Goal: Task Accomplishment & Management: Use online tool/utility

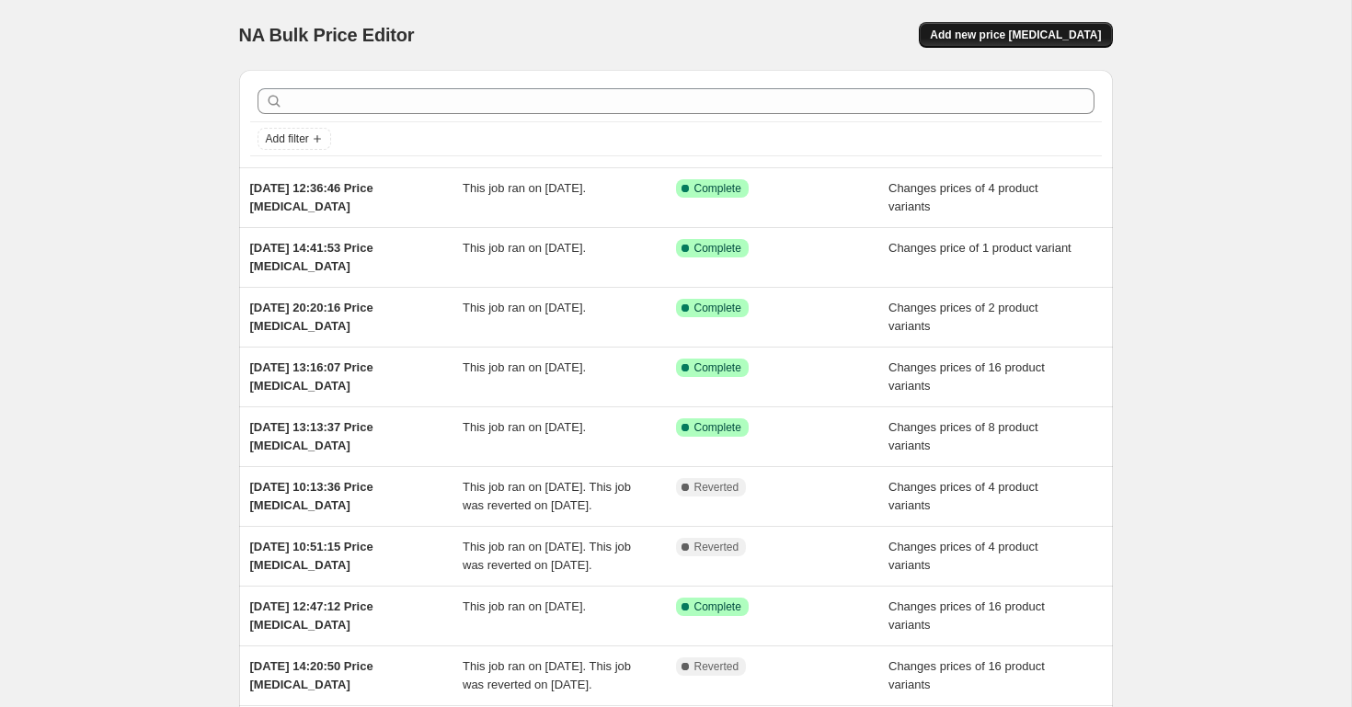
click at [979, 34] on span "Add new price change job" at bounding box center [1015, 35] width 171 height 15
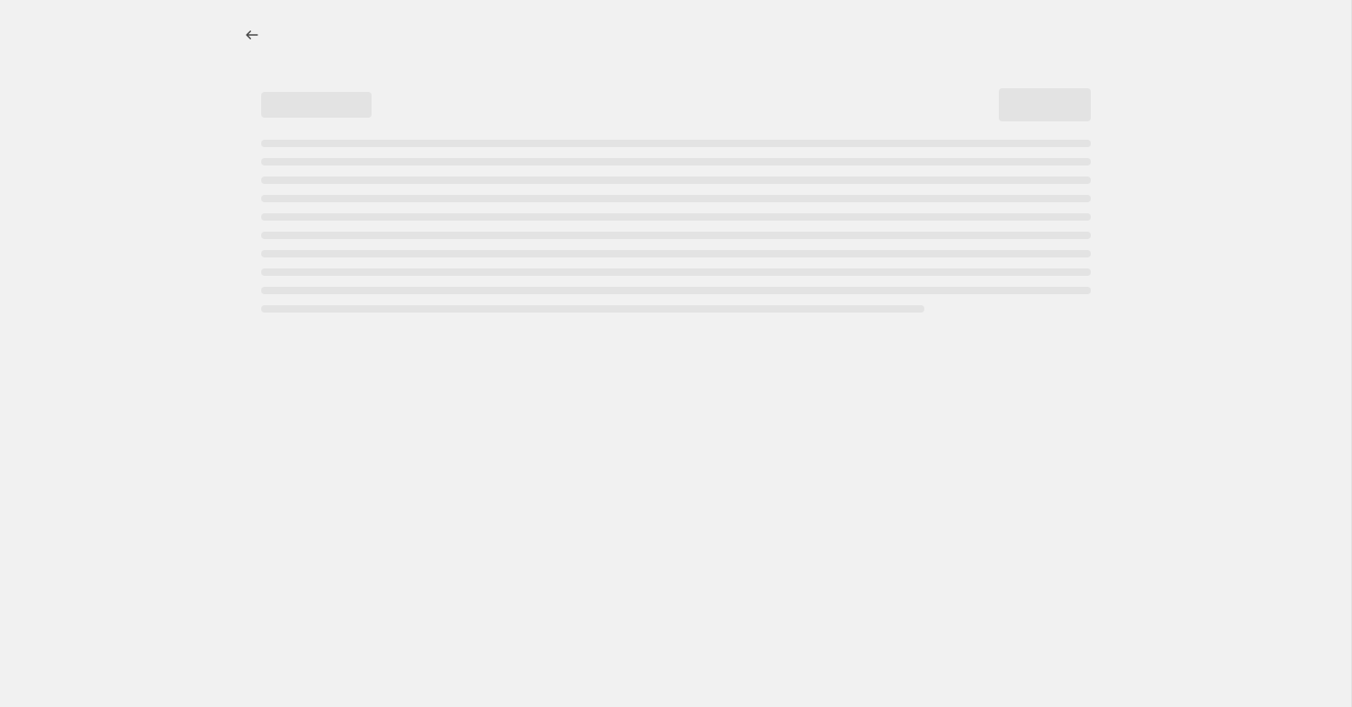
select select "percentage"
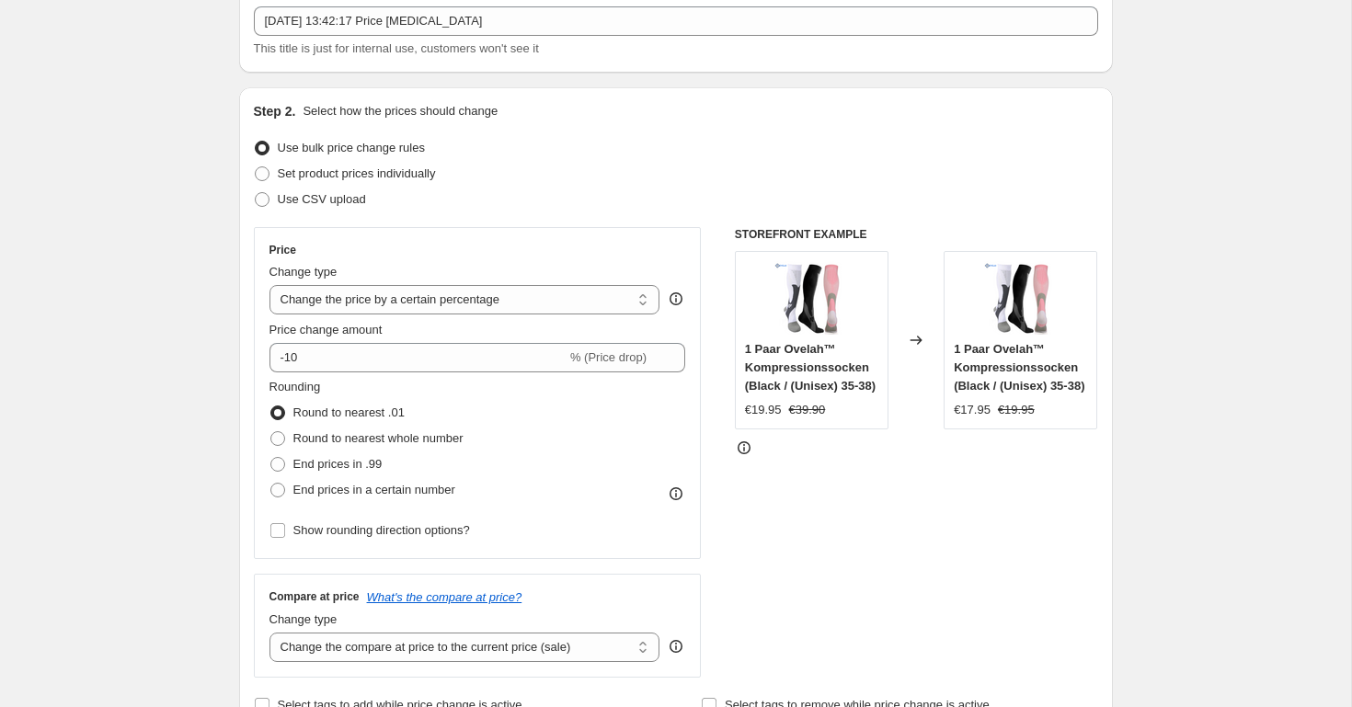
scroll to position [115, 0]
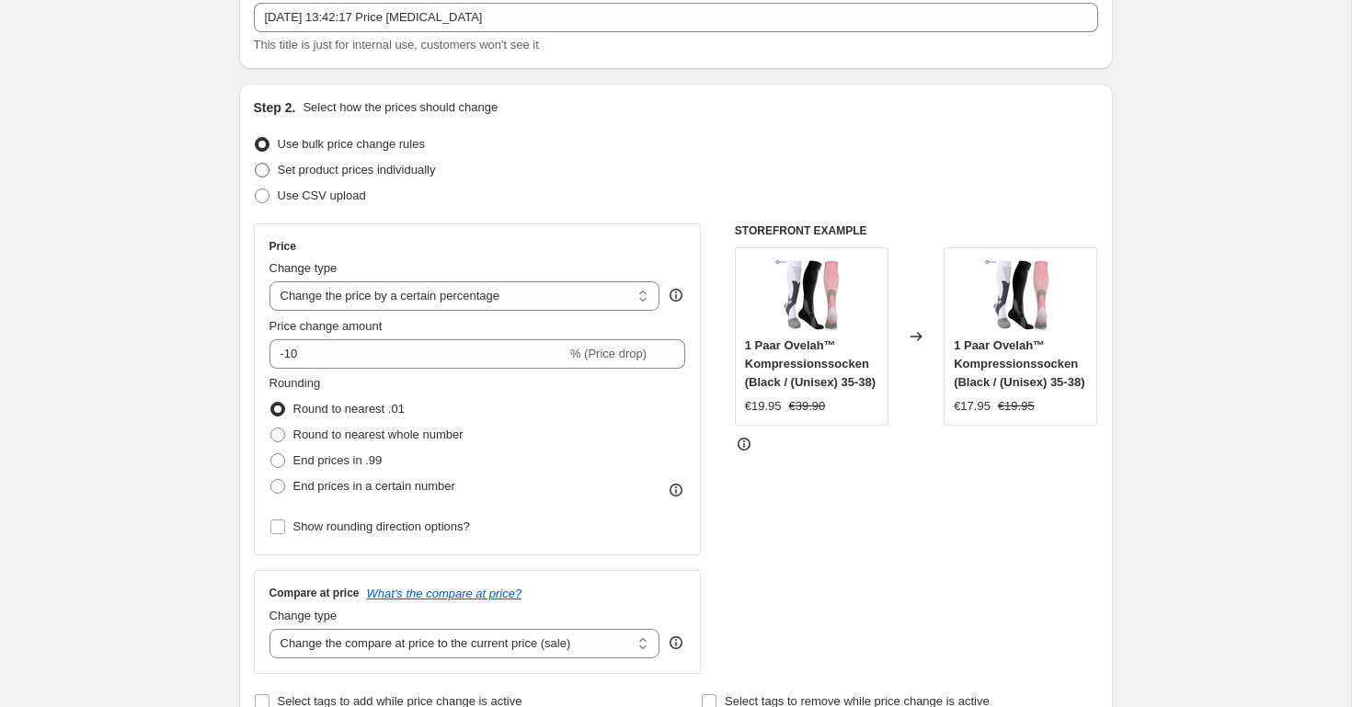
click at [269, 173] on span at bounding box center [262, 170] width 17 height 17
click at [256, 164] on input "Set product prices individually" at bounding box center [255, 163] width 1 height 1
radio input "true"
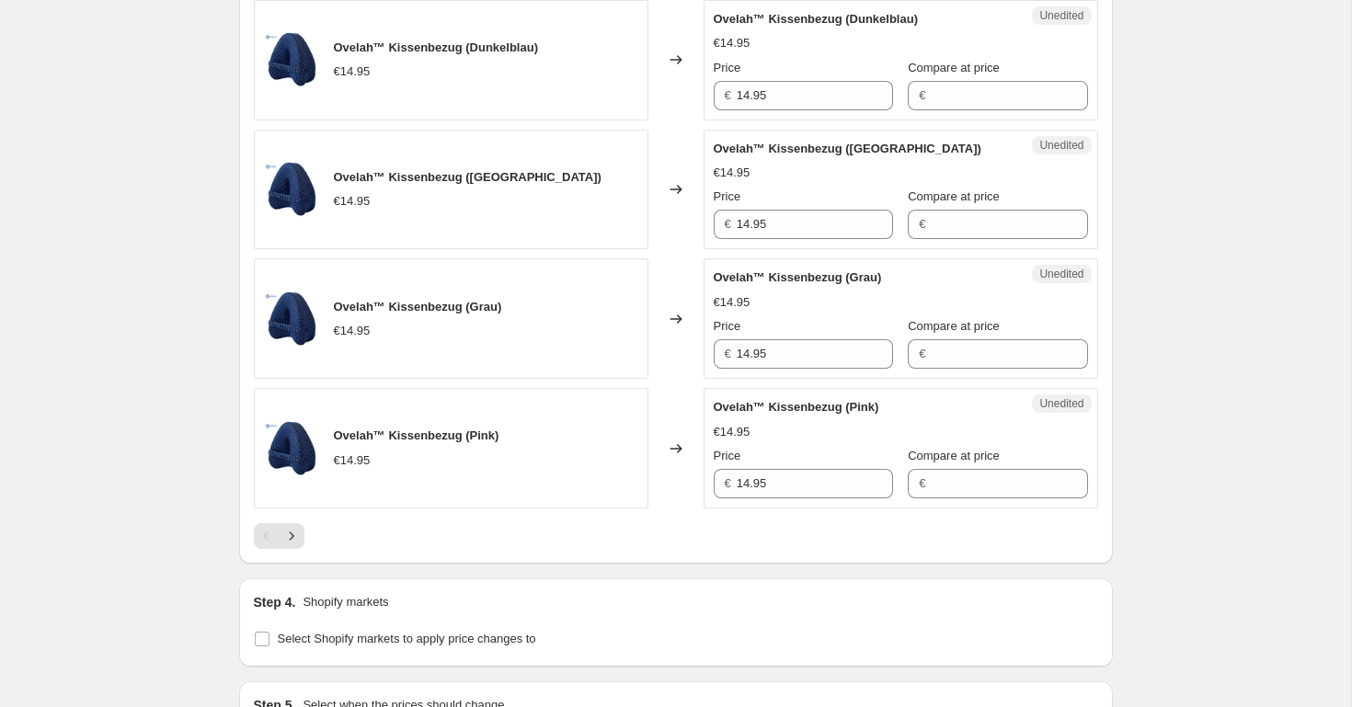
scroll to position [3156, 0]
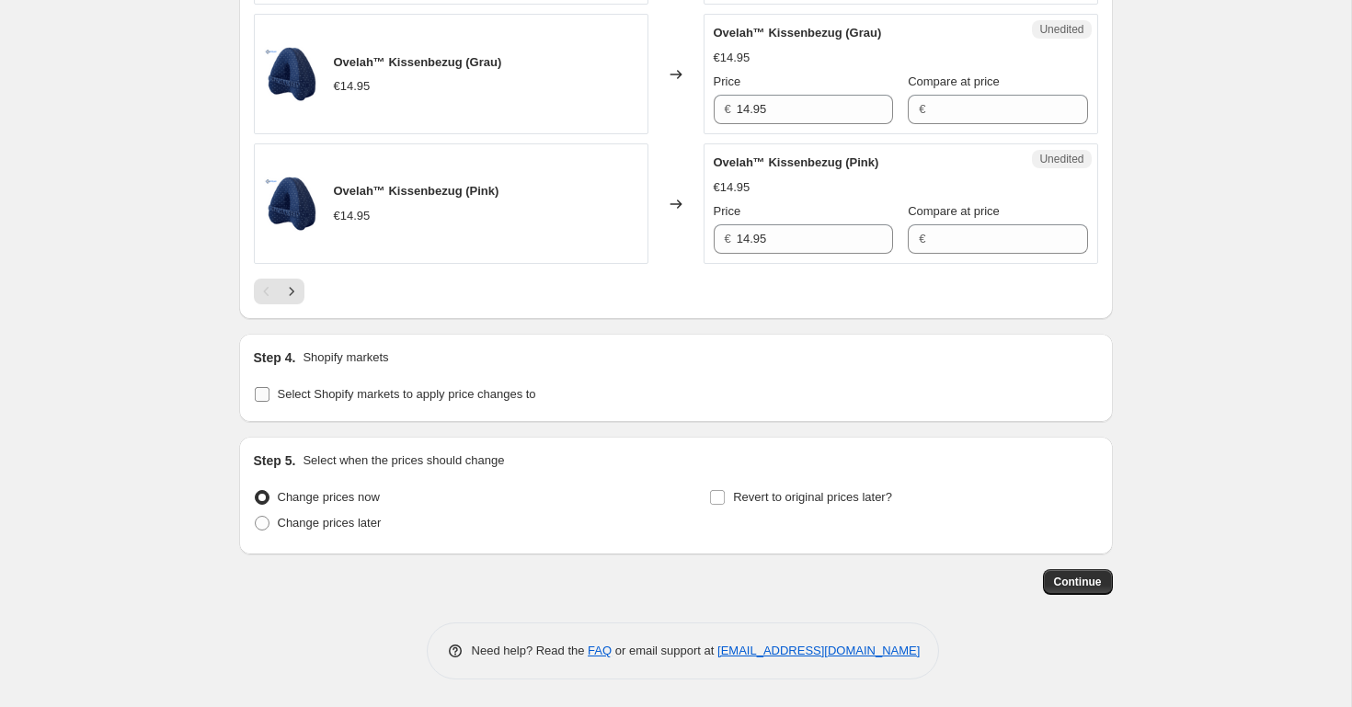
click at [273, 396] on label "Select Shopify markets to apply price changes to" at bounding box center [395, 395] width 282 height 26
click at [269, 396] on input "Select Shopify markets to apply price changes to" at bounding box center [262, 394] width 15 height 15
checkbox input "true"
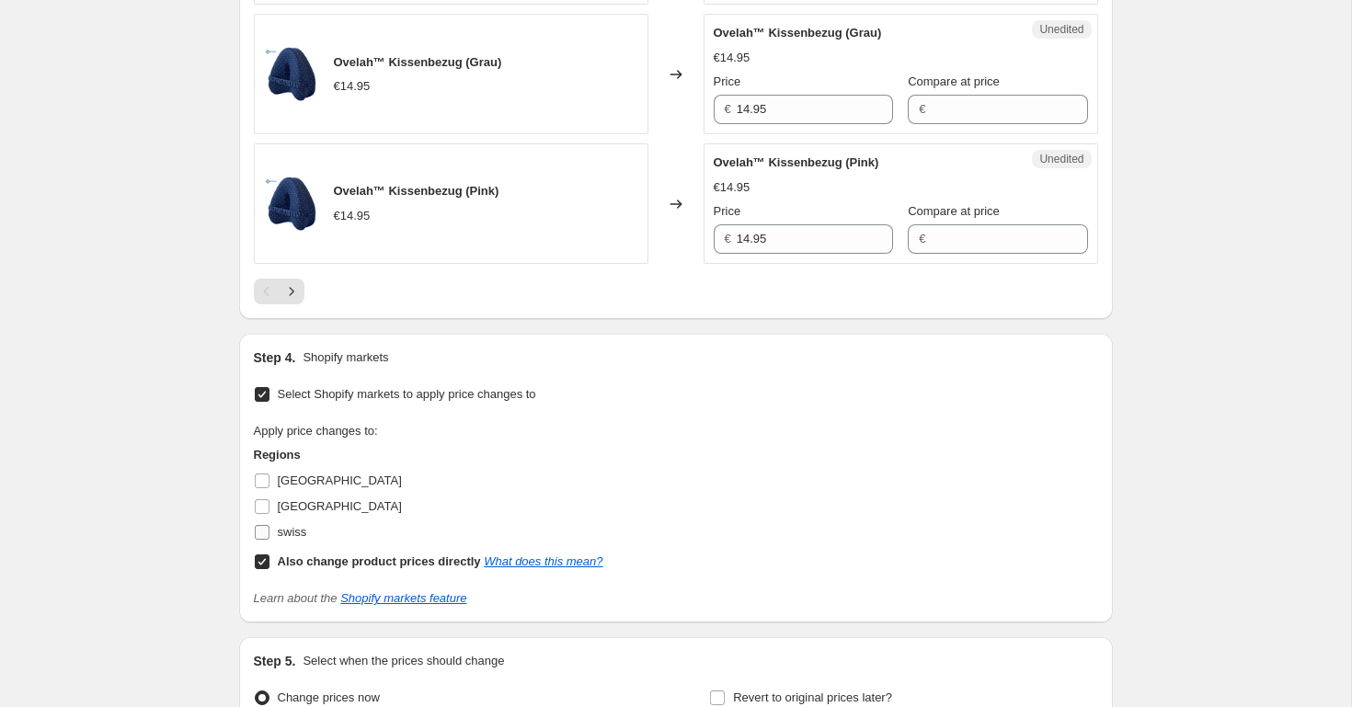
click at [278, 527] on span "swiss" at bounding box center [292, 532] width 29 height 14
click at [269, 527] on input "swiss" at bounding box center [262, 532] width 15 height 15
checkbox input "true"
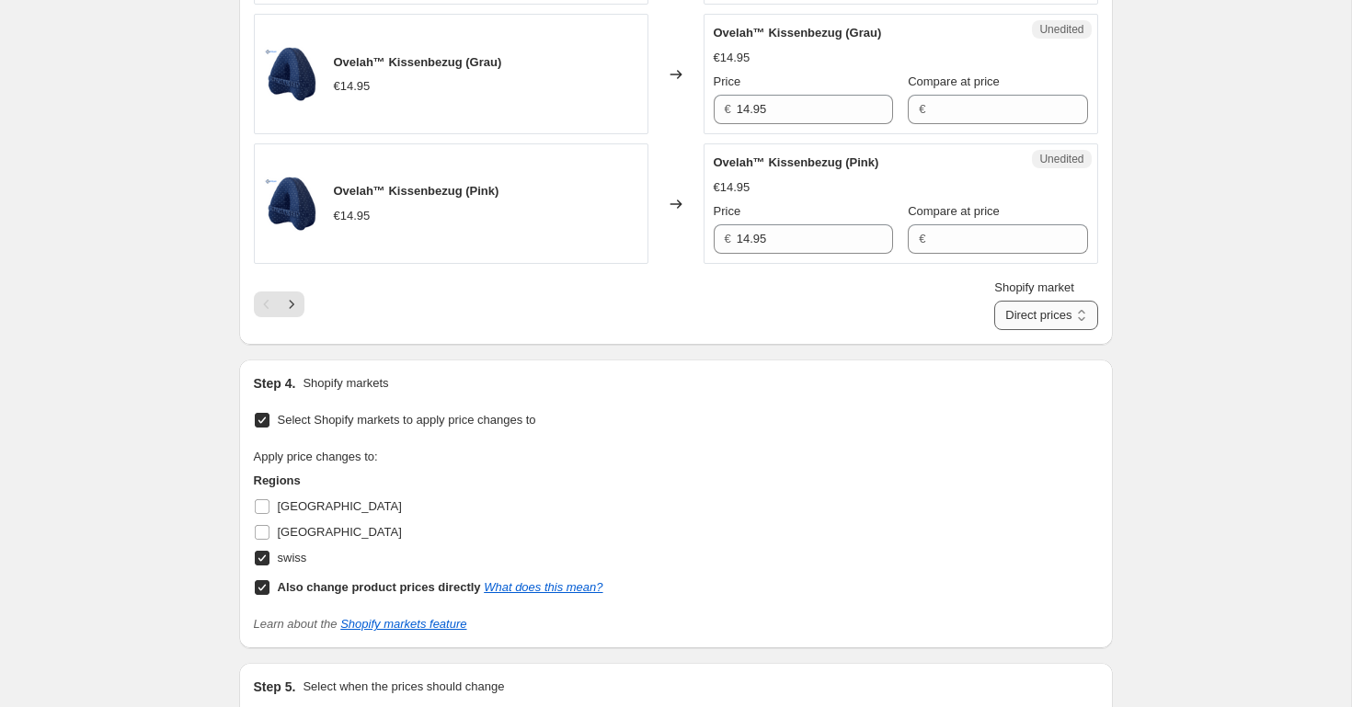
click at [1023, 311] on select "Direct prices swiss" at bounding box center [1045, 315] width 103 height 29
select select "32373506100"
click at [1012, 301] on select "Direct prices swiss" at bounding box center [1045, 315] width 103 height 29
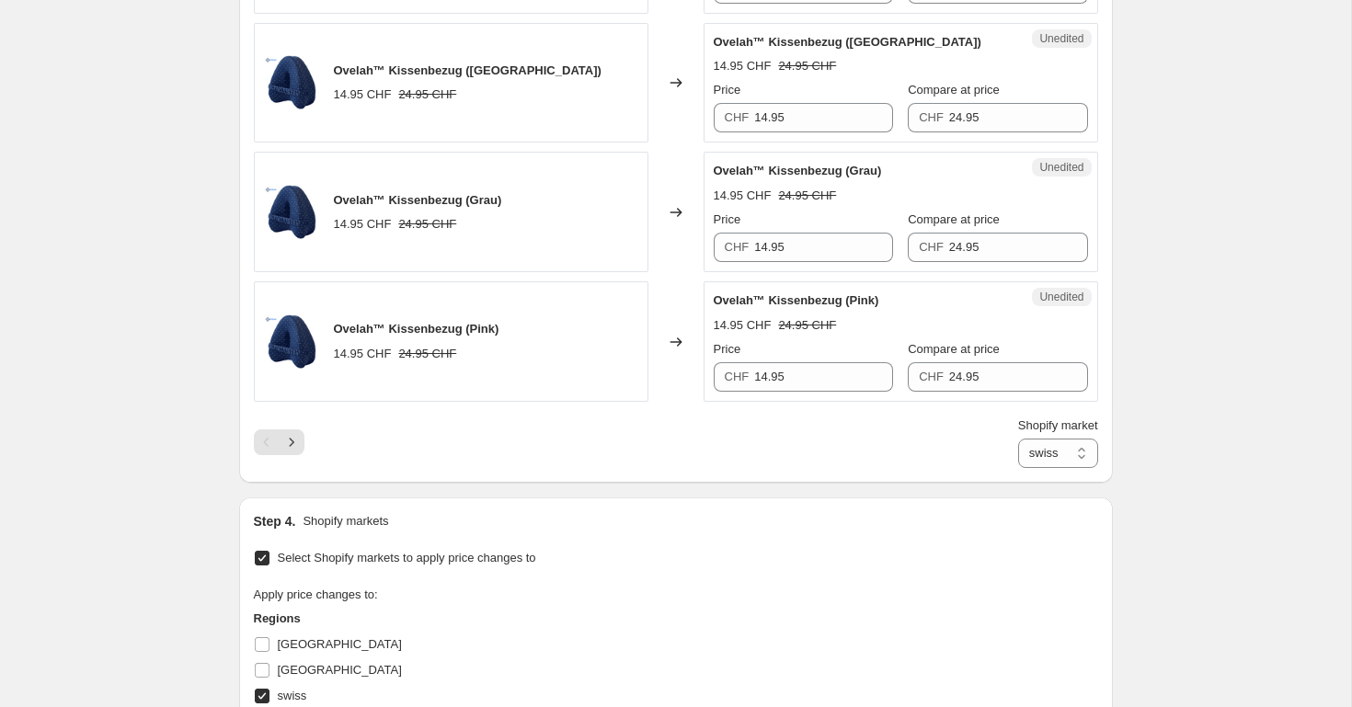
scroll to position [3383, 0]
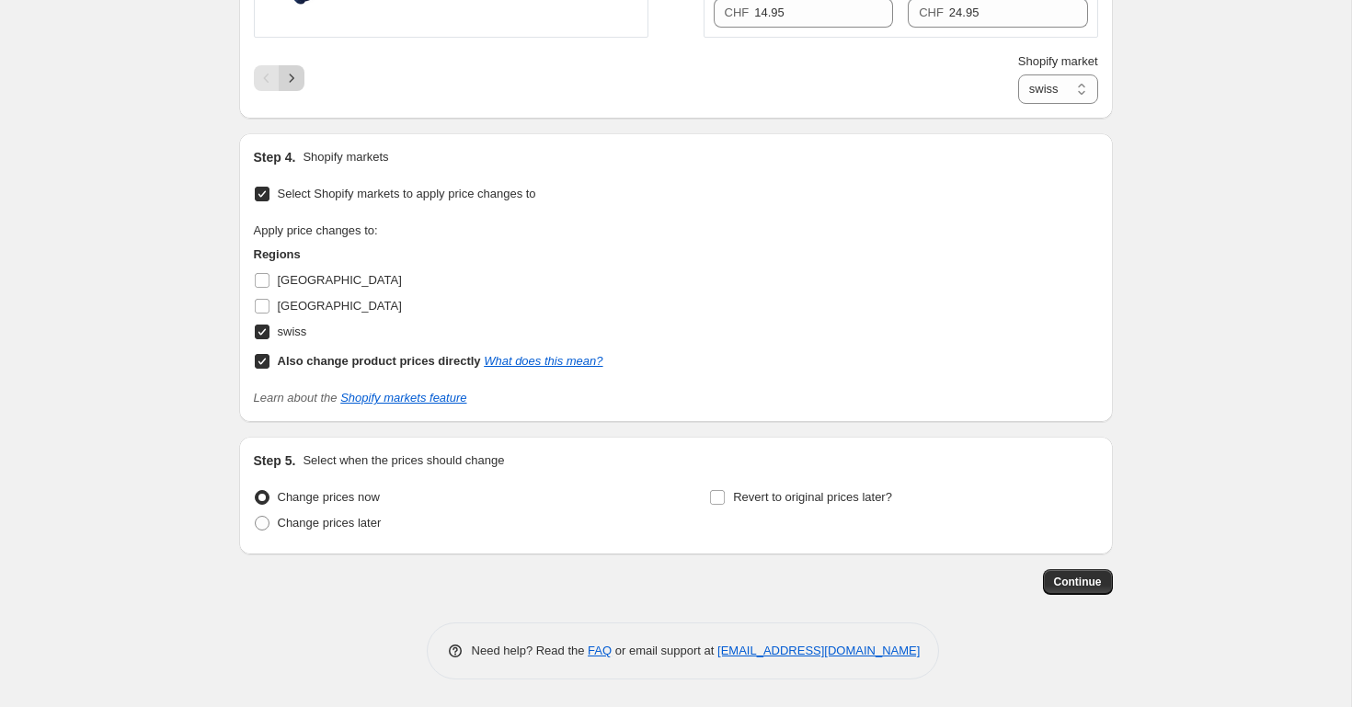
click at [290, 69] on icon "Next" at bounding box center [291, 78] width 18 height 18
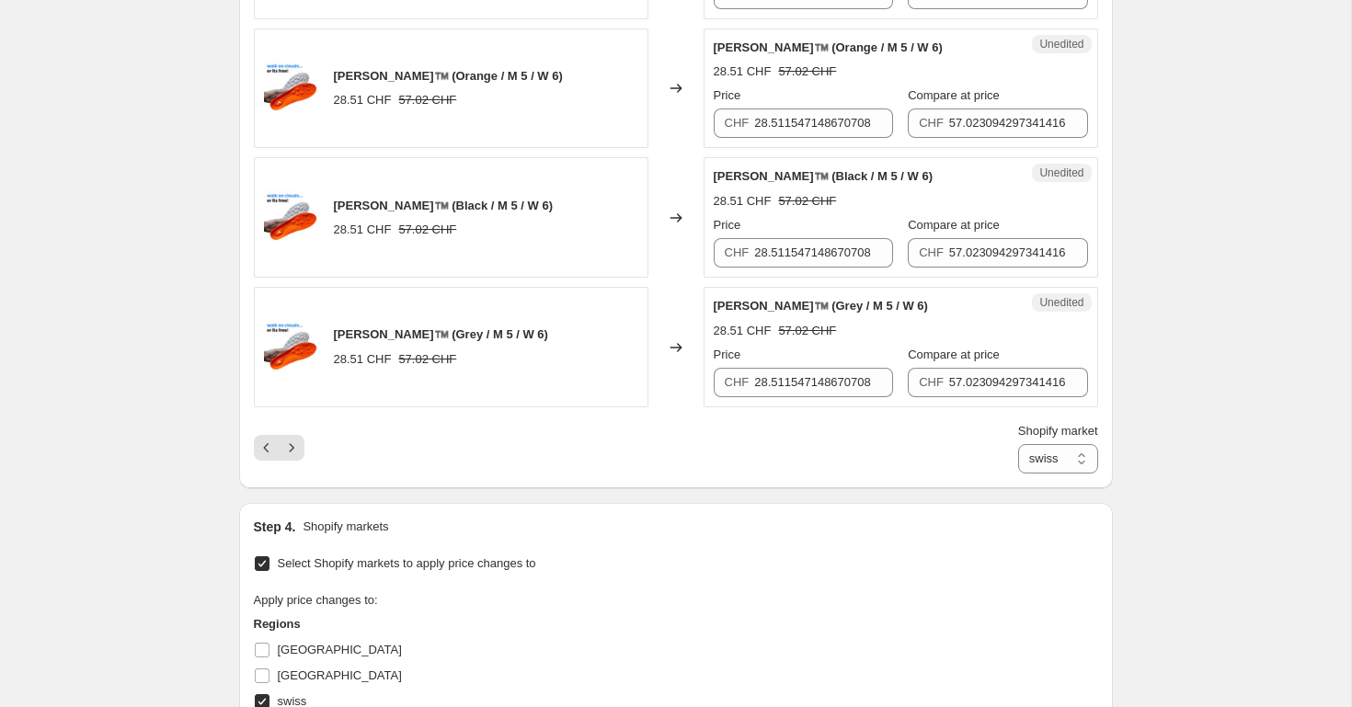
scroll to position [2870, 0]
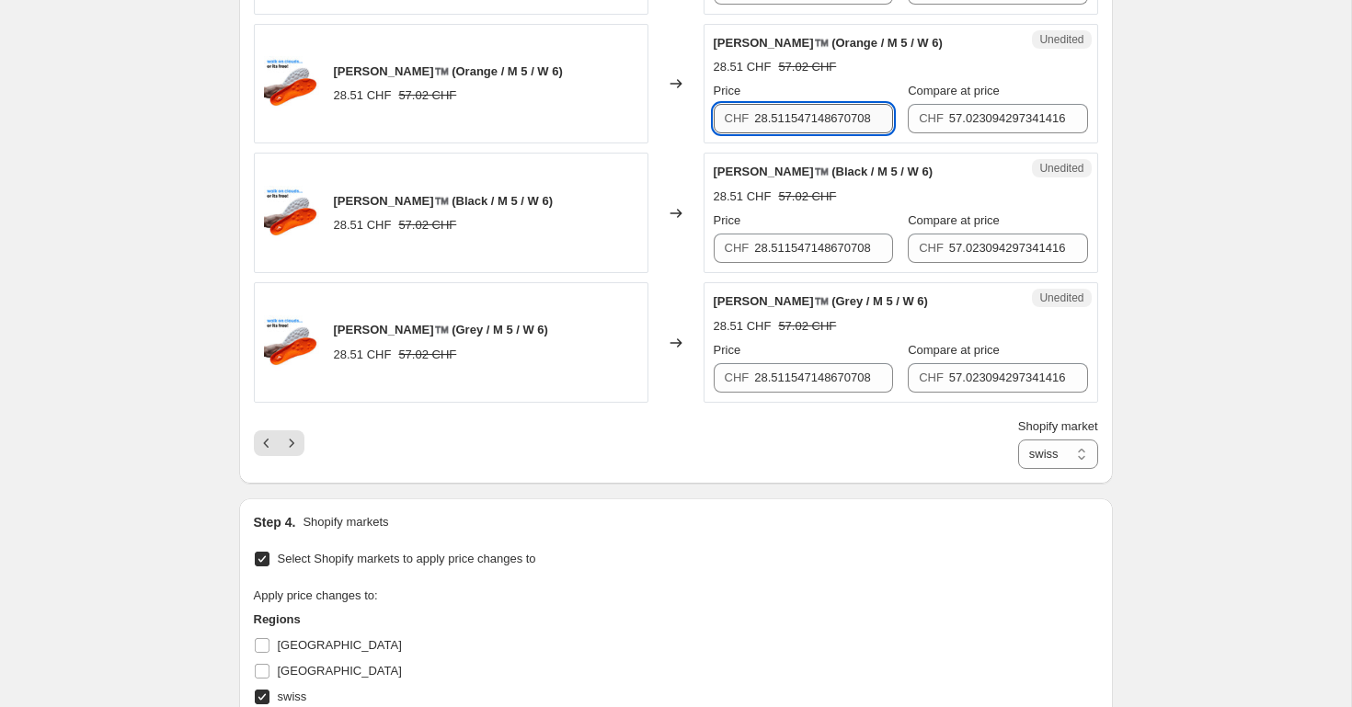
click at [796, 113] on input "28.511547148670708" at bounding box center [823, 118] width 139 height 29
click at [772, 123] on input "29.95" at bounding box center [823, 118] width 139 height 29
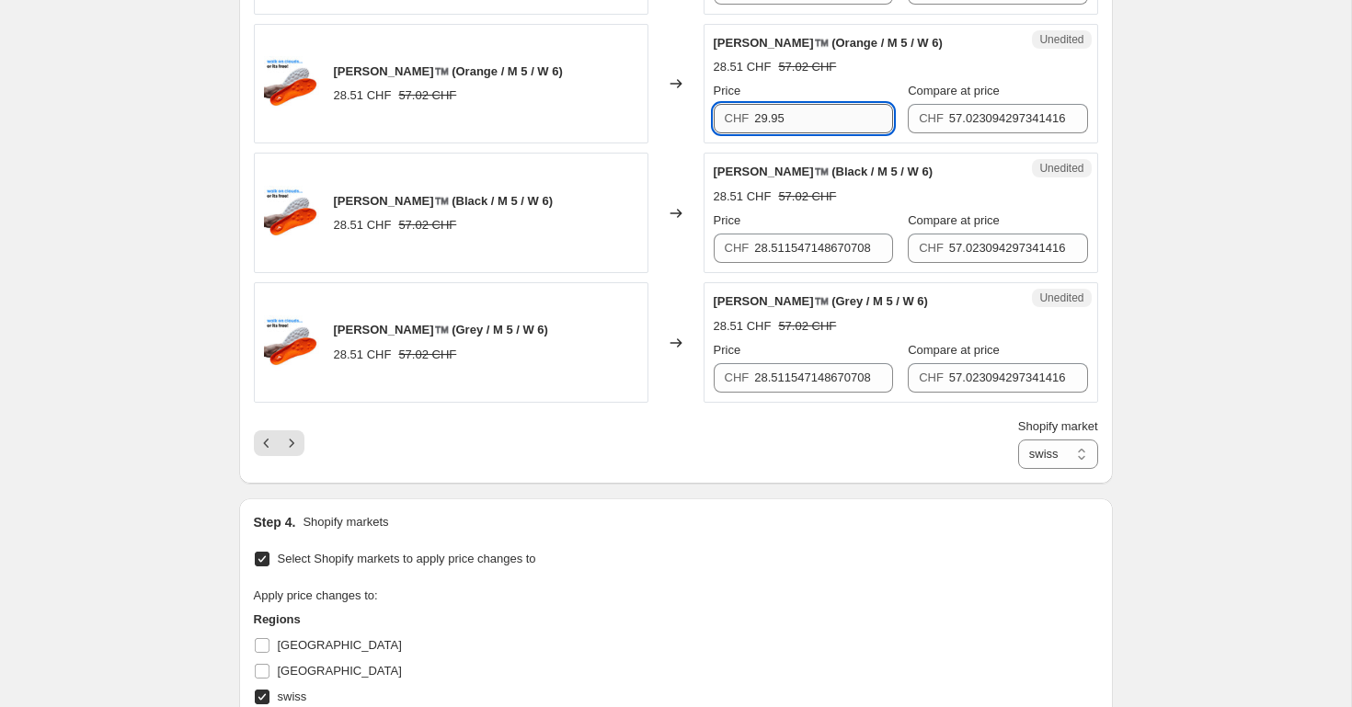
click at [772, 123] on input "29.95" at bounding box center [823, 118] width 139 height 29
type input "29.95"
click at [805, 243] on input "28.511547148670708" at bounding box center [823, 248] width 139 height 29
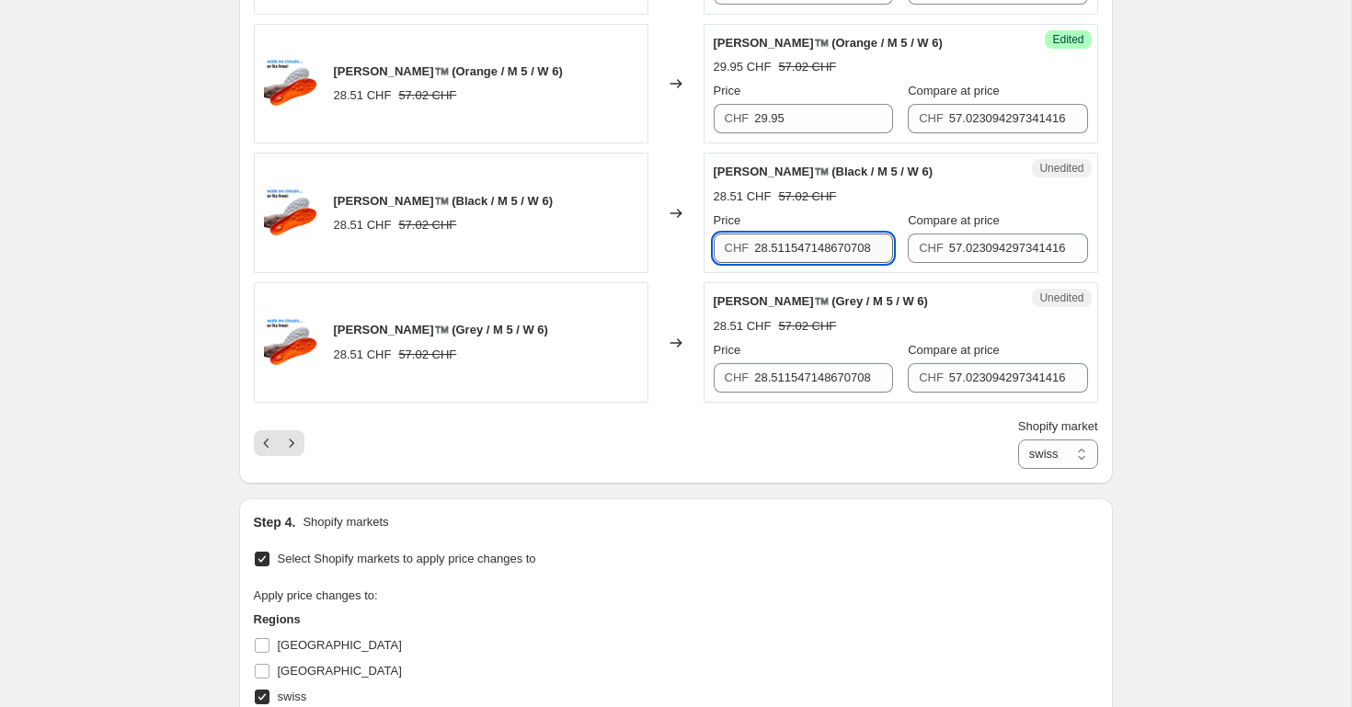
click at [805, 243] on input "28.511547148670708" at bounding box center [823, 248] width 139 height 29
paste input "9.95"
type input "29.95"
click at [789, 371] on input "28.511547148670708" at bounding box center [823, 377] width 139 height 29
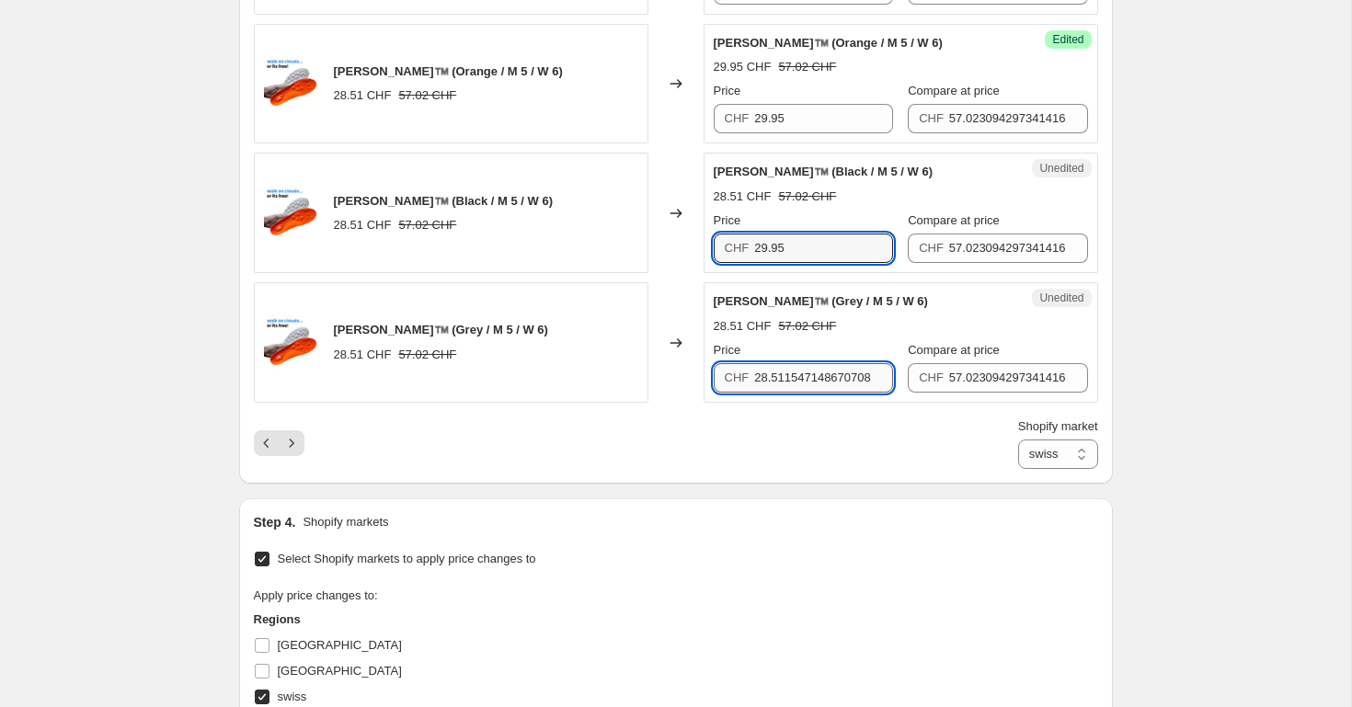
click at [789, 371] on input "28.511547148670708" at bounding box center [823, 377] width 139 height 29
paste input "9.95"
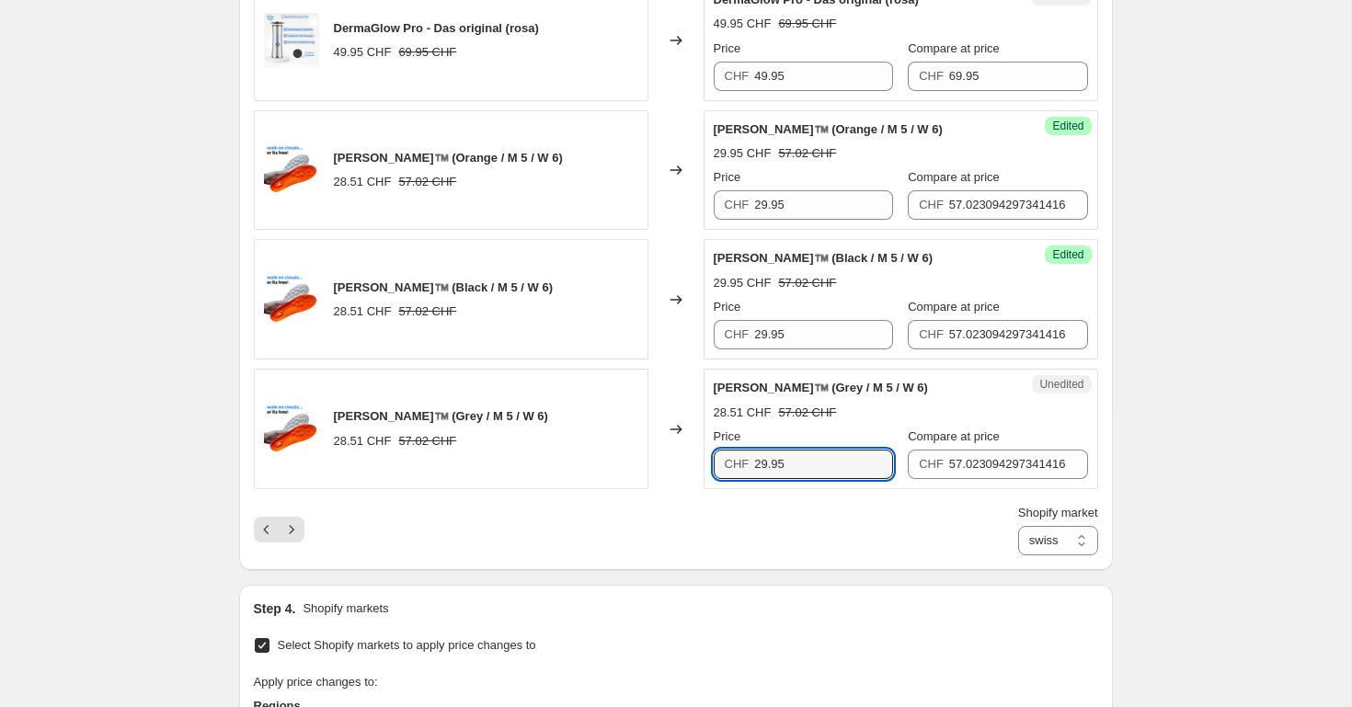
scroll to position [2782, 0]
type input "29.95"
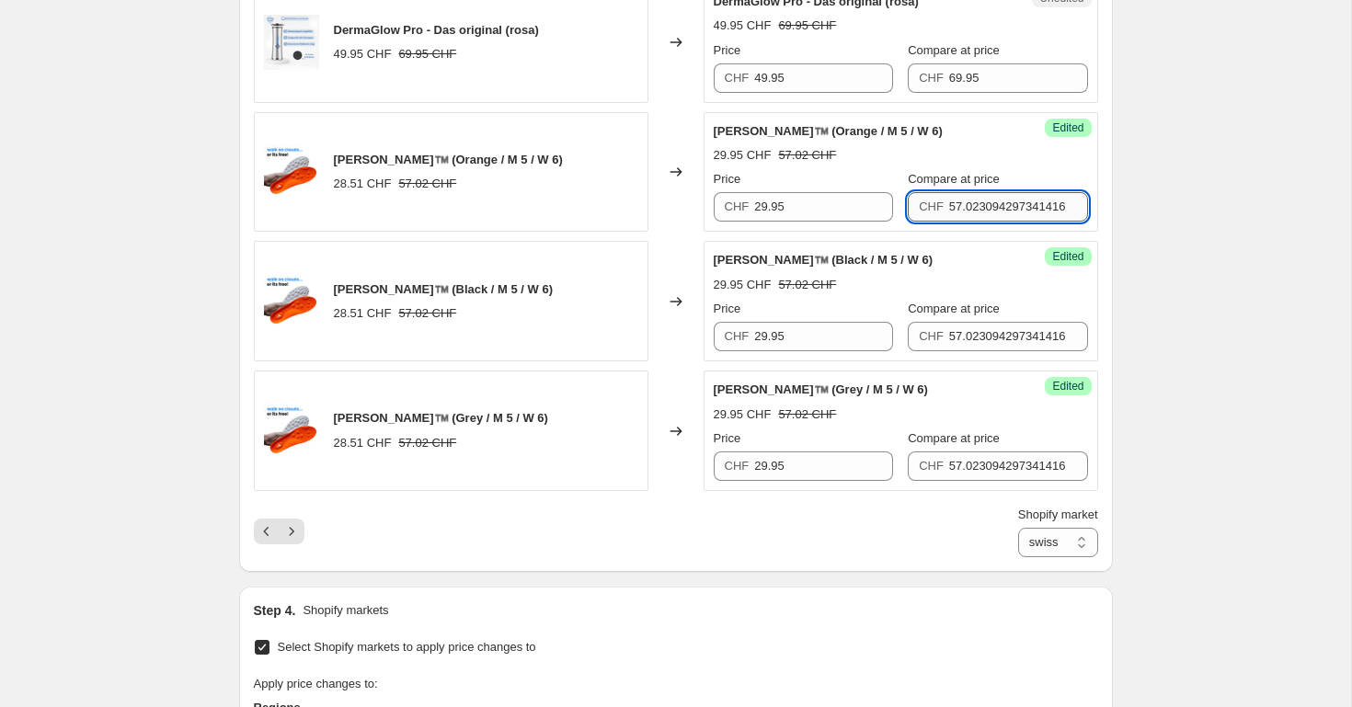
click at [1000, 208] on input "57.023094297341416" at bounding box center [1018, 206] width 139 height 29
type input "59.90"
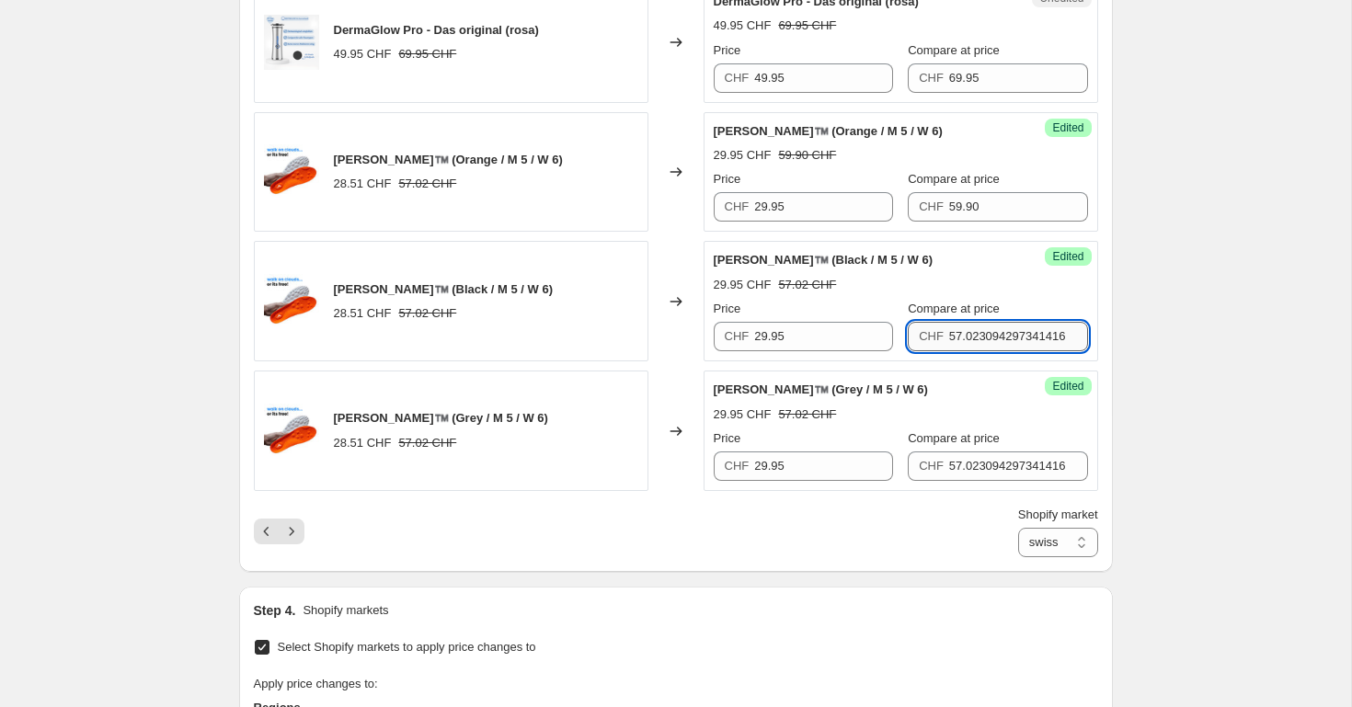
click at [1016, 326] on input "57.023094297341416" at bounding box center [1018, 336] width 139 height 29
type input "59.90"
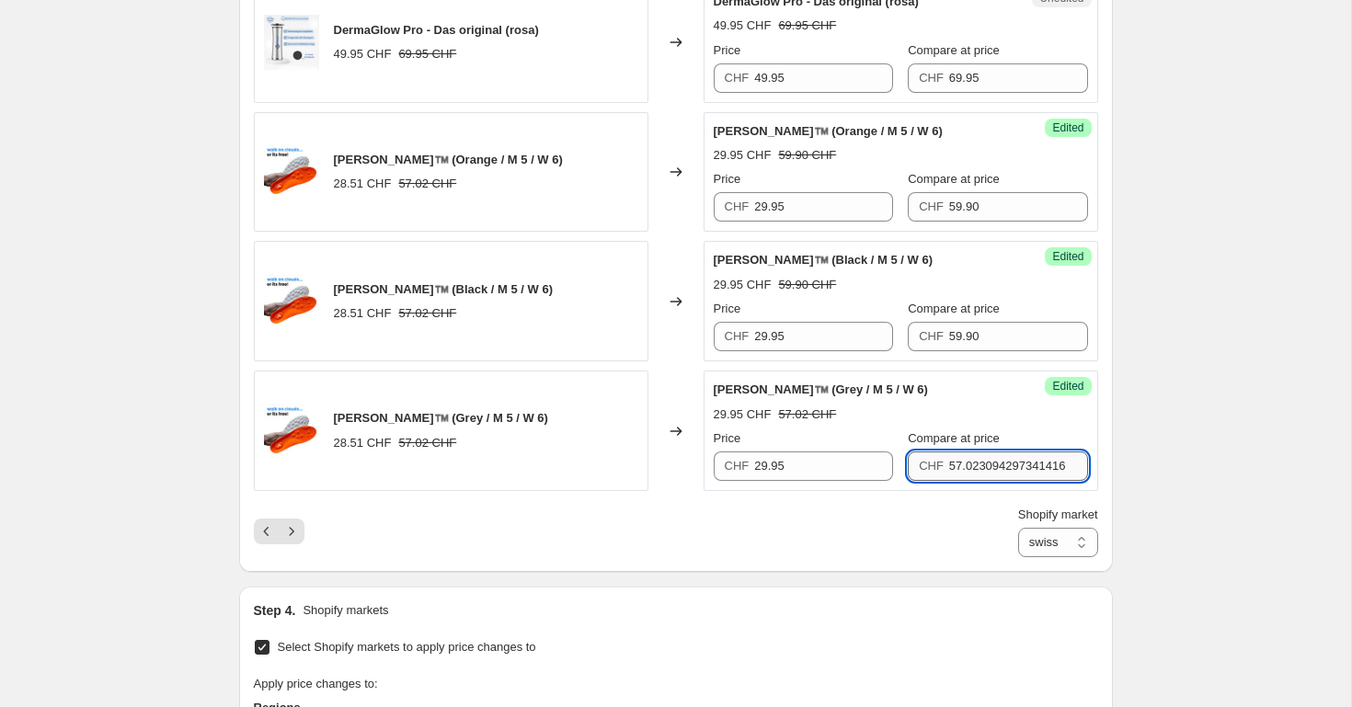
click at [994, 470] on input "57.023094297341416" at bounding box center [1018, 466] width 139 height 29
type input "59.90"
click at [659, 527] on div "Shopify market Direct prices swiss swiss" at bounding box center [676, 532] width 844 height 52
click at [297, 530] on icon "Next" at bounding box center [291, 531] width 18 height 18
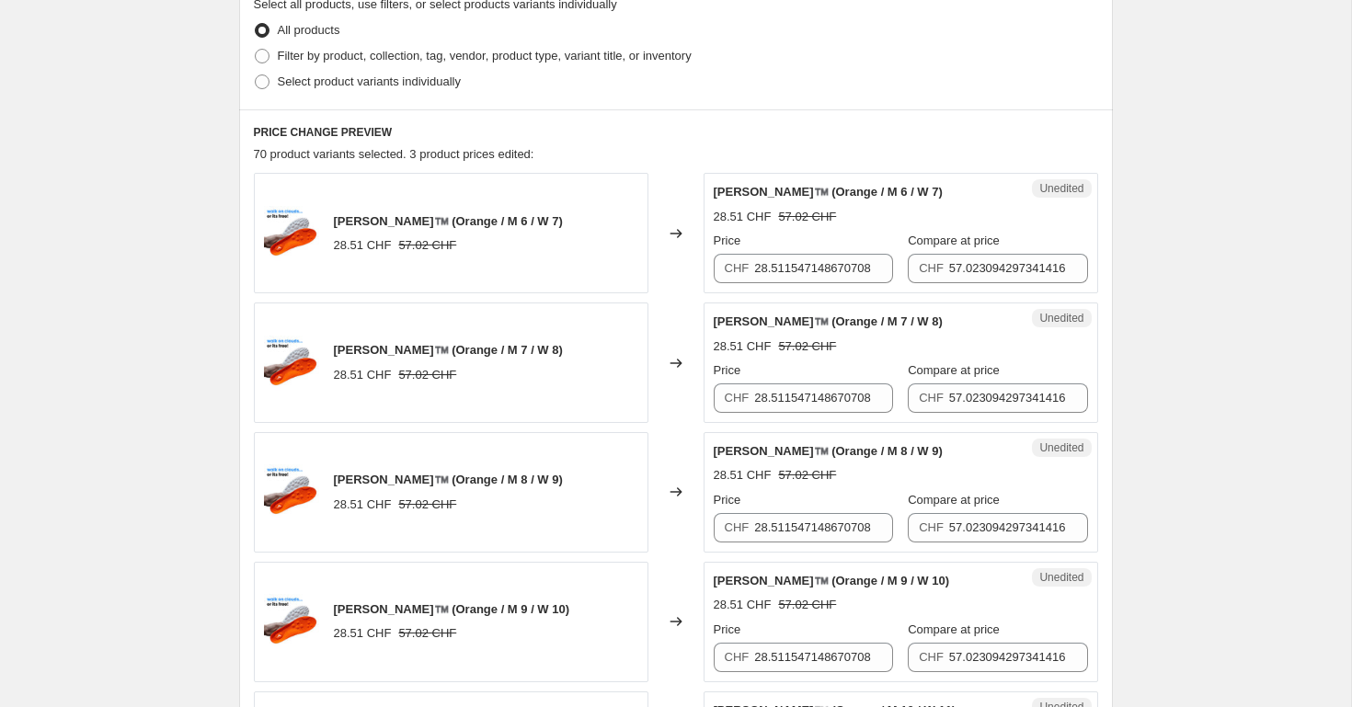
scroll to position [245, 0]
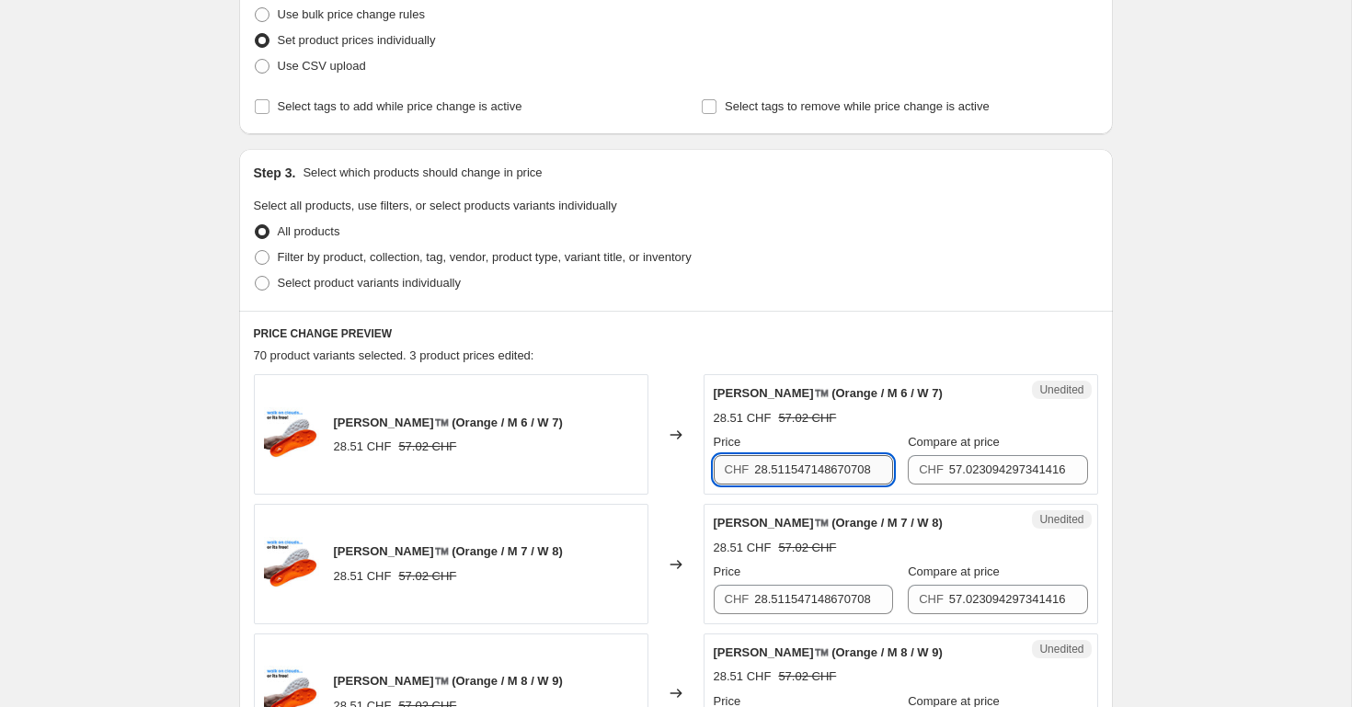
click at [788, 465] on input "28.511547148670708" at bounding box center [823, 469] width 139 height 29
paste input "9.95"
type input "29.95"
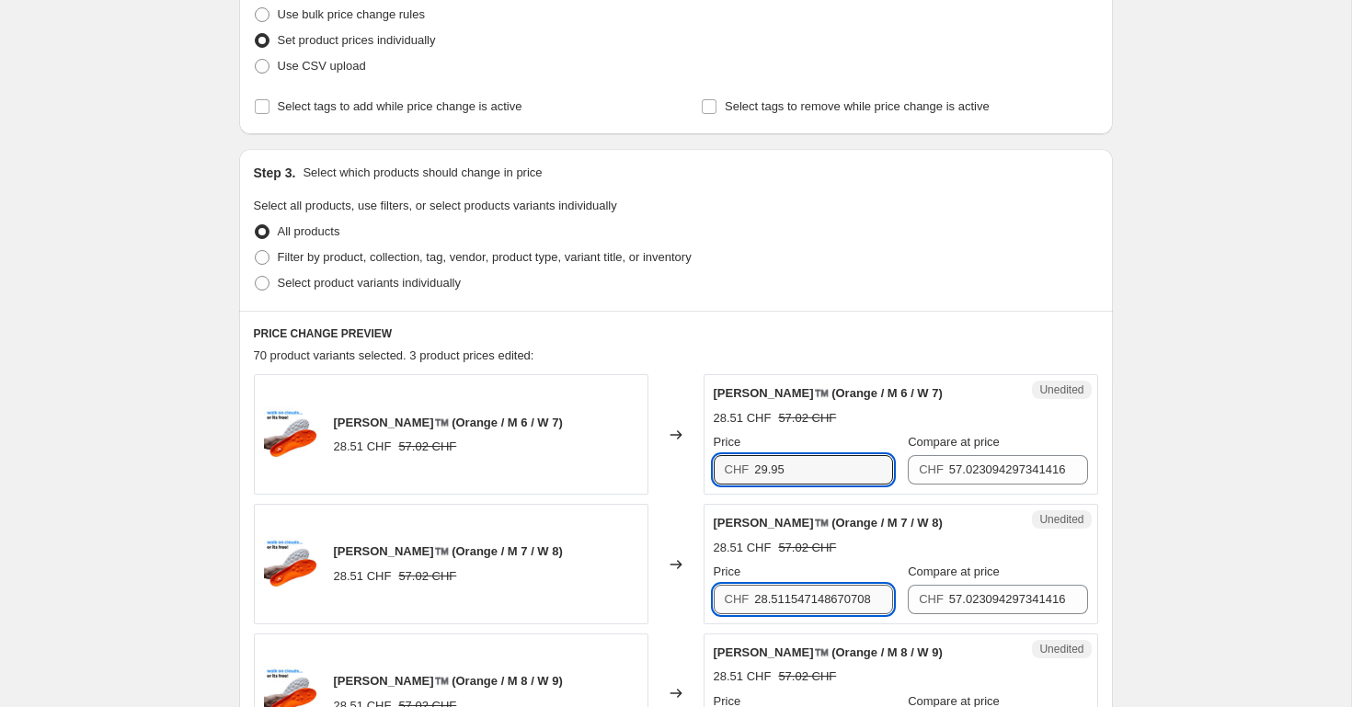
click at [794, 604] on input "28.511547148670708" at bounding box center [823, 599] width 139 height 29
paste input "9.95"
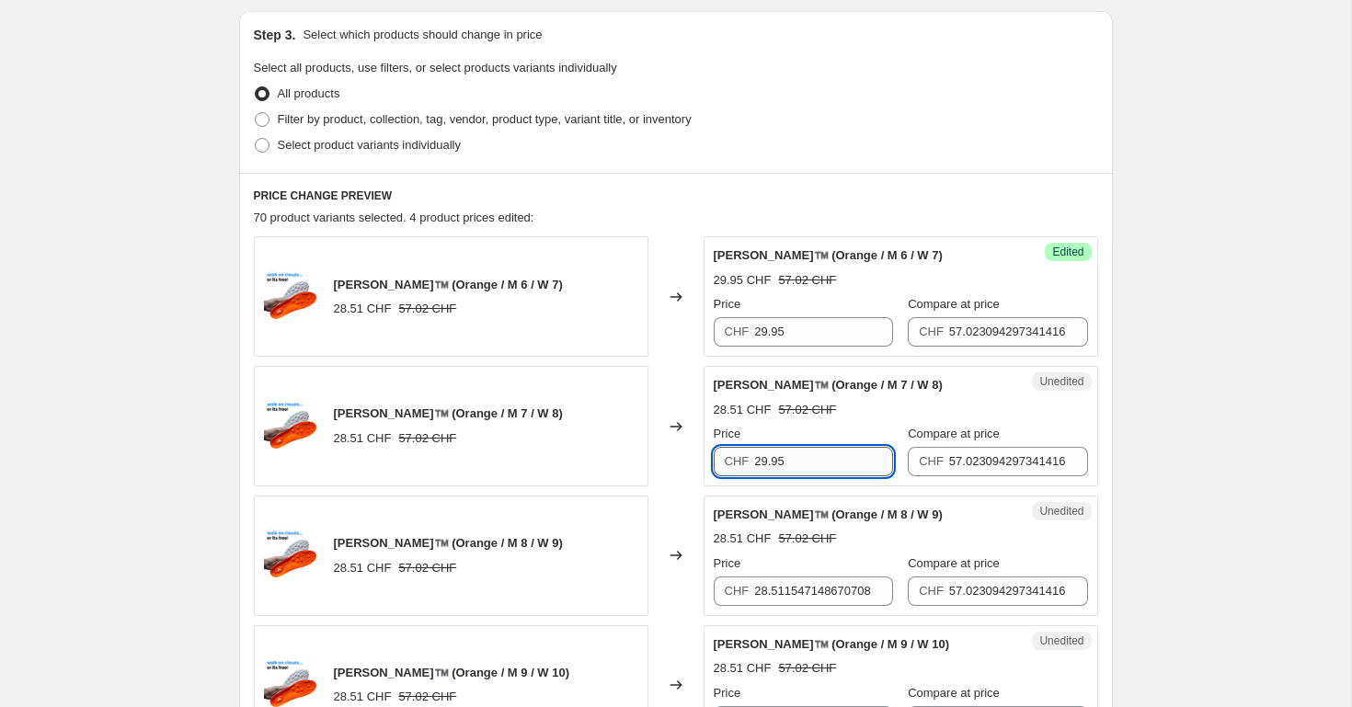
scroll to position [384, 0]
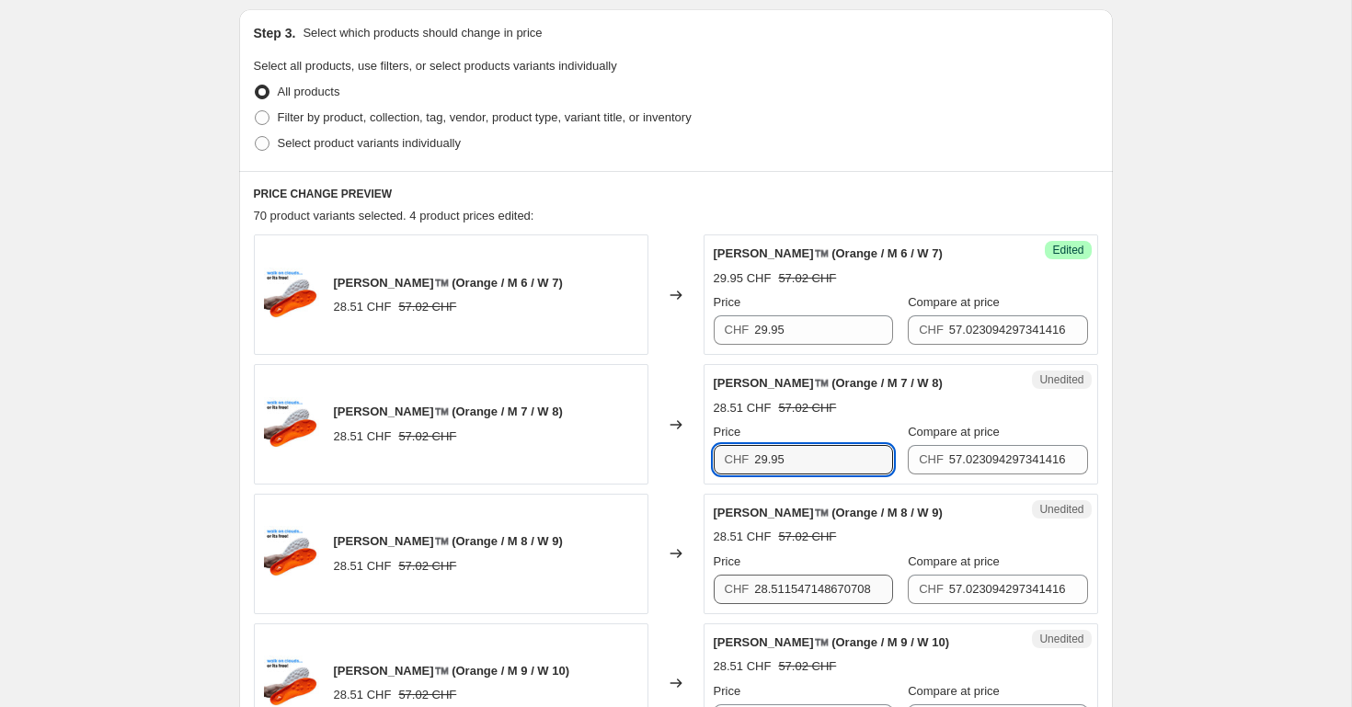
type input "29.95"
click at [794, 595] on input "28.511547148670708" at bounding box center [823, 589] width 139 height 29
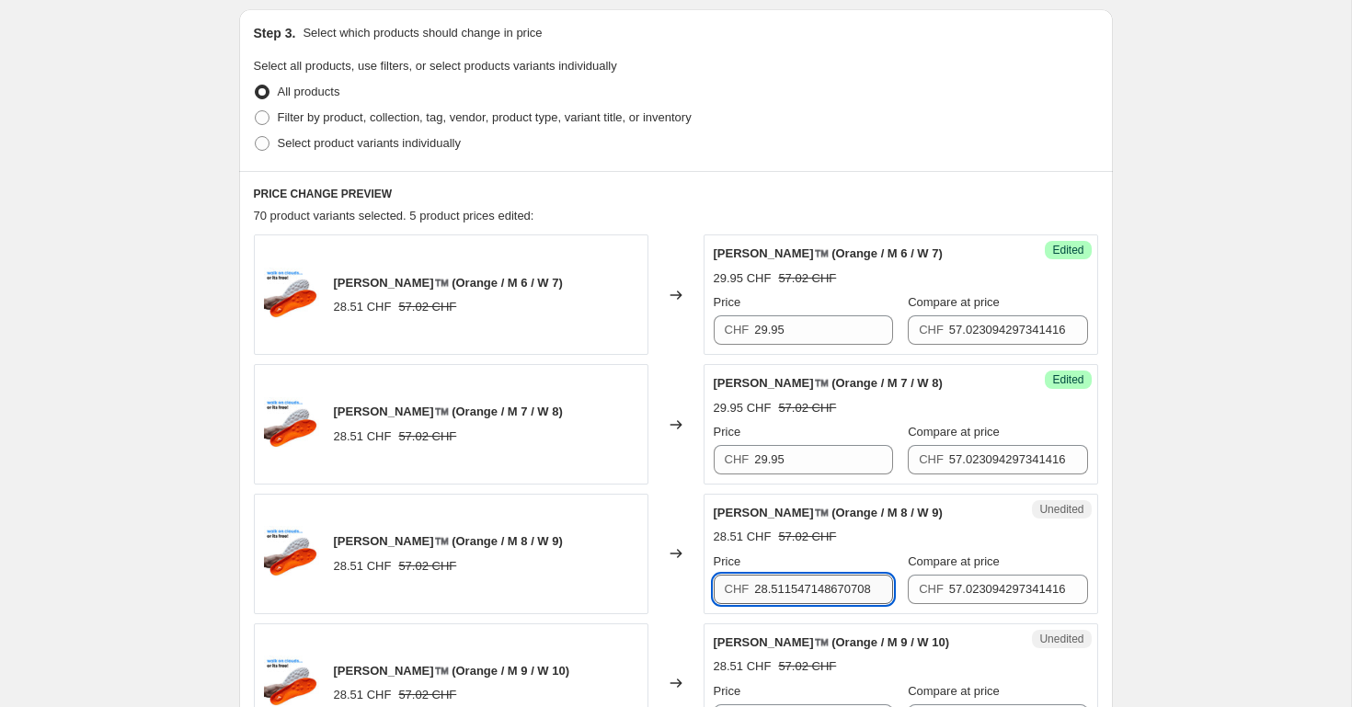
click at [794, 595] on input "28.511547148670708" at bounding box center [823, 589] width 139 height 29
paste input "9.95"
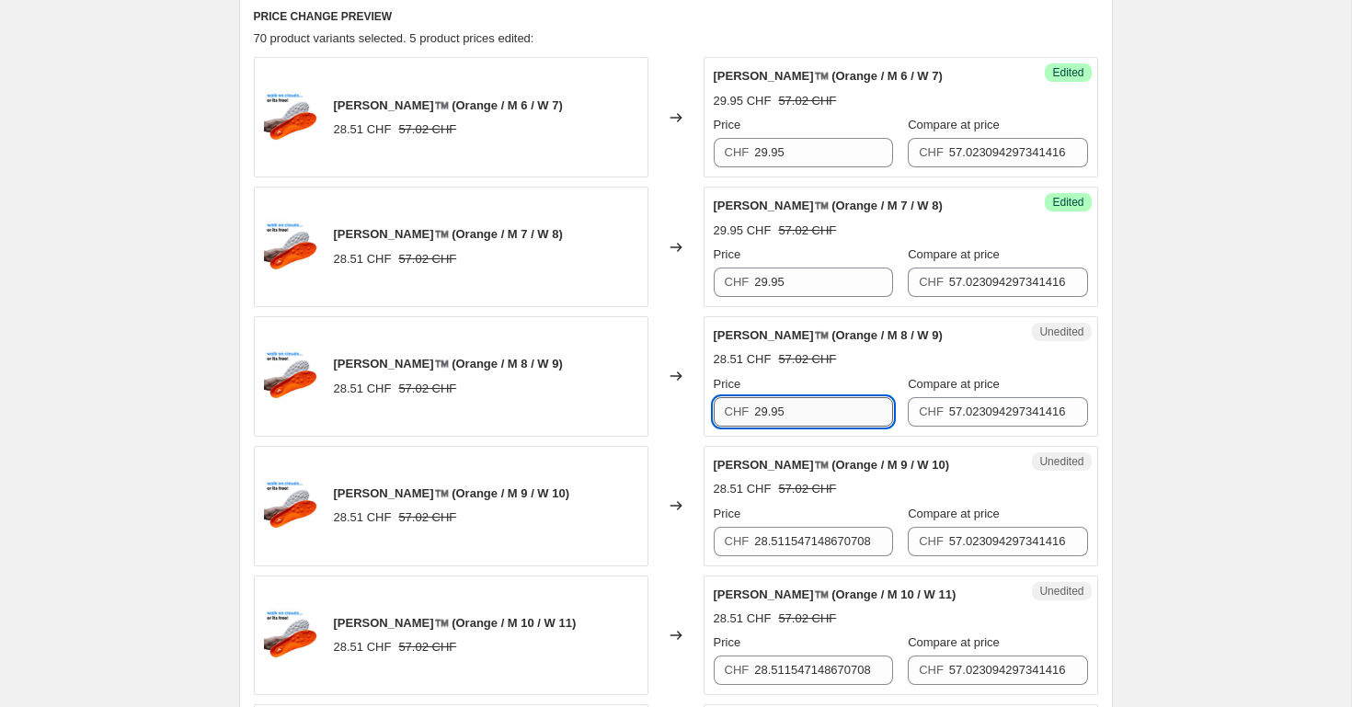
scroll to position [566, 0]
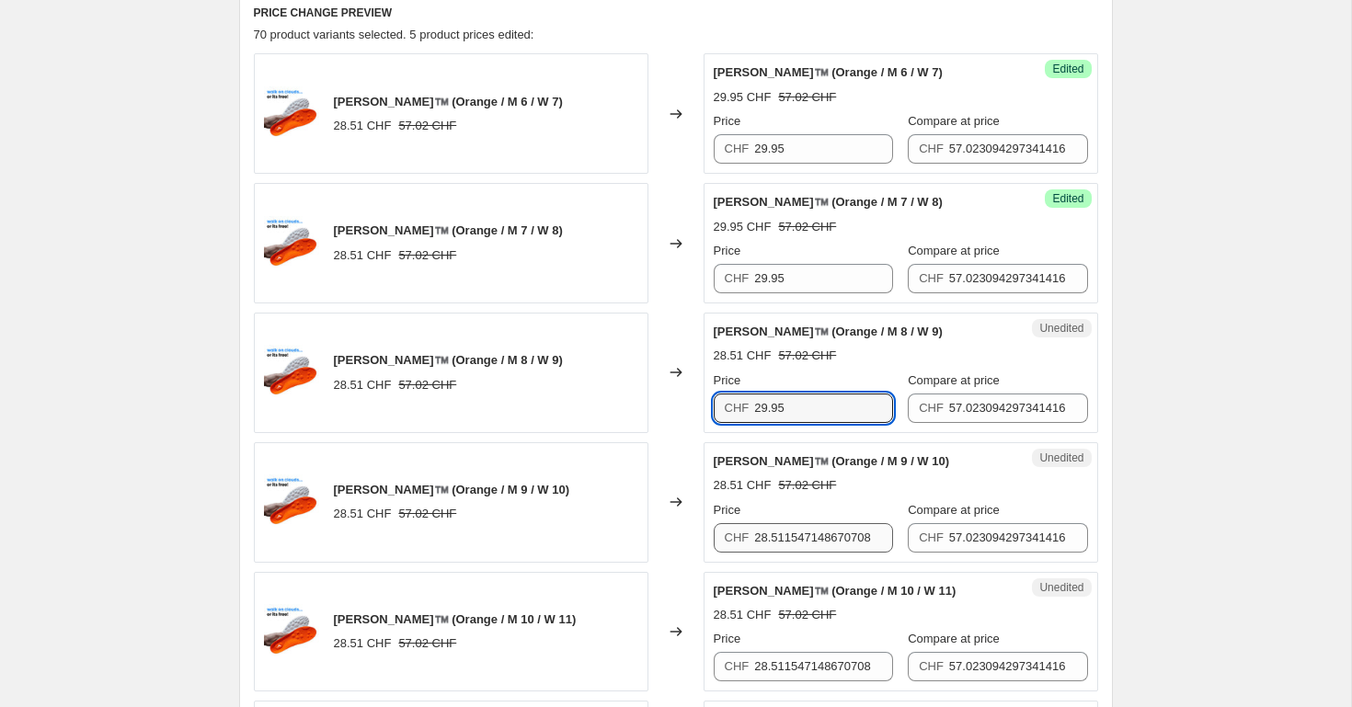
type input "29.95"
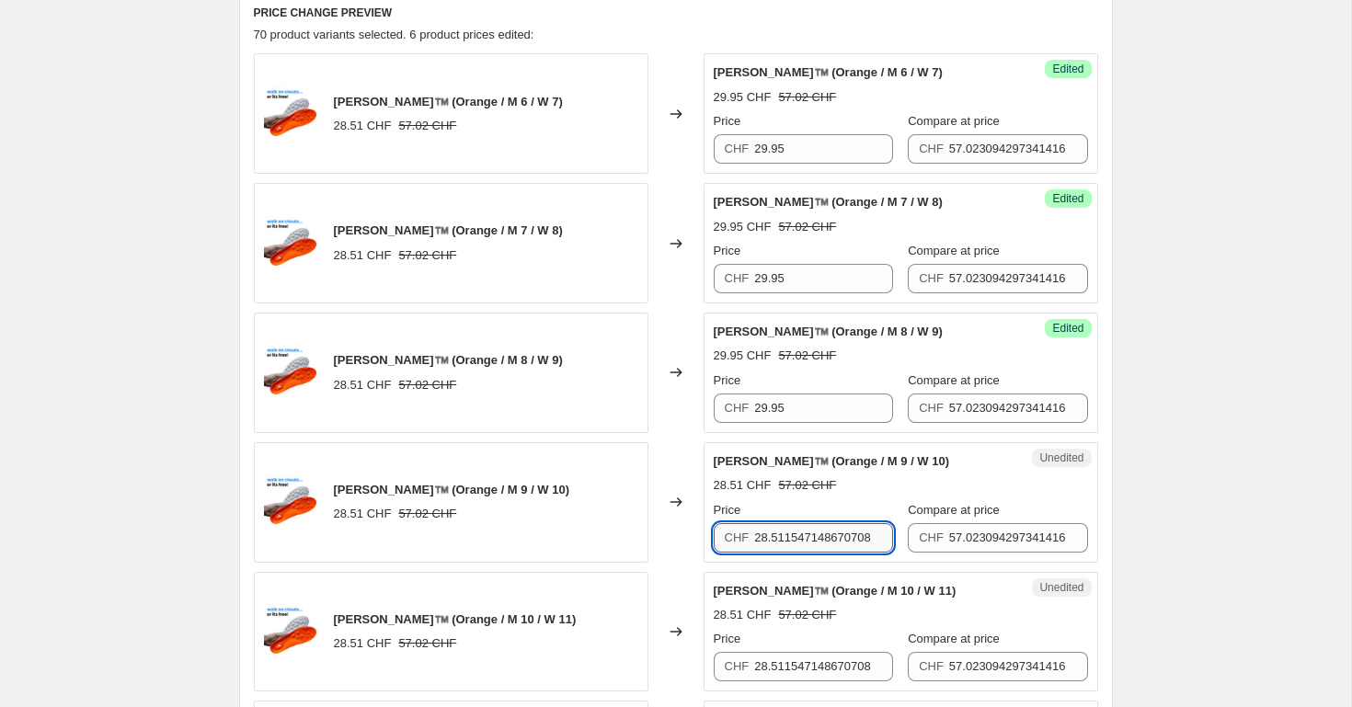
click at [793, 535] on input "28.511547148670708" at bounding box center [823, 537] width 139 height 29
paste input "9.95"
type input "29.95"
click at [788, 666] on input "28.511547148670708" at bounding box center [823, 666] width 139 height 29
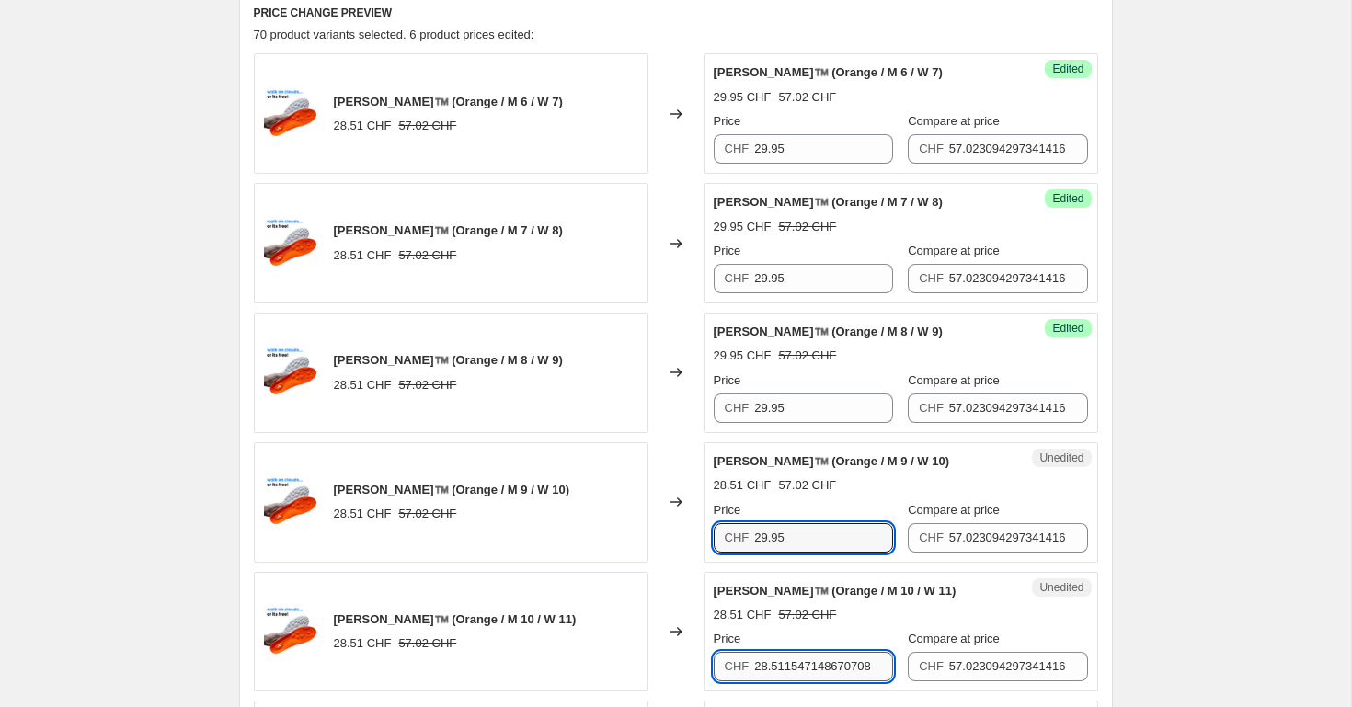
click at [788, 666] on input "28.511547148670708" at bounding box center [823, 666] width 139 height 29
paste input "9.95"
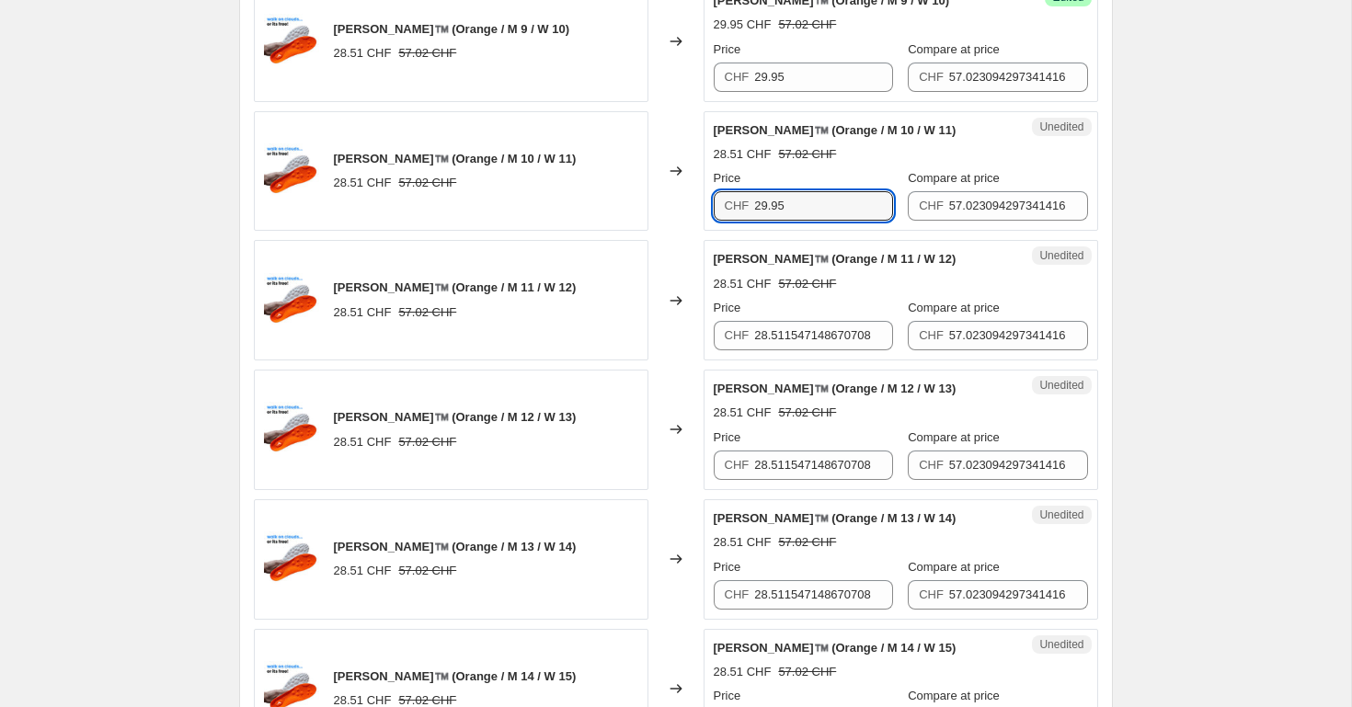
scroll to position [1039, 0]
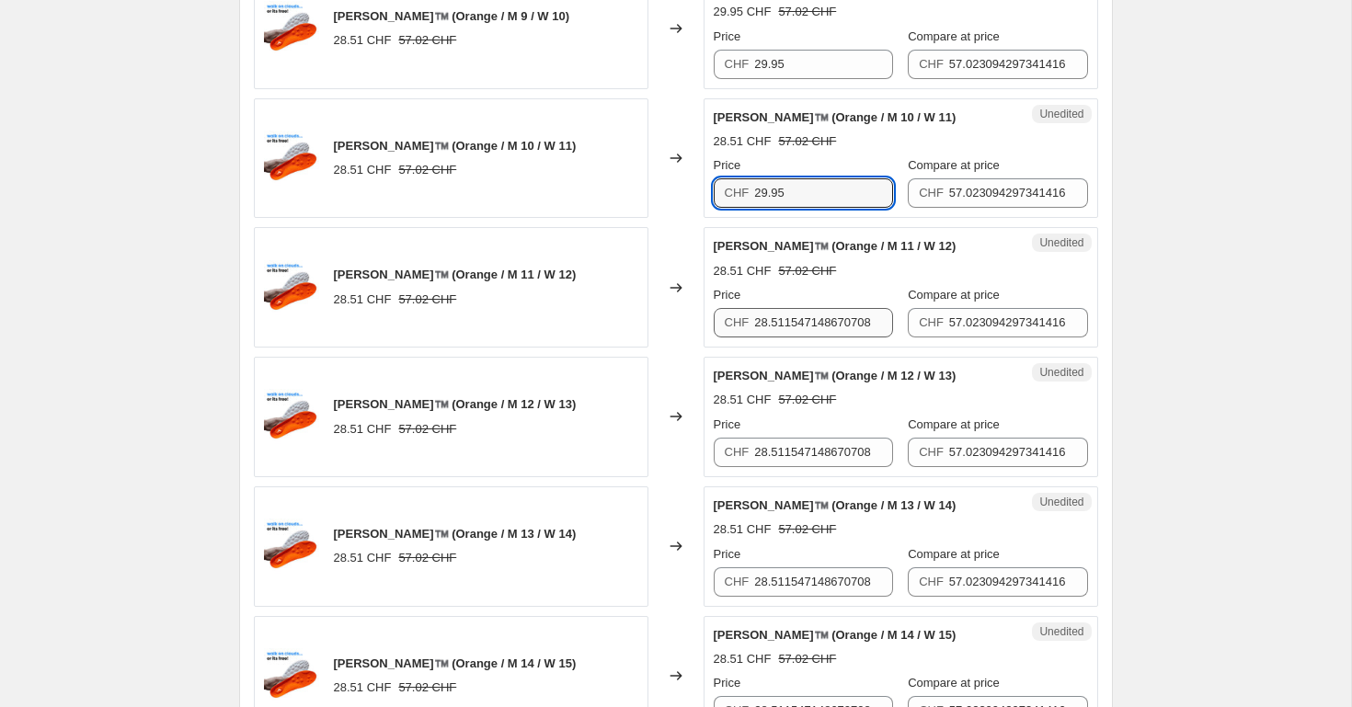
type input "29.95"
click at [798, 314] on input "28.511547148670708" at bounding box center [823, 322] width 139 height 29
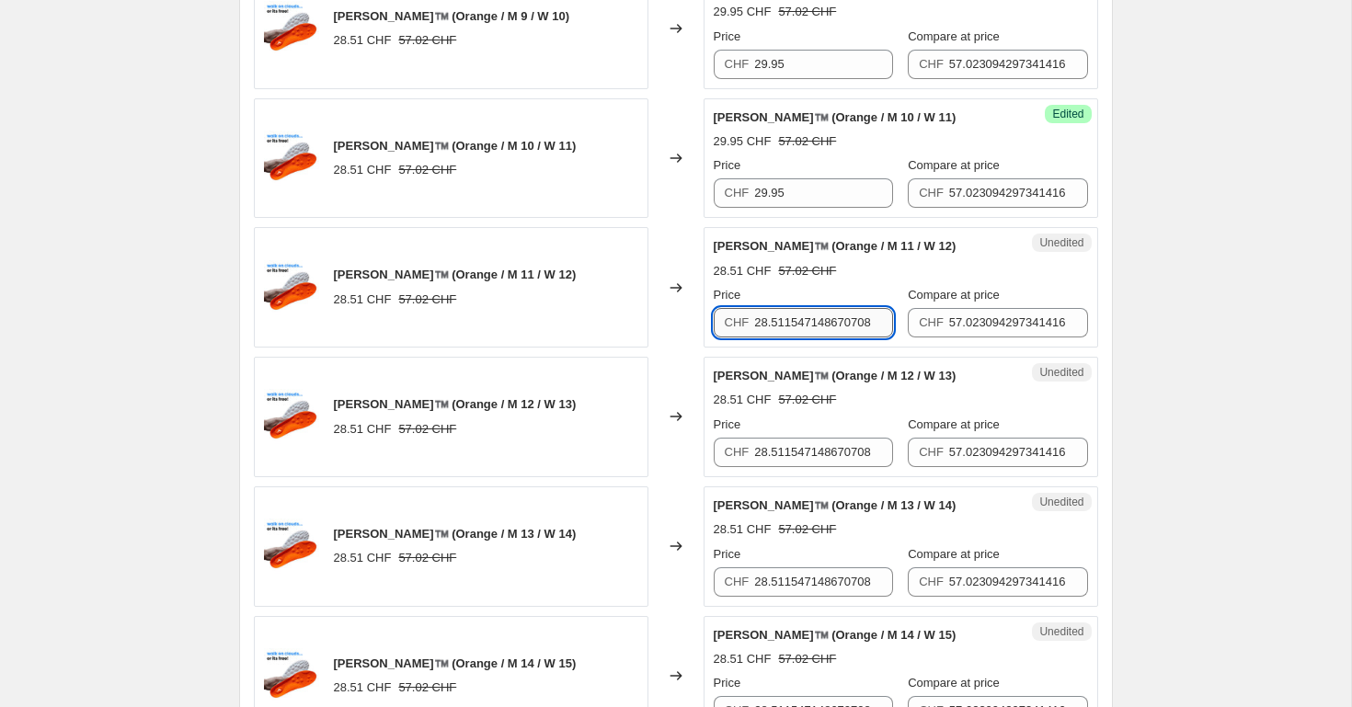
click at [798, 314] on input "28.511547148670708" at bounding box center [823, 322] width 139 height 29
paste input "9.95"
type input "29.95"
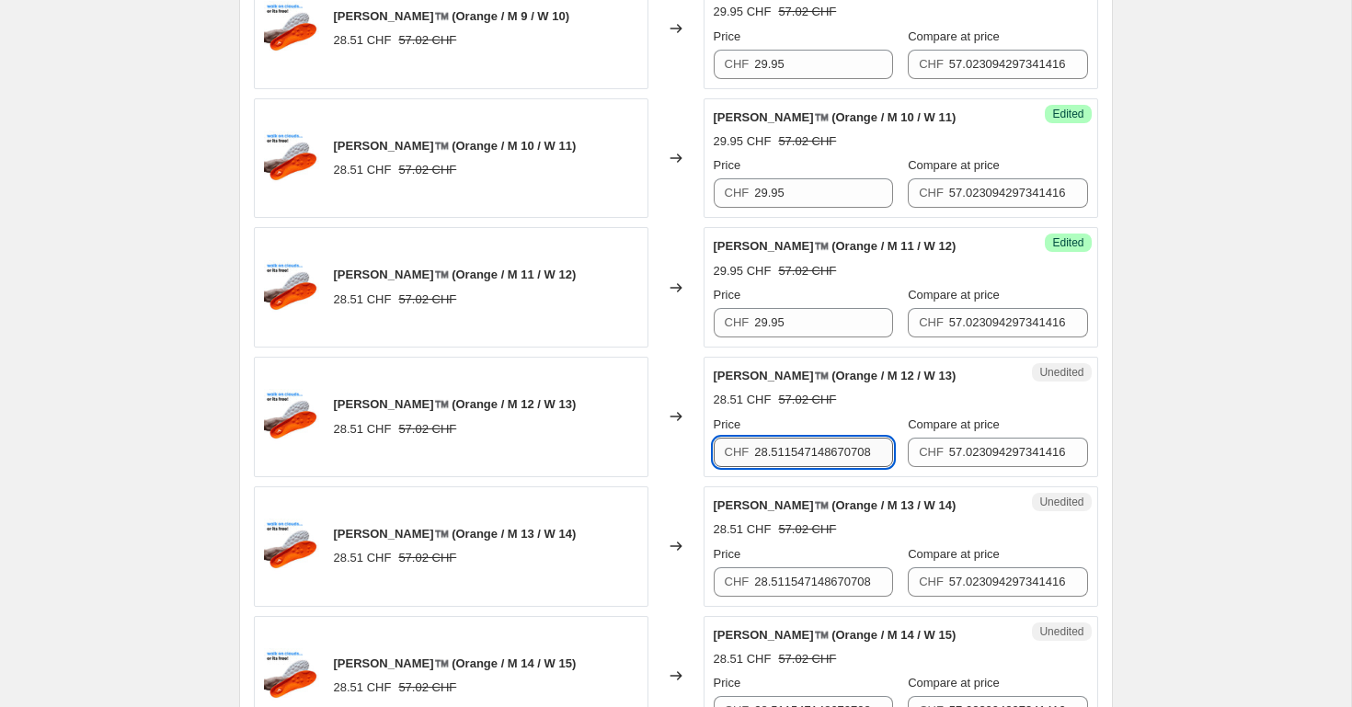
click at [784, 449] on input "28.511547148670708" at bounding box center [823, 452] width 139 height 29
paste input "9.95"
type input "29.95"
click at [784, 586] on input "28.511547148670708" at bounding box center [823, 581] width 139 height 29
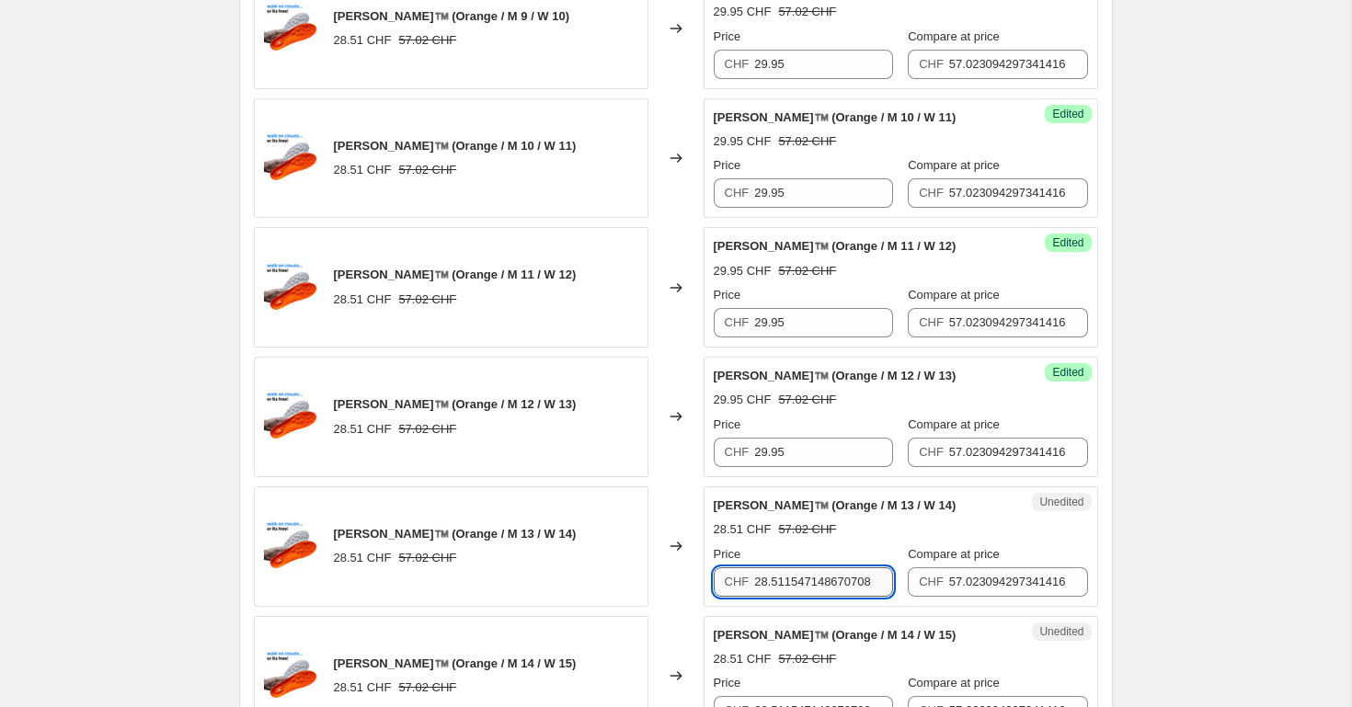
click at [784, 586] on input "28.511547148670708" at bounding box center [823, 581] width 139 height 29
paste input "9.95"
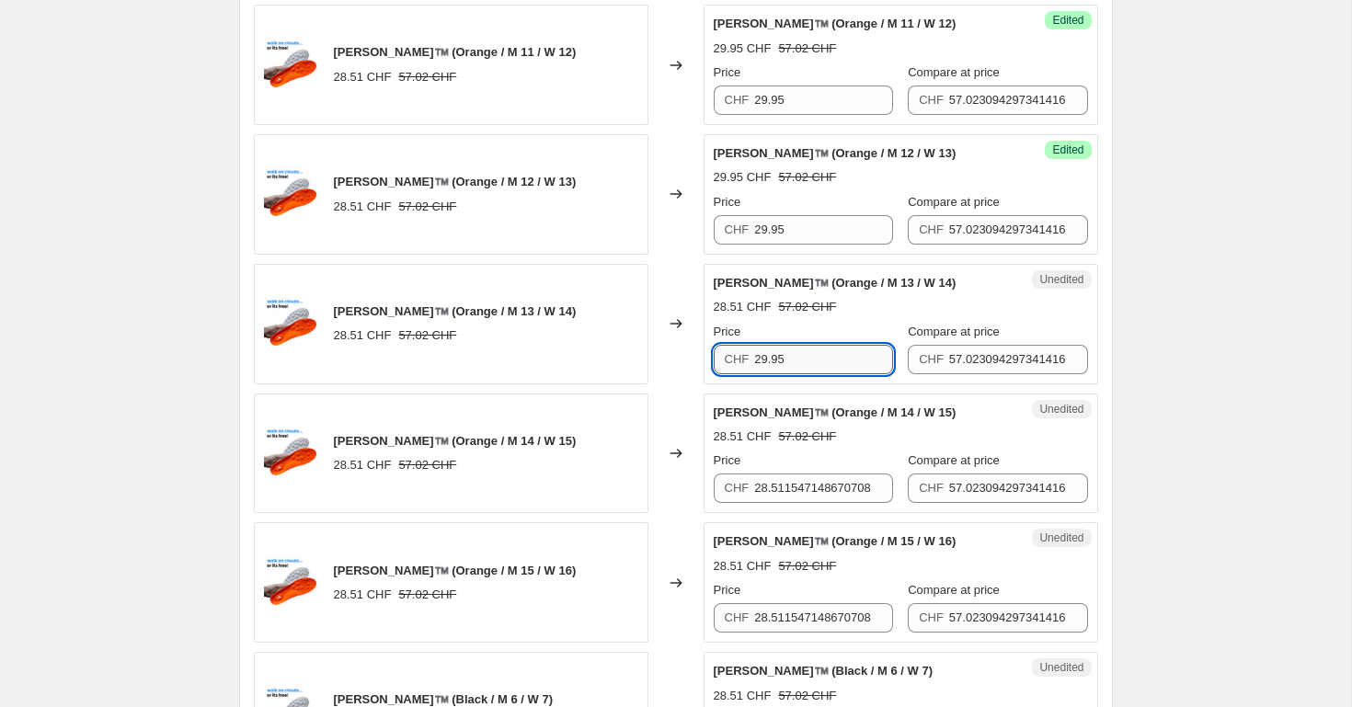
scroll to position [1265, 0]
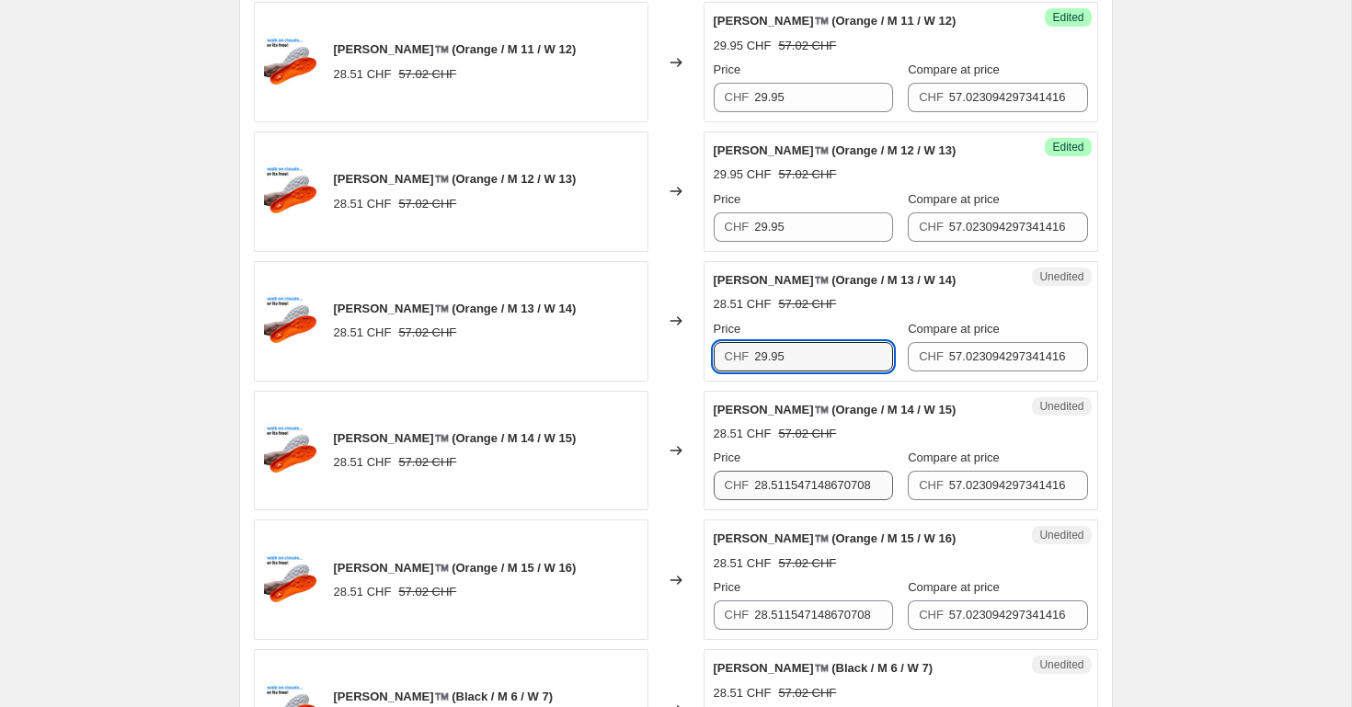
type input "29.95"
click at [790, 495] on input "28.511547148670708" at bounding box center [823, 485] width 139 height 29
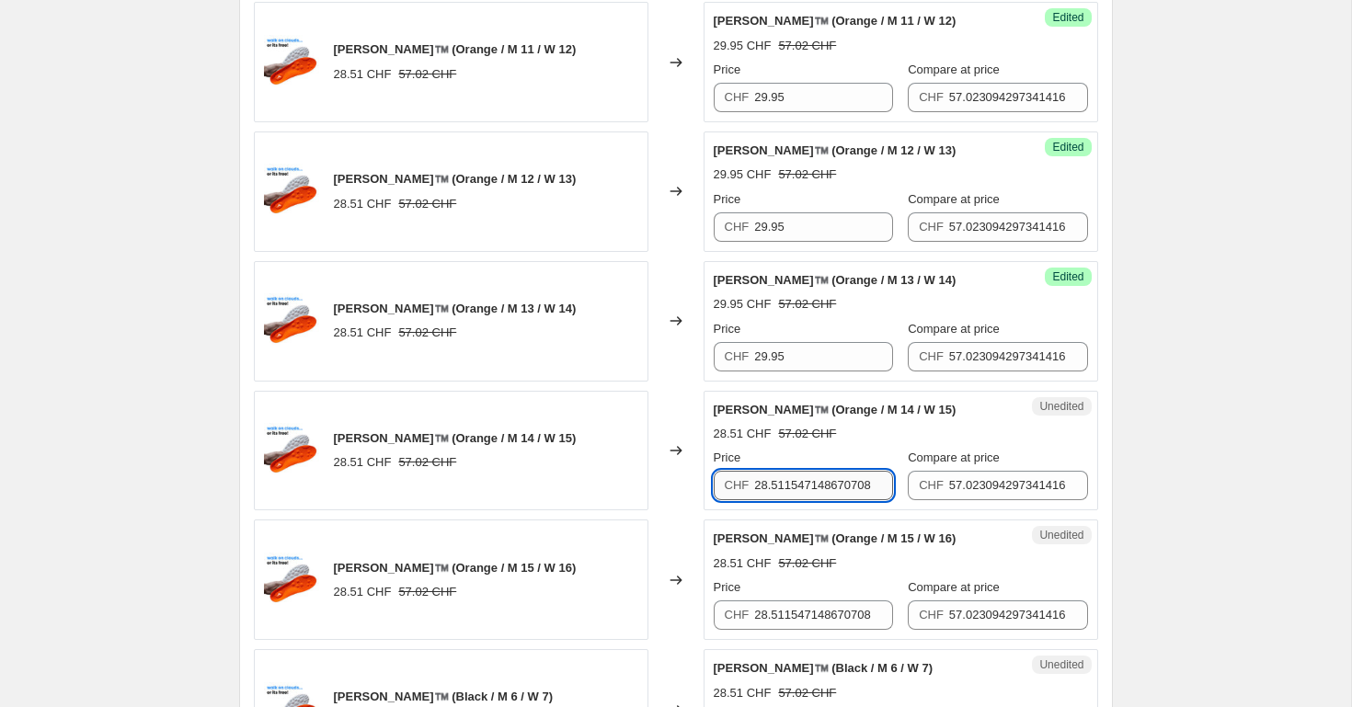
click at [790, 495] on input "28.511547148670708" at bounding box center [823, 485] width 139 height 29
paste input "9.95"
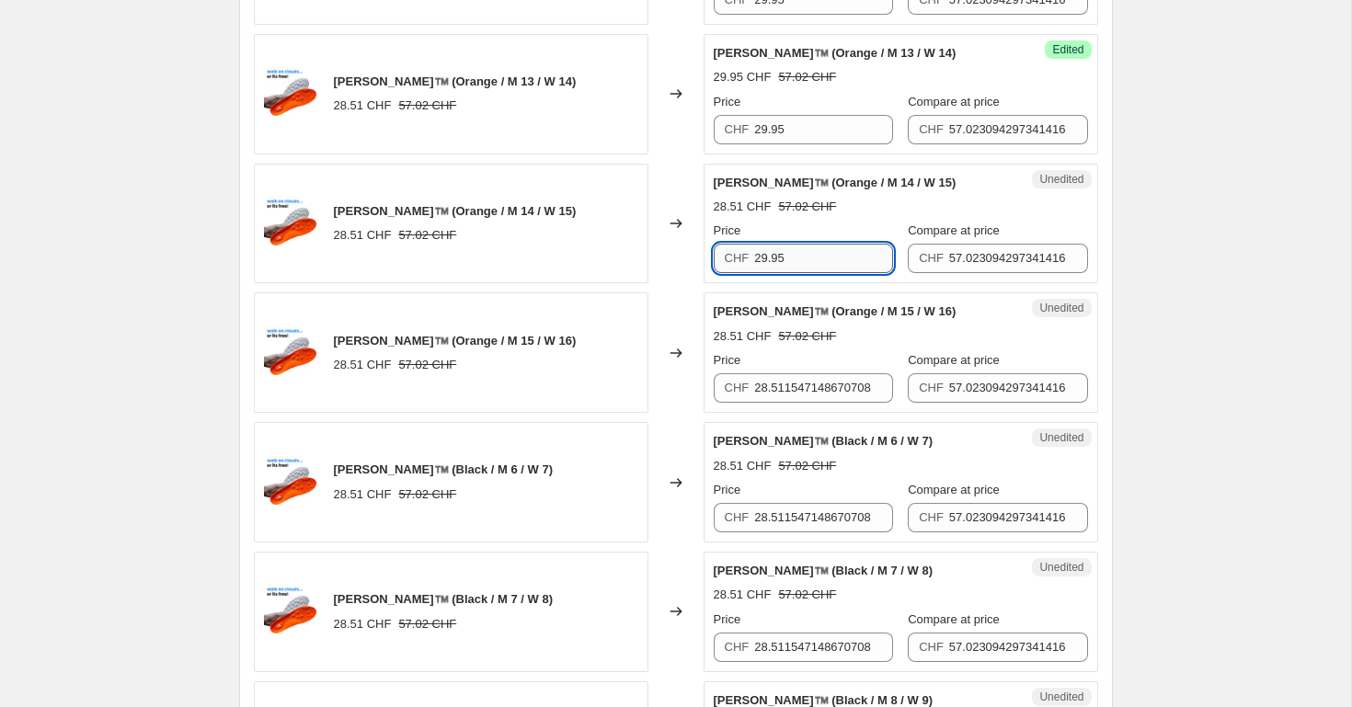
scroll to position [1493, 0]
type input "29.95"
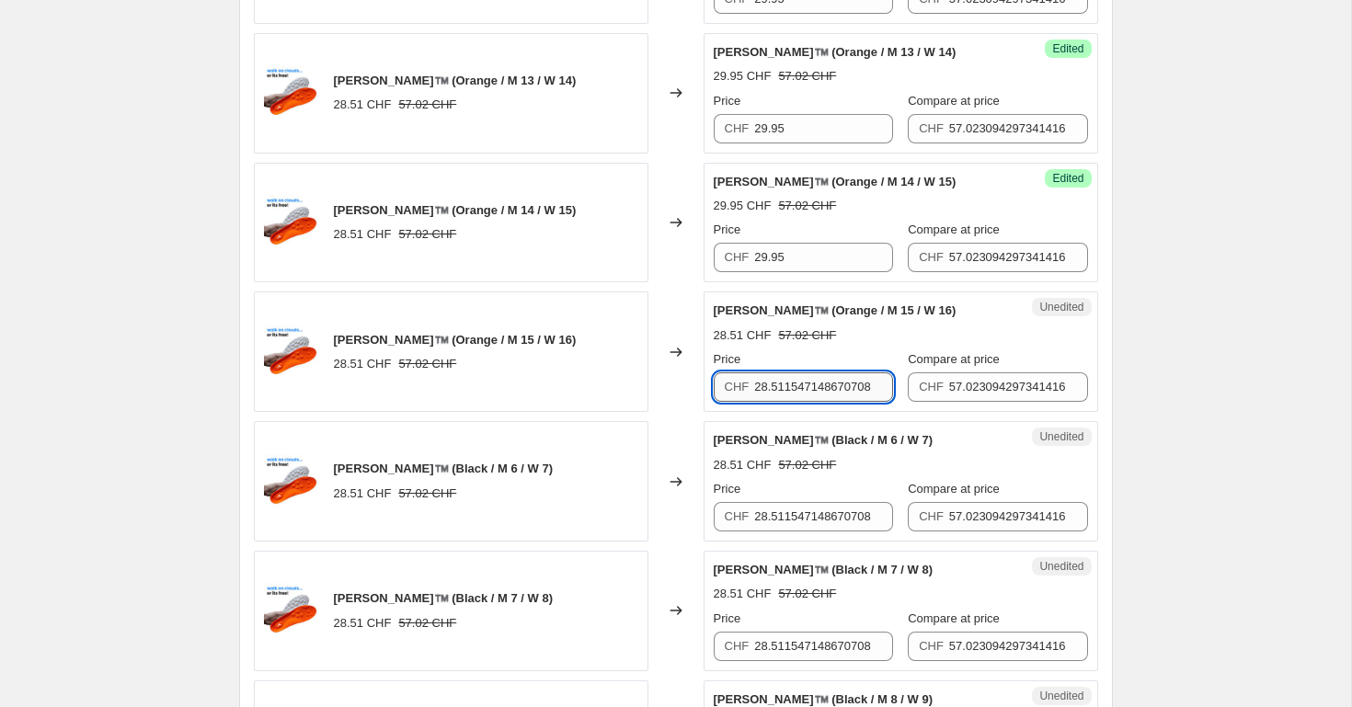
click at [797, 383] on input "28.511547148670708" at bounding box center [823, 386] width 139 height 29
paste input "9.95"
type input "29.95"
click at [804, 523] on input "28.511547148670708" at bounding box center [823, 516] width 139 height 29
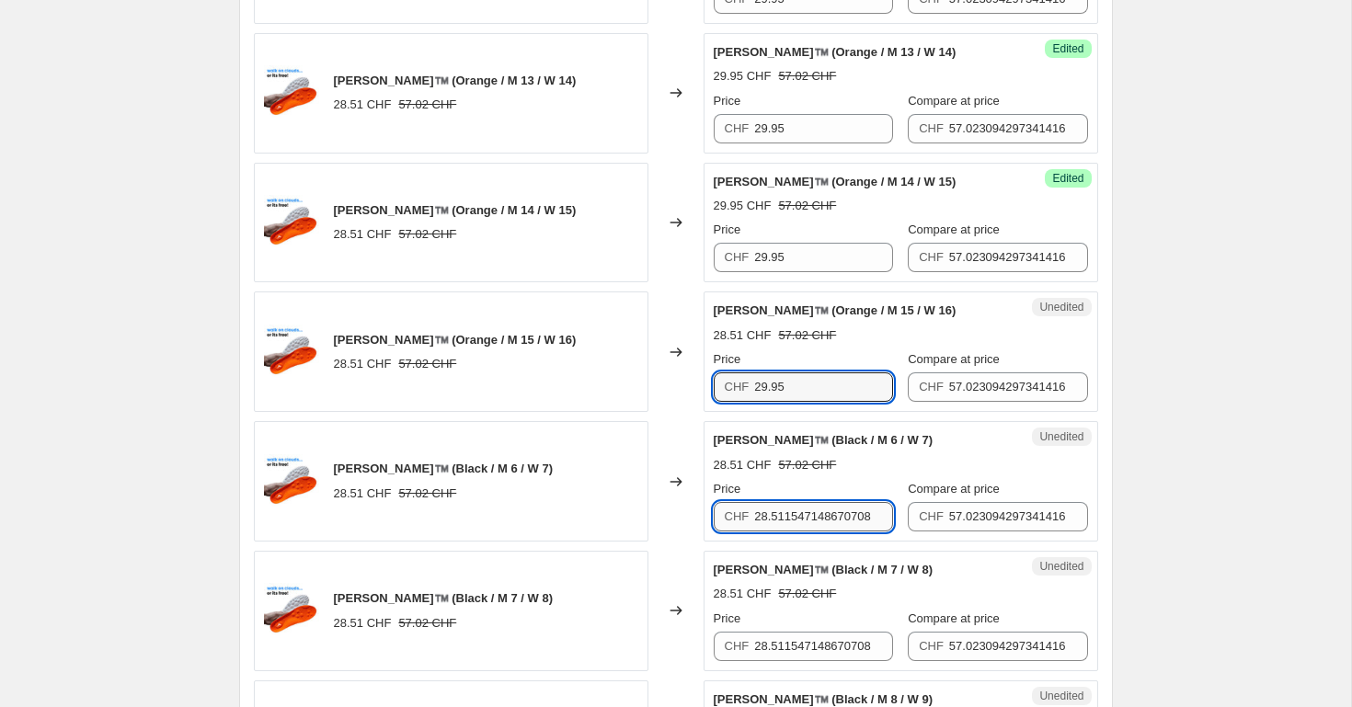
click at [804, 523] on input "28.511547148670708" at bounding box center [823, 516] width 139 height 29
paste input "9.95"
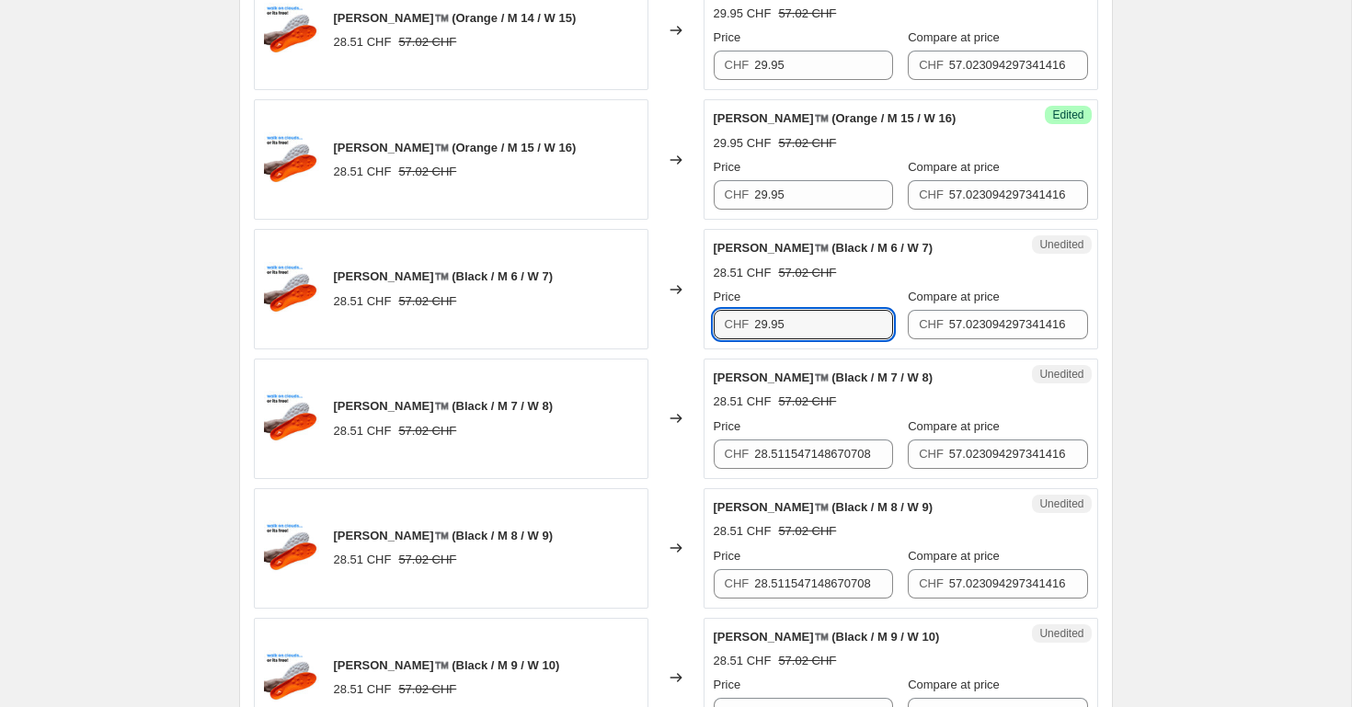
scroll to position [1693, 0]
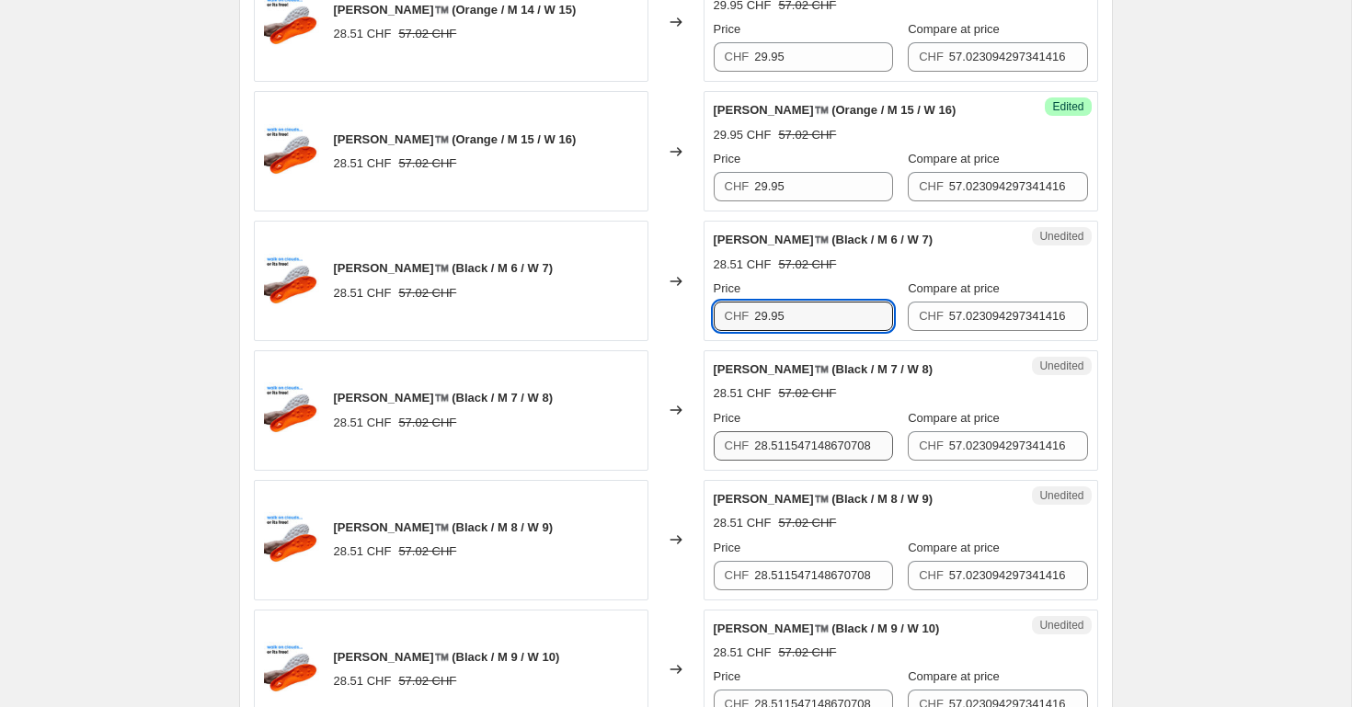
type input "29.95"
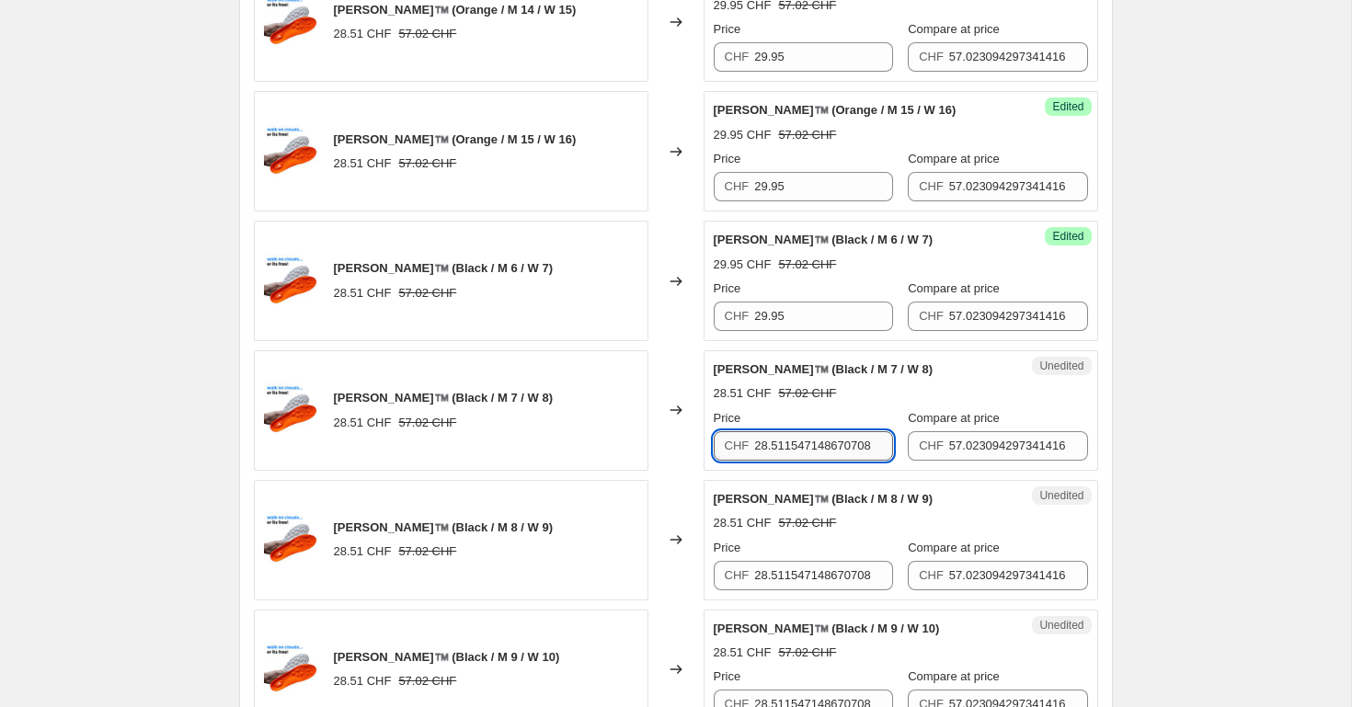
click at [830, 432] on input "28.511547148670708" at bounding box center [823, 445] width 139 height 29
paste input "9.95"
type input "29.95"
click at [790, 583] on input "28.511547148670708" at bounding box center [823, 575] width 139 height 29
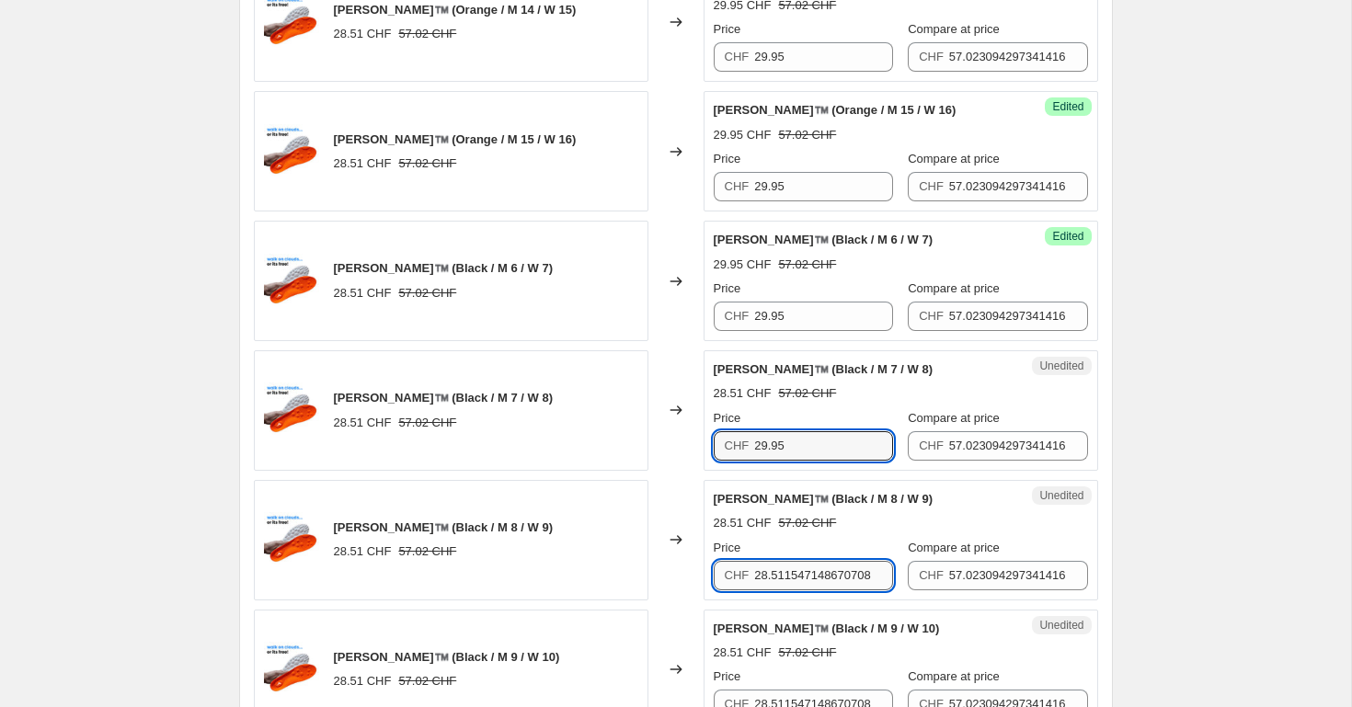
click at [790, 583] on input "28.511547148670708" at bounding box center [823, 575] width 139 height 29
paste input "9.95"
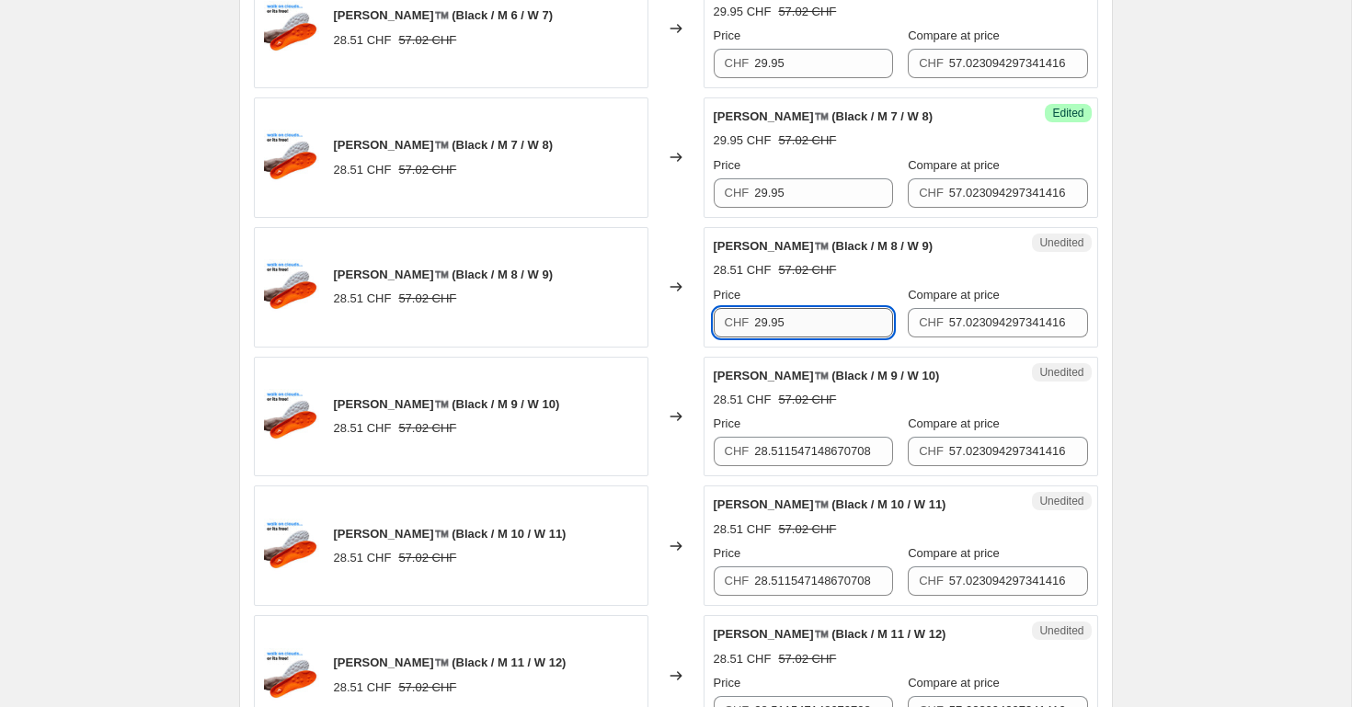
scroll to position [1953, 0]
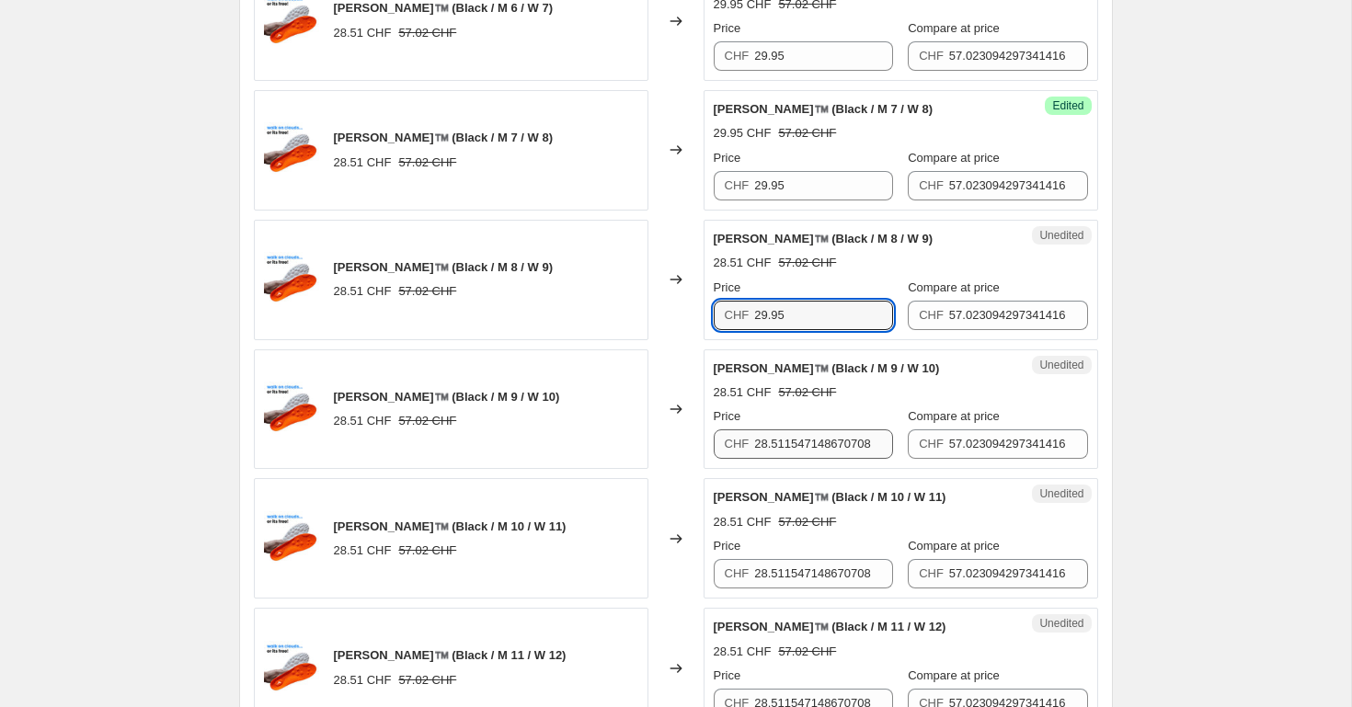
type input "29.95"
click at [813, 442] on input "28.511547148670708" at bounding box center [823, 444] width 139 height 29
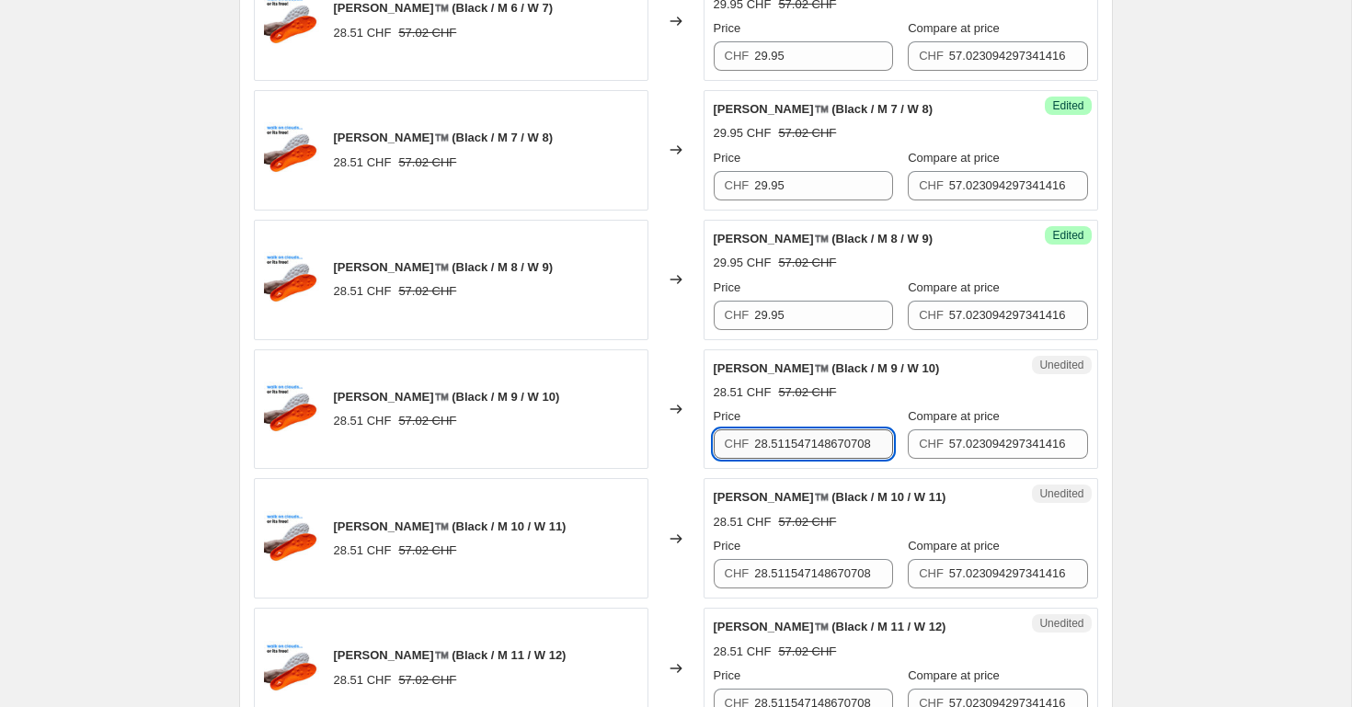
click at [813, 442] on input "28.511547148670708" at bounding box center [823, 444] width 139 height 29
paste input "9.95"
type input "29.95"
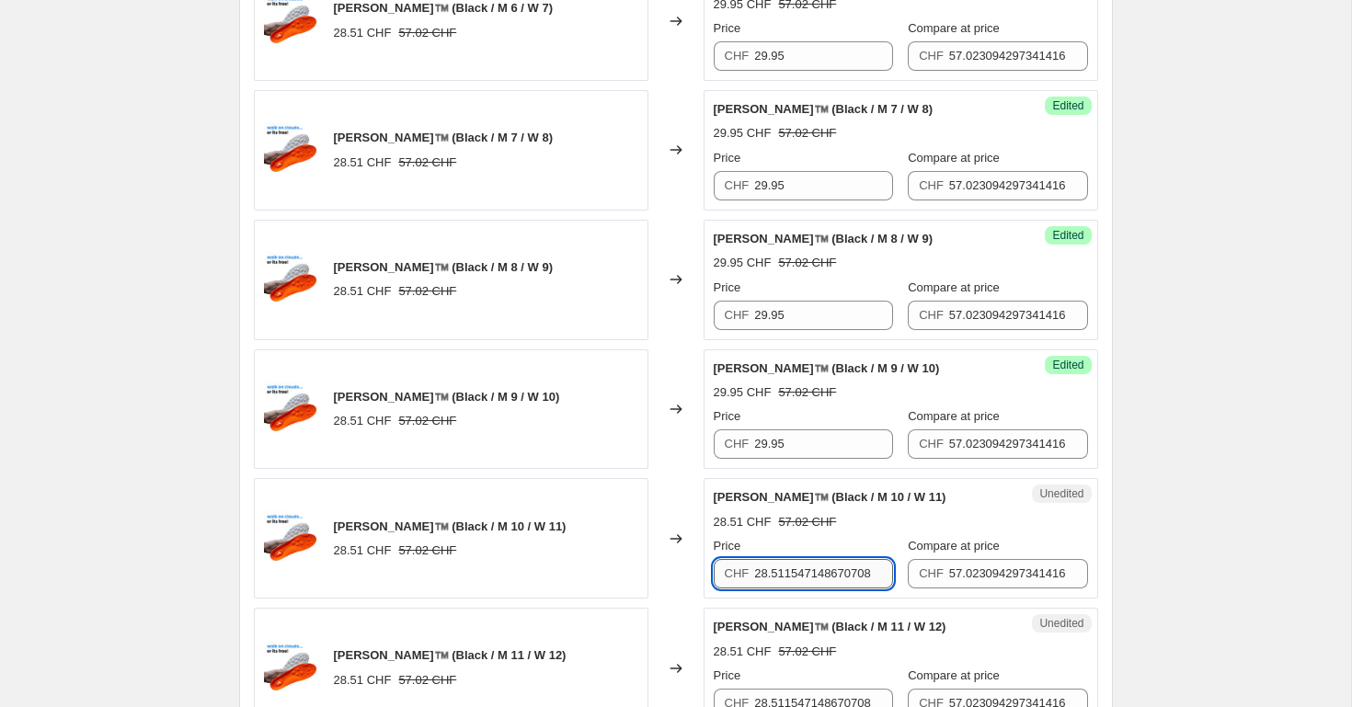
click at [804, 584] on input "28.511547148670708" at bounding box center [823, 573] width 139 height 29
paste input "9.95"
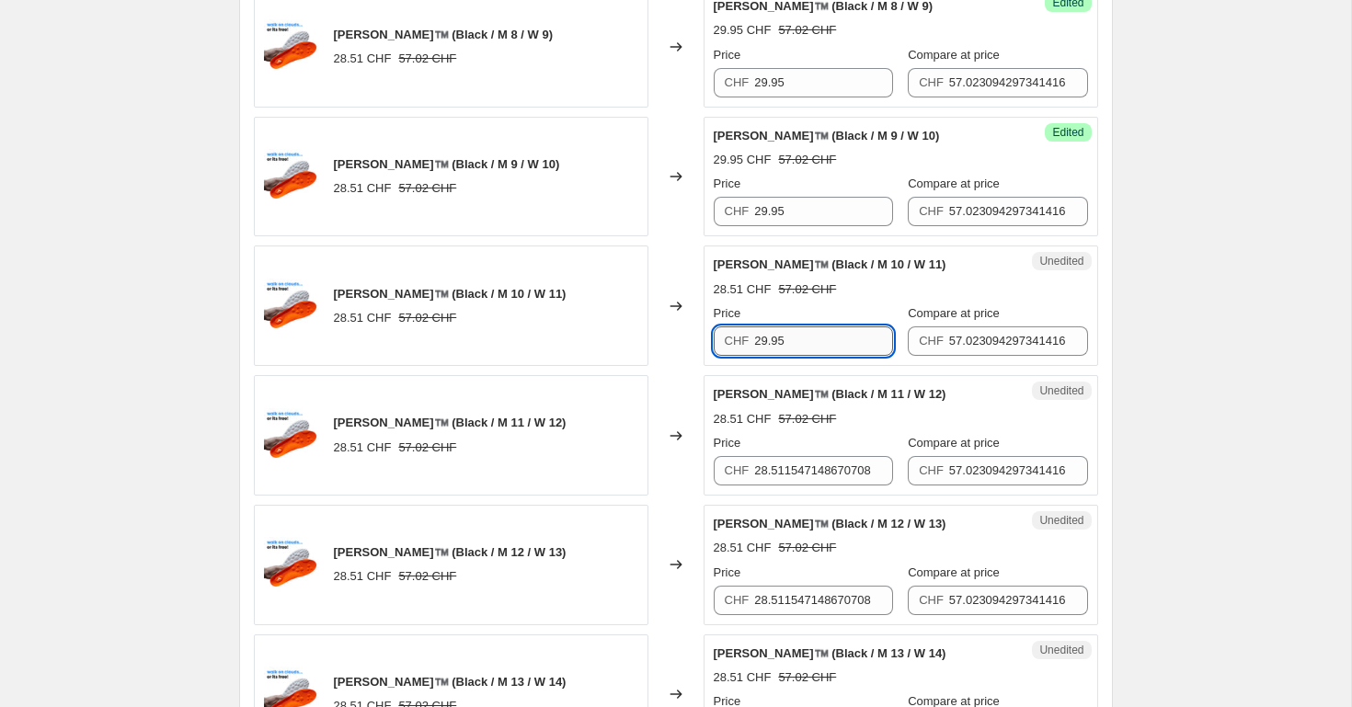
scroll to position [2196, 0]
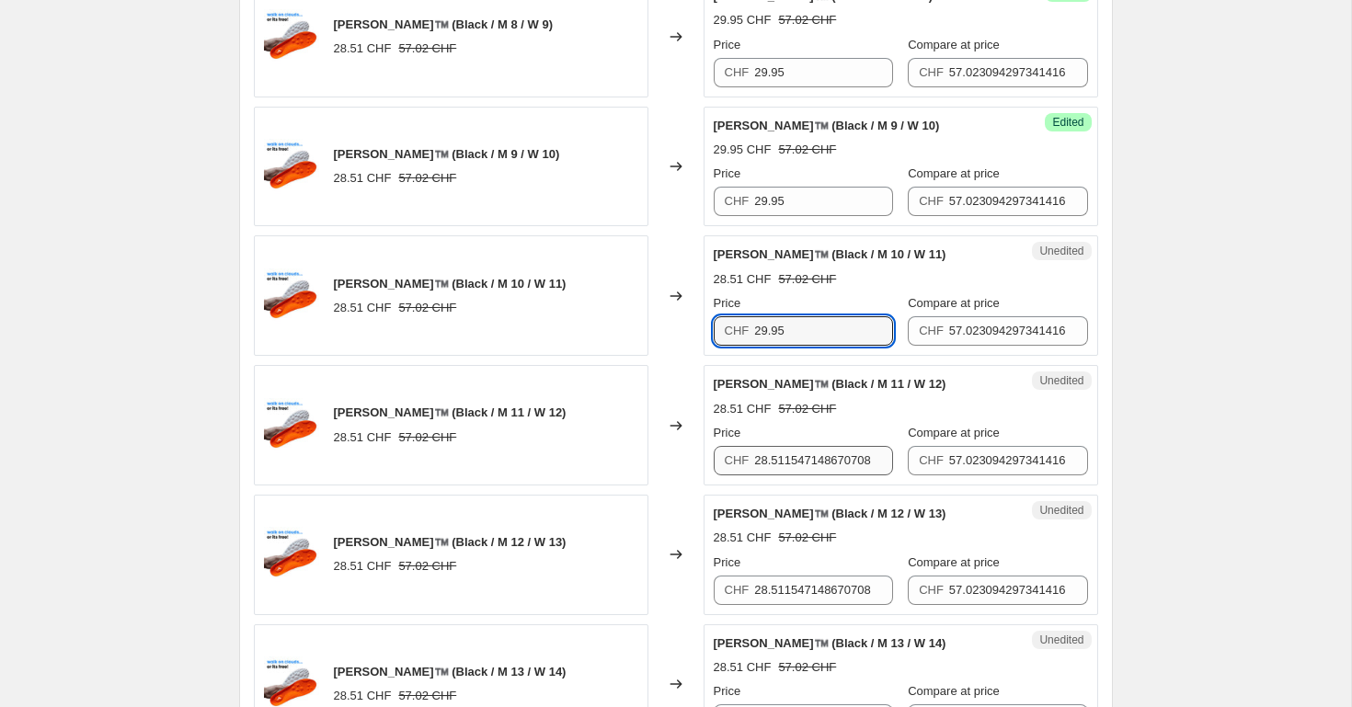
type input "29.95"
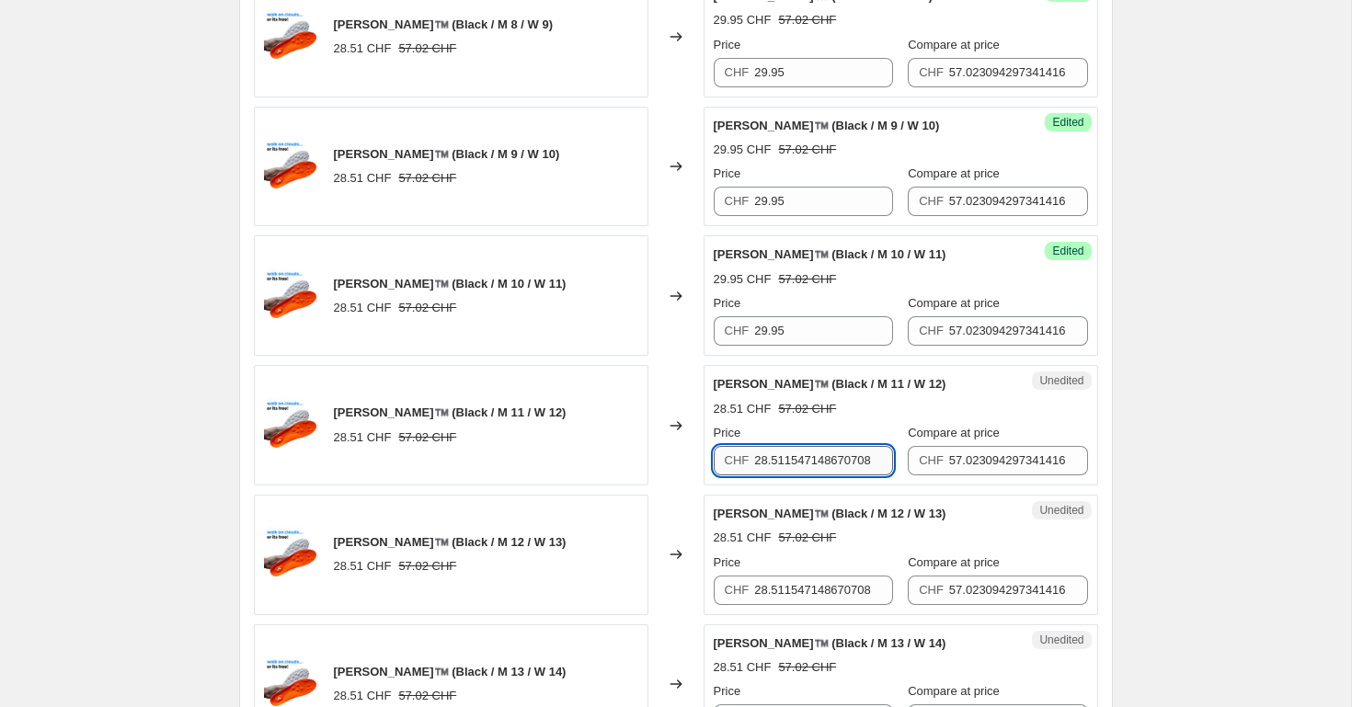
click at [810, 464] on input "28.511547148670708" at bounding box center [823, 460] width 139 height 29
paste input "9.95"
type input "29.95"
click at [797, 589] on input "28.511547148670708" at bounding box center [823, 590] width 139 height 29
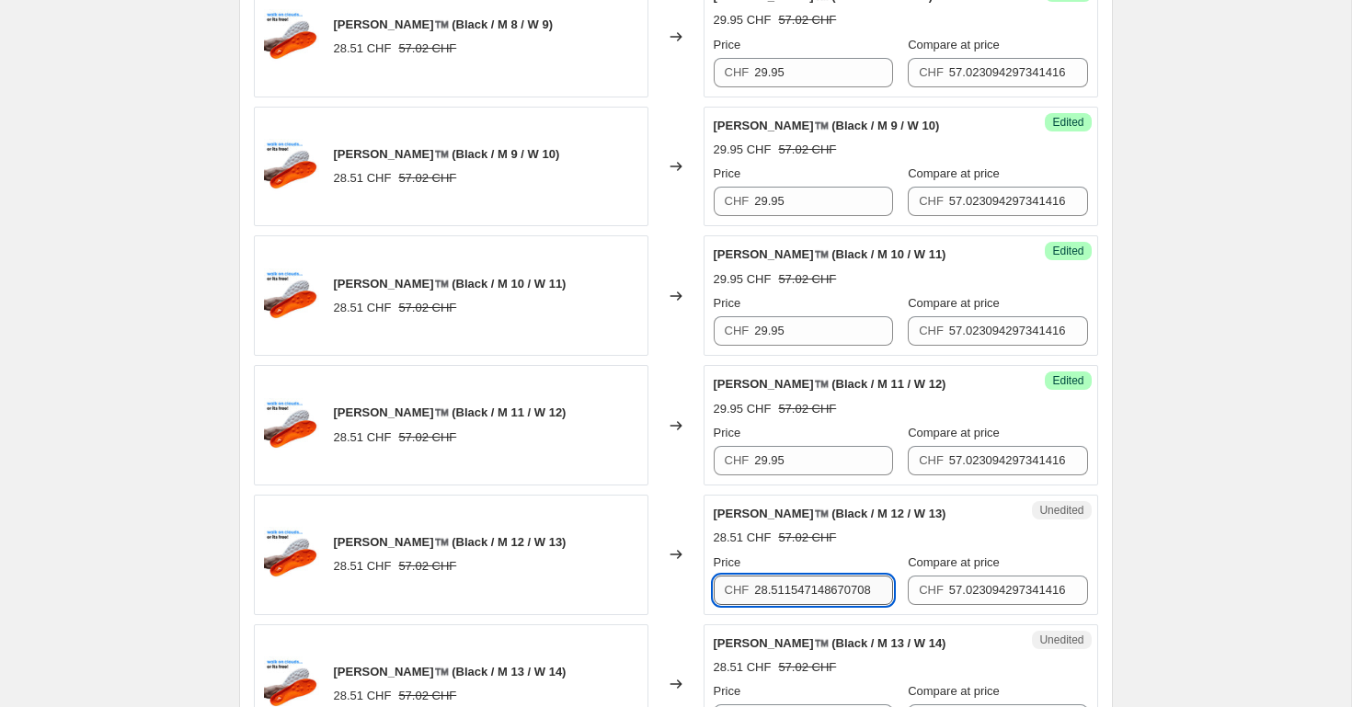
click at [797, 589] on input "28.511547148670708" at bounding box center [823, 590] width 139 height 29
paste input "9.95"
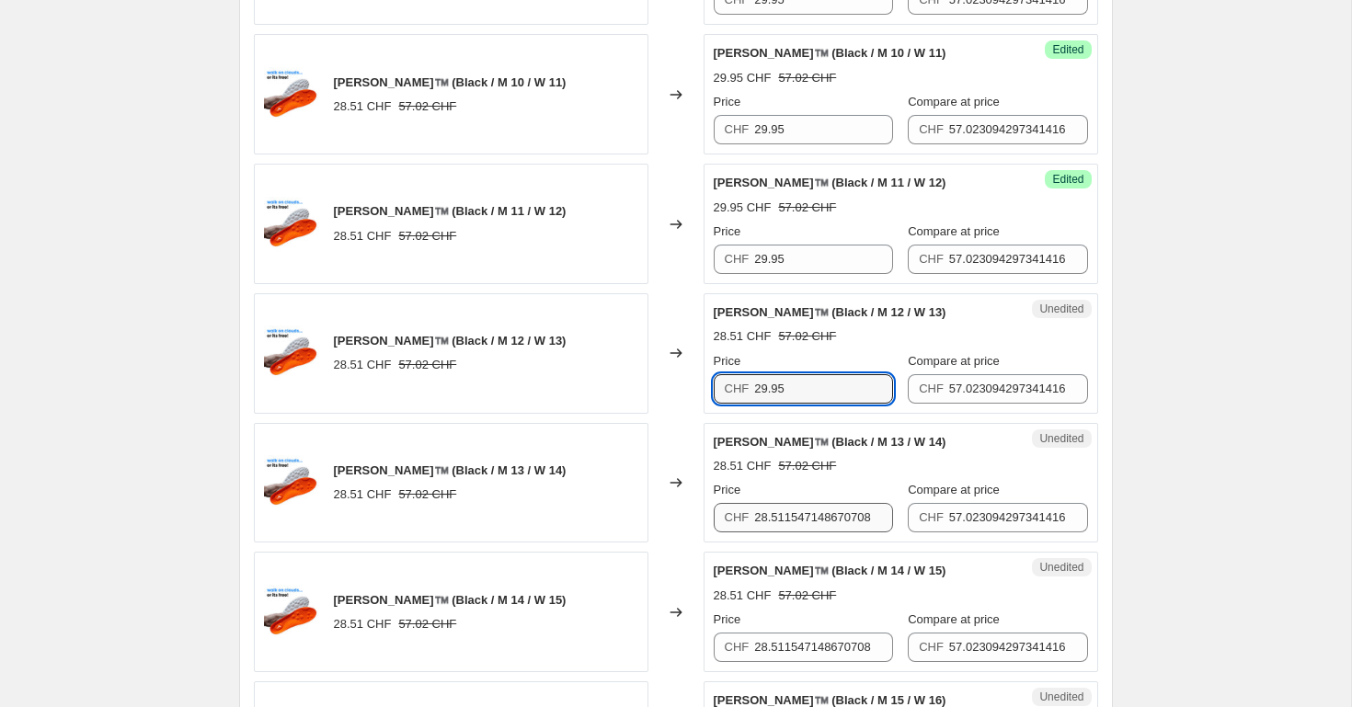
type input "29.95"
click at [794, 514] on input "28.511547148670708" at bounding box center [823, 517] width 139 height 29
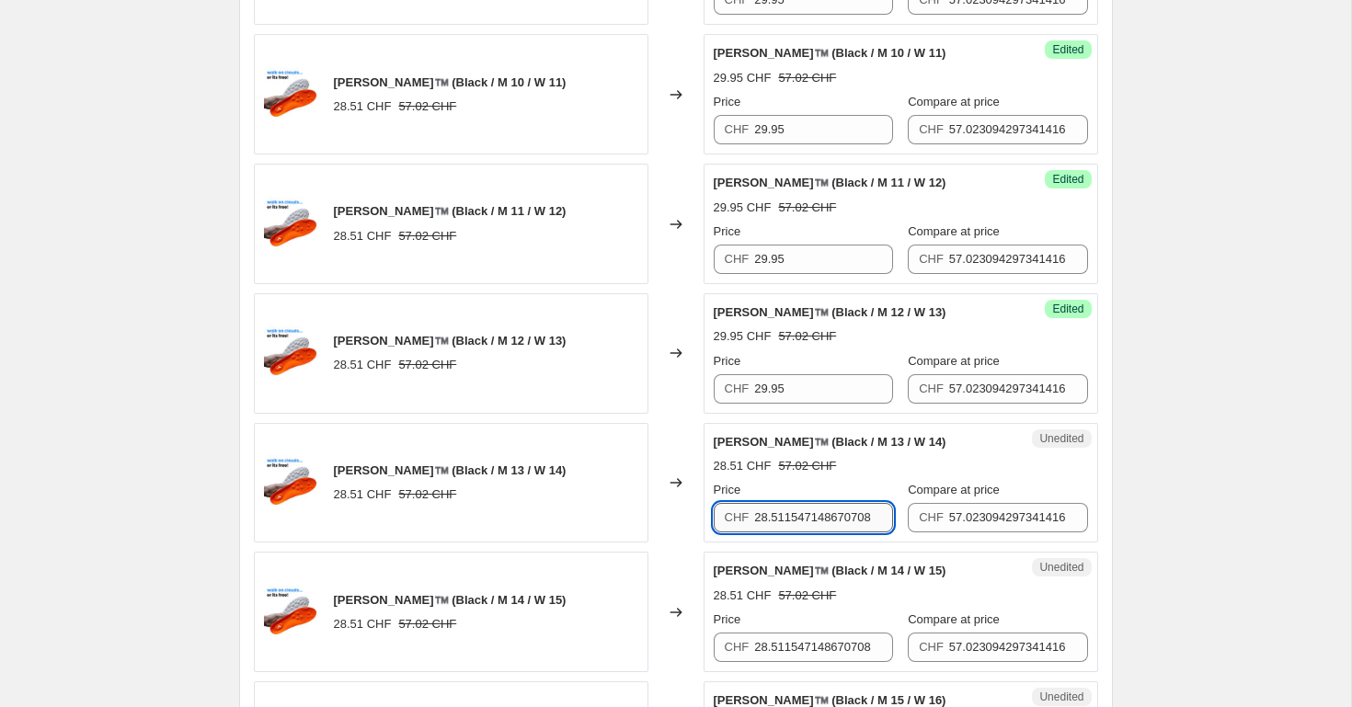
click at [794, 514] on input "28.511547148670708" at bounding box center [823, 517] width 139 height 29
paste input "9.95"
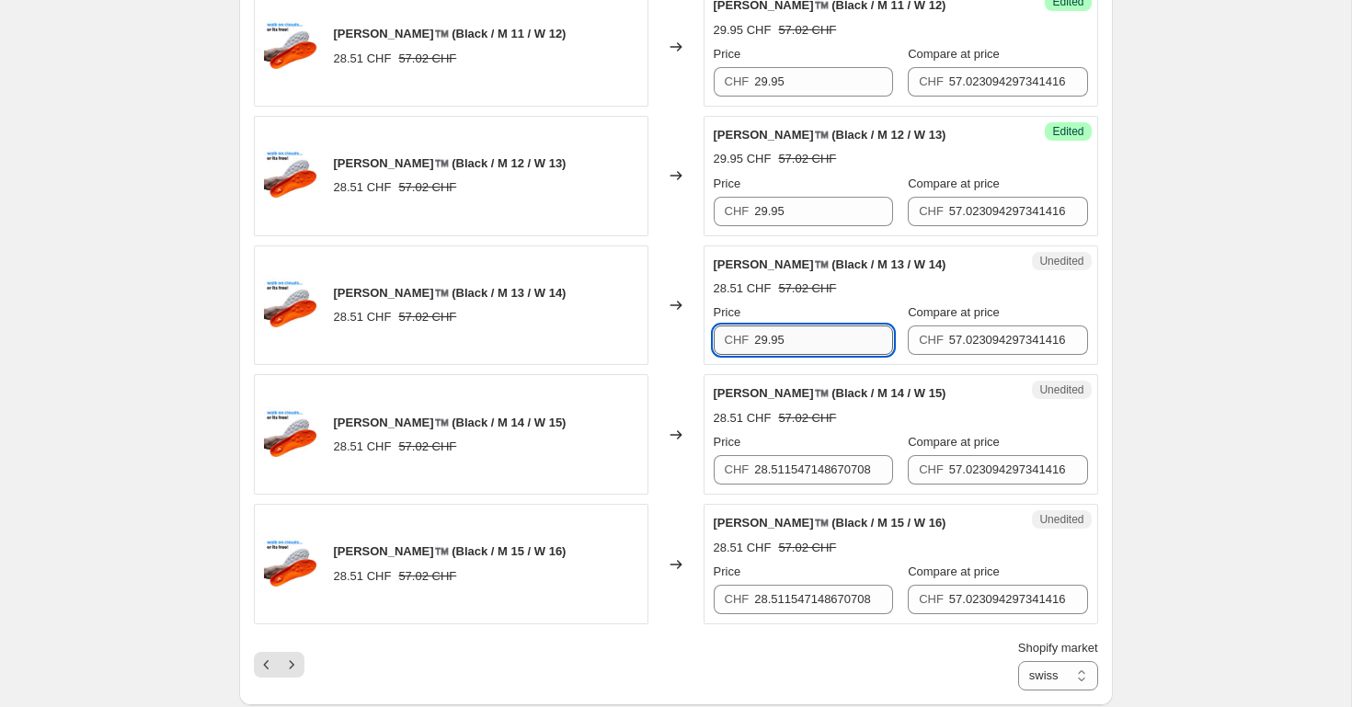
scroll to position [2607, 0]
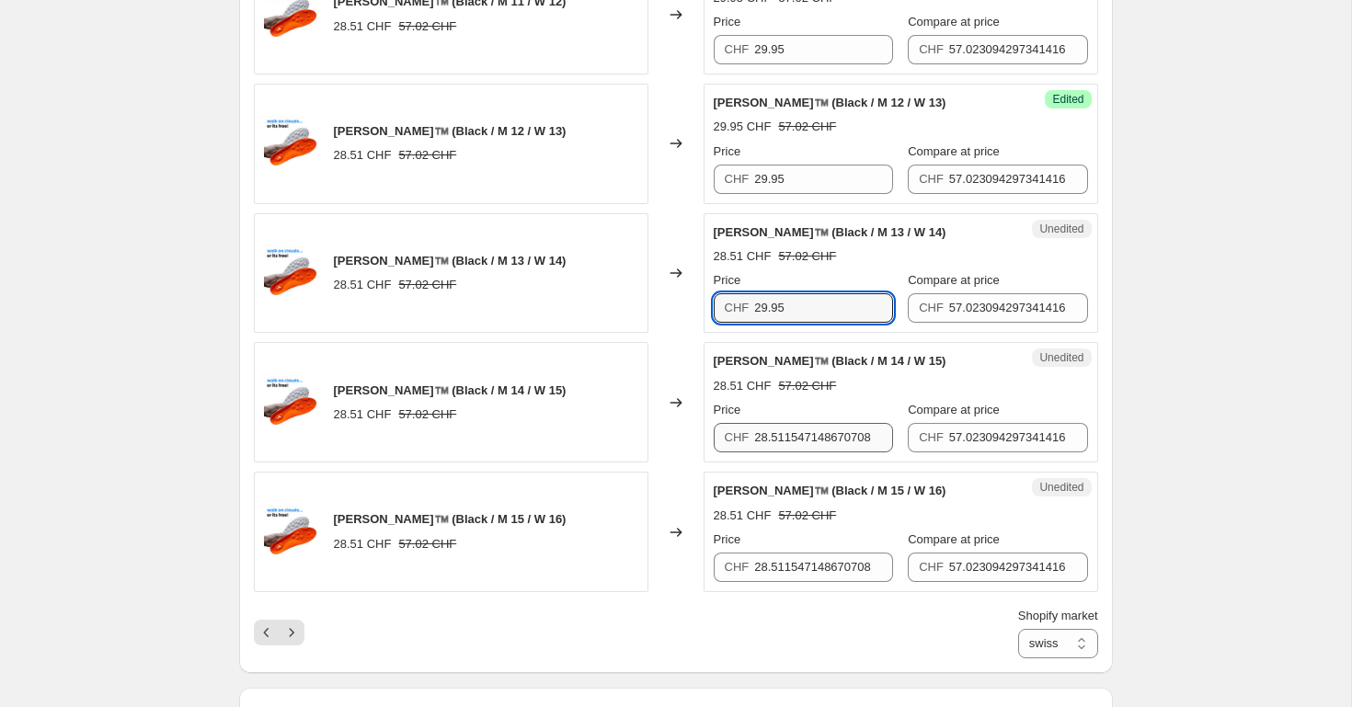
type input "29.95"
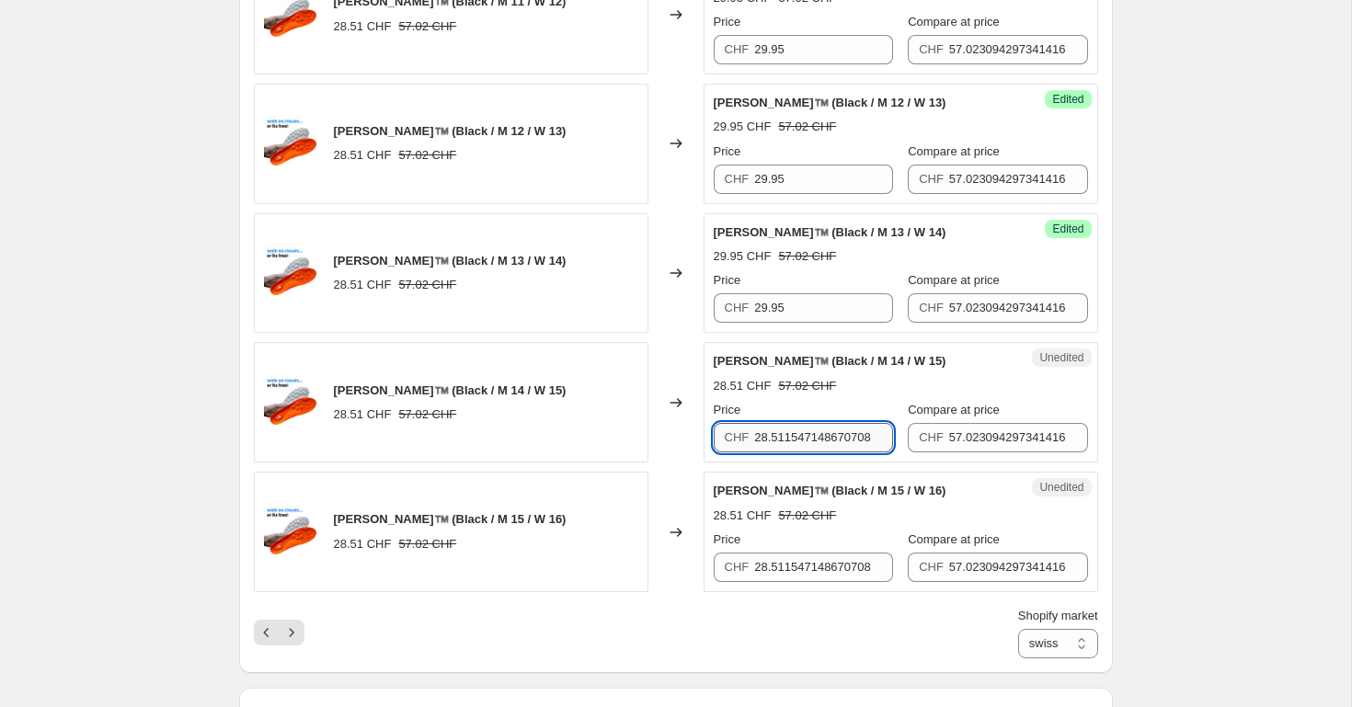
click at [792, 433] on input "28.511547148670708" at bounding box center [823, 437] width 139 height 29
paste input "9.95"
type input "29.95"
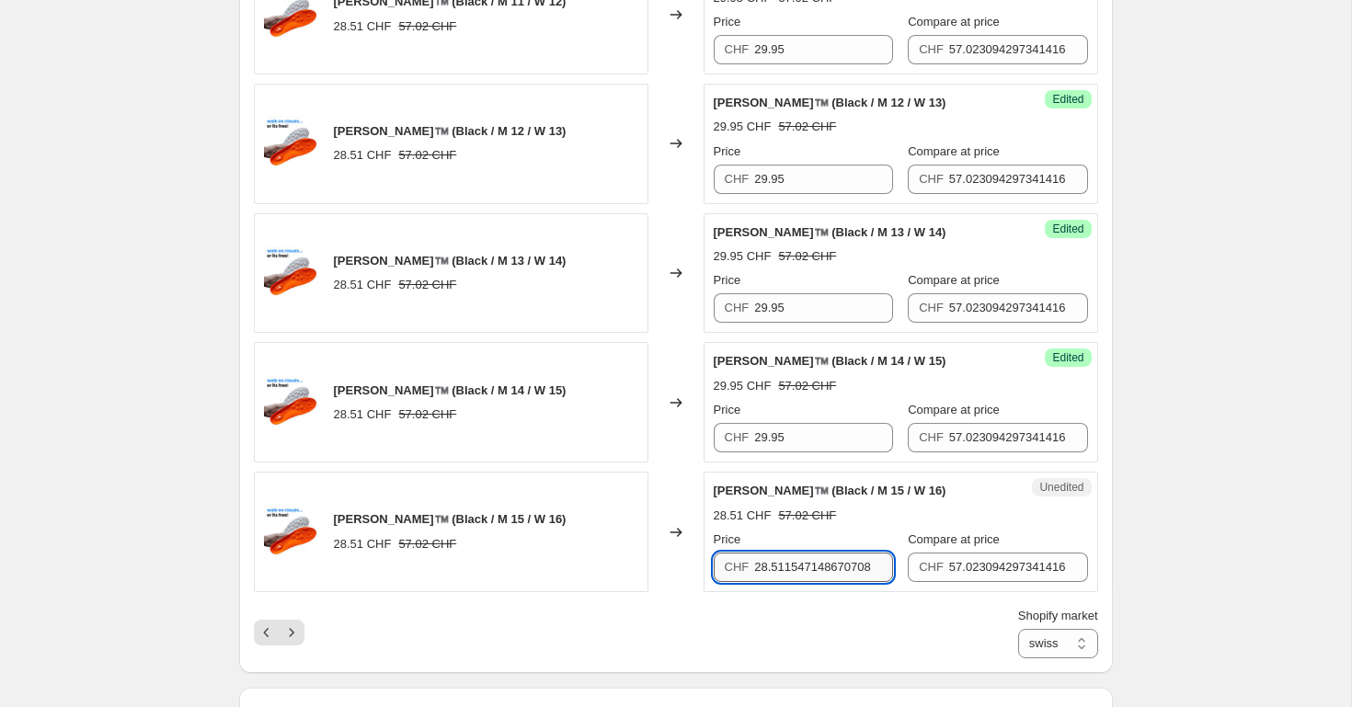
click at [795, 567] on input "28.511547148670708" at bounding box center [823, 567] width 139 height 29
paste input "9.95"
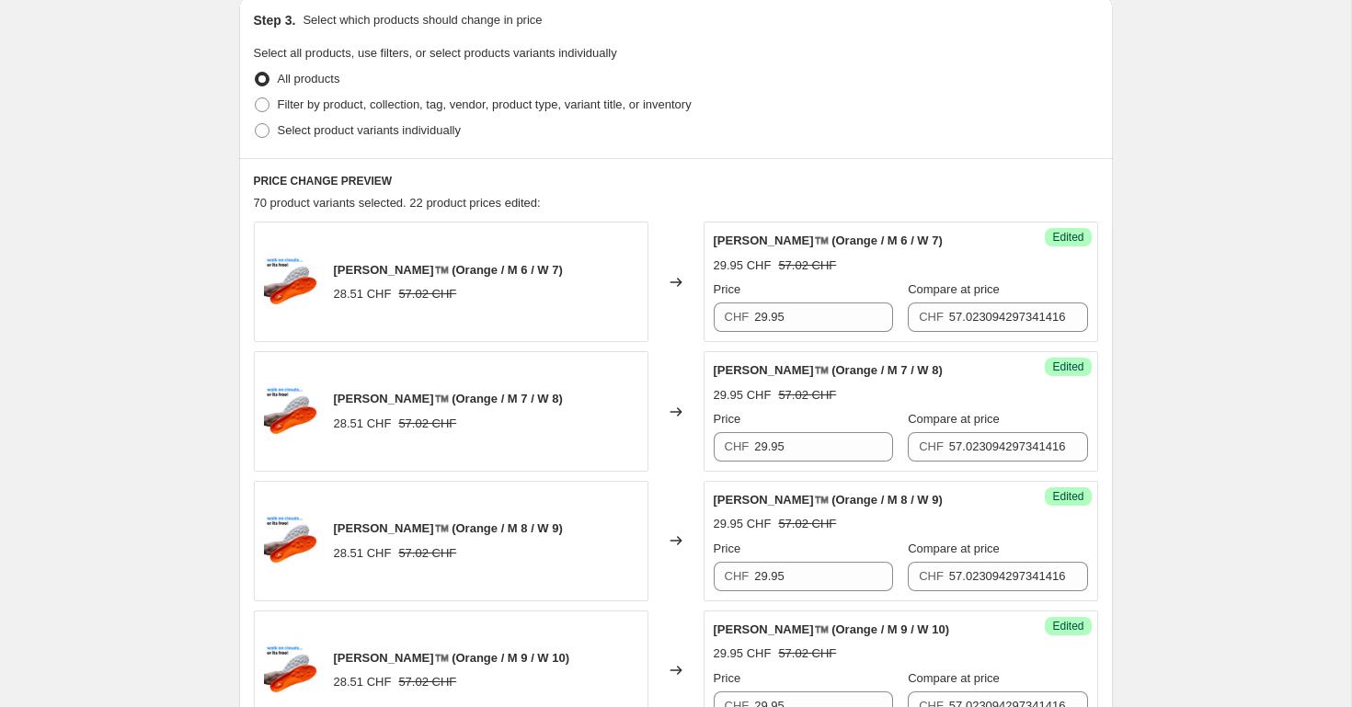
scroll to position [438, 0]
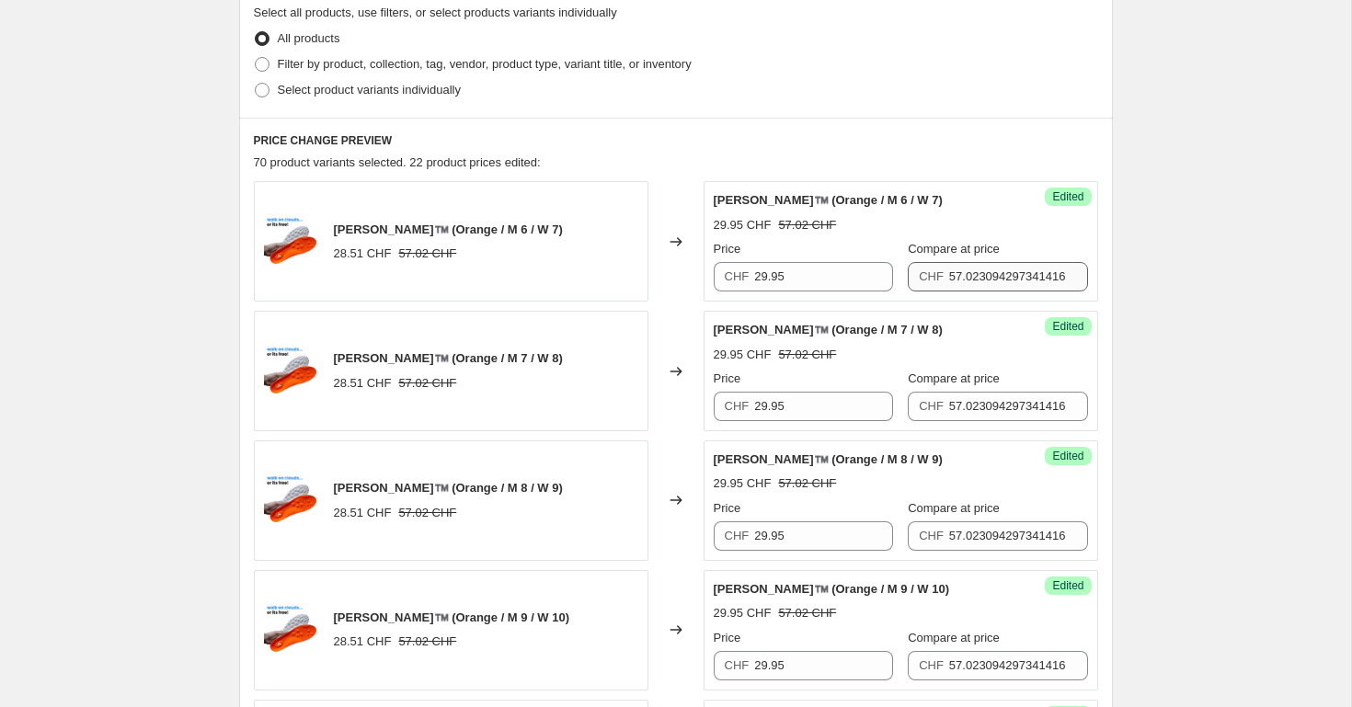
type input "29.95"
click at [988, 279] on input "57.023094297341416" at bounding box center [1018, 276] width 139 height 29
click at [995, 286] on input "59.90" at bounding box center [1018, 276] width 139 height 29
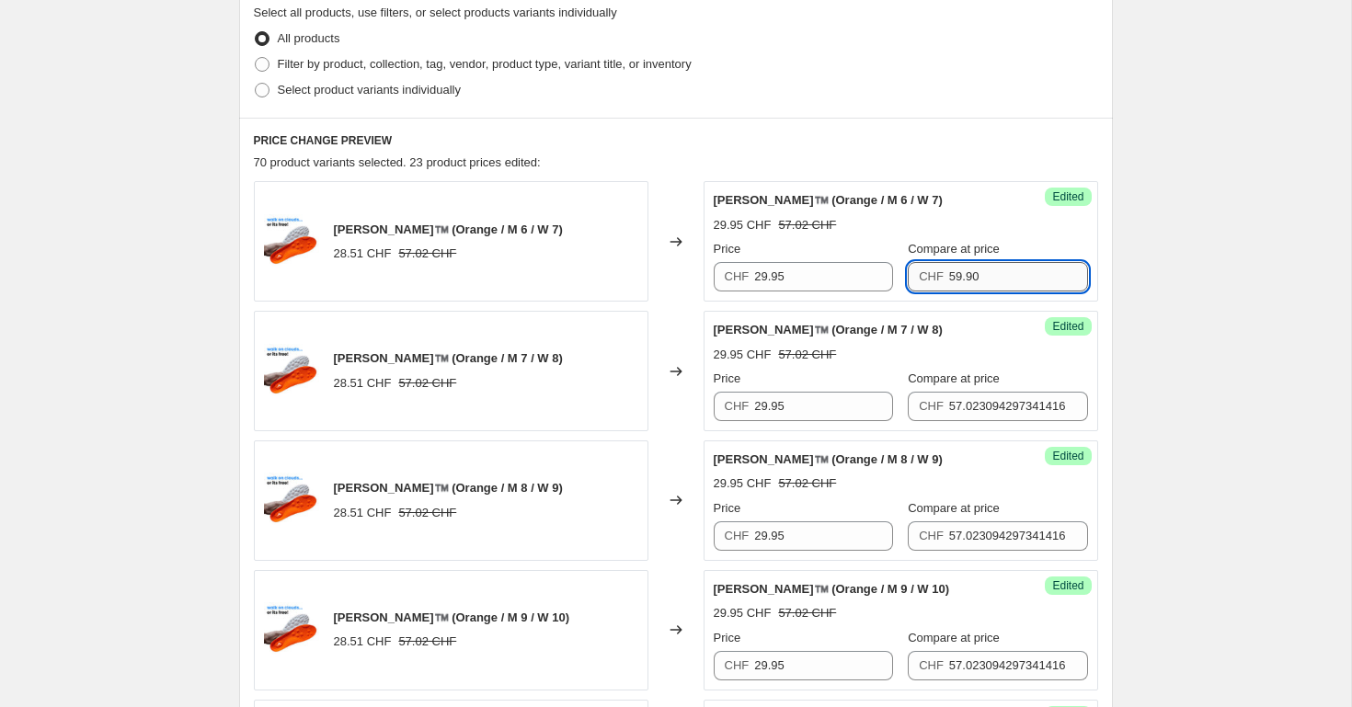
click at [995, 286] on input "59.90" at bounding box center [1018, 276] width 139 height 29
type input "59.90"
click at [971, 399] on input "57.023094297341416" at bounding box center [1018, 406] width 139 height 29
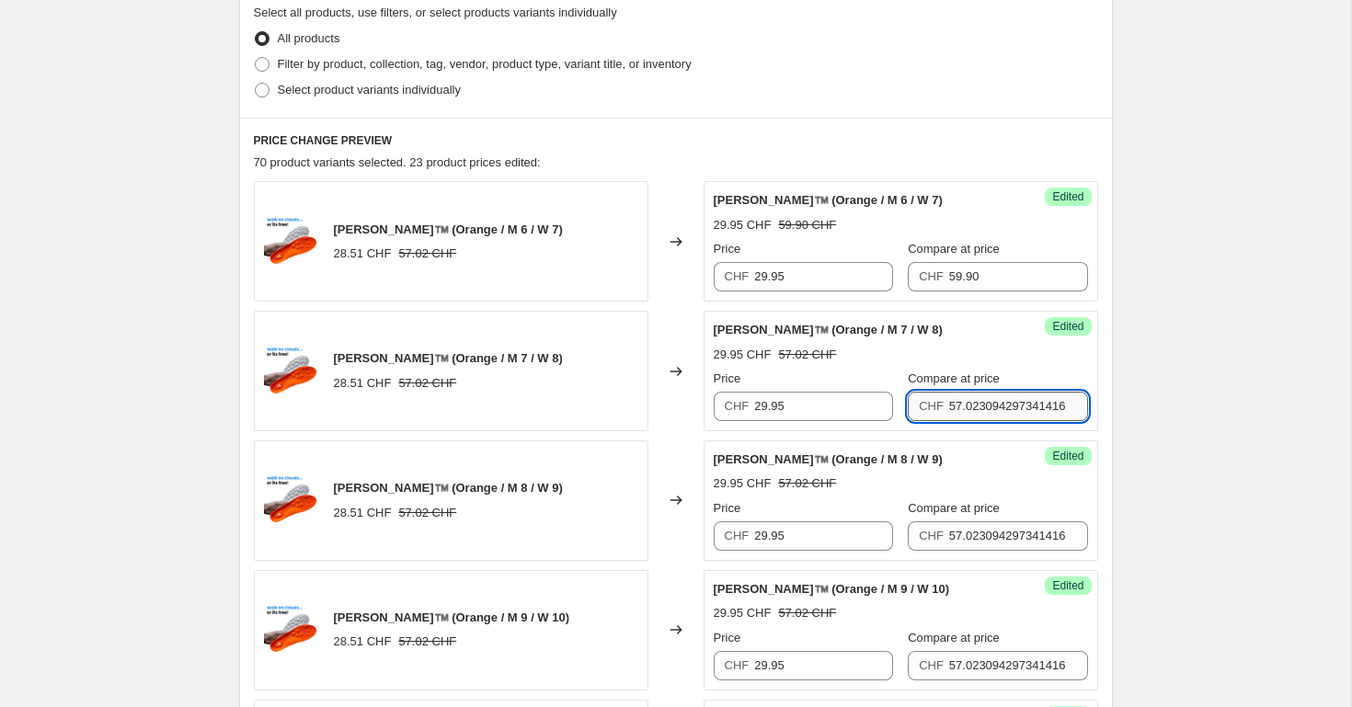
paste input "9.90"
type input "59.90"
click at [971, 535] on input "57.023094297341416" at bounding box center [1018, 535] width 139 height 29
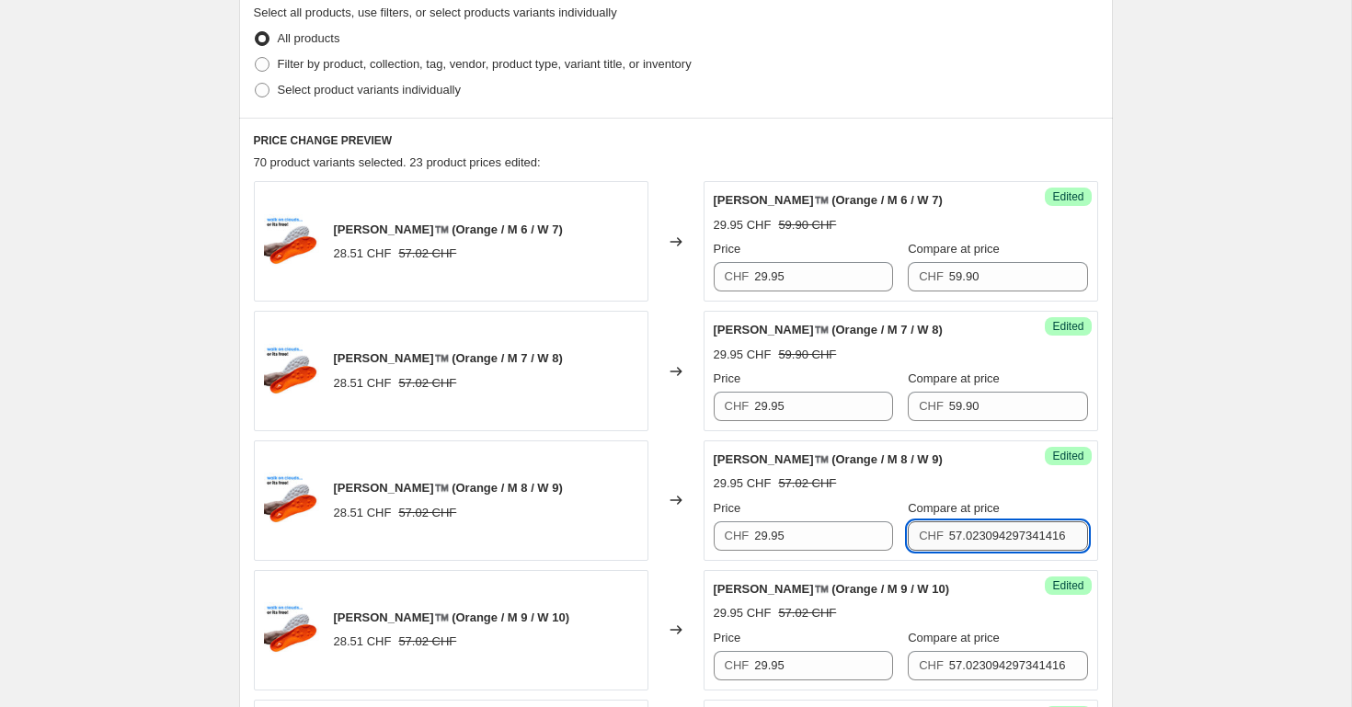
click at [971, 535] on input "57.023094297341416" at bounding box center [1018, 535] width 139 height 29
paste input "9.90"
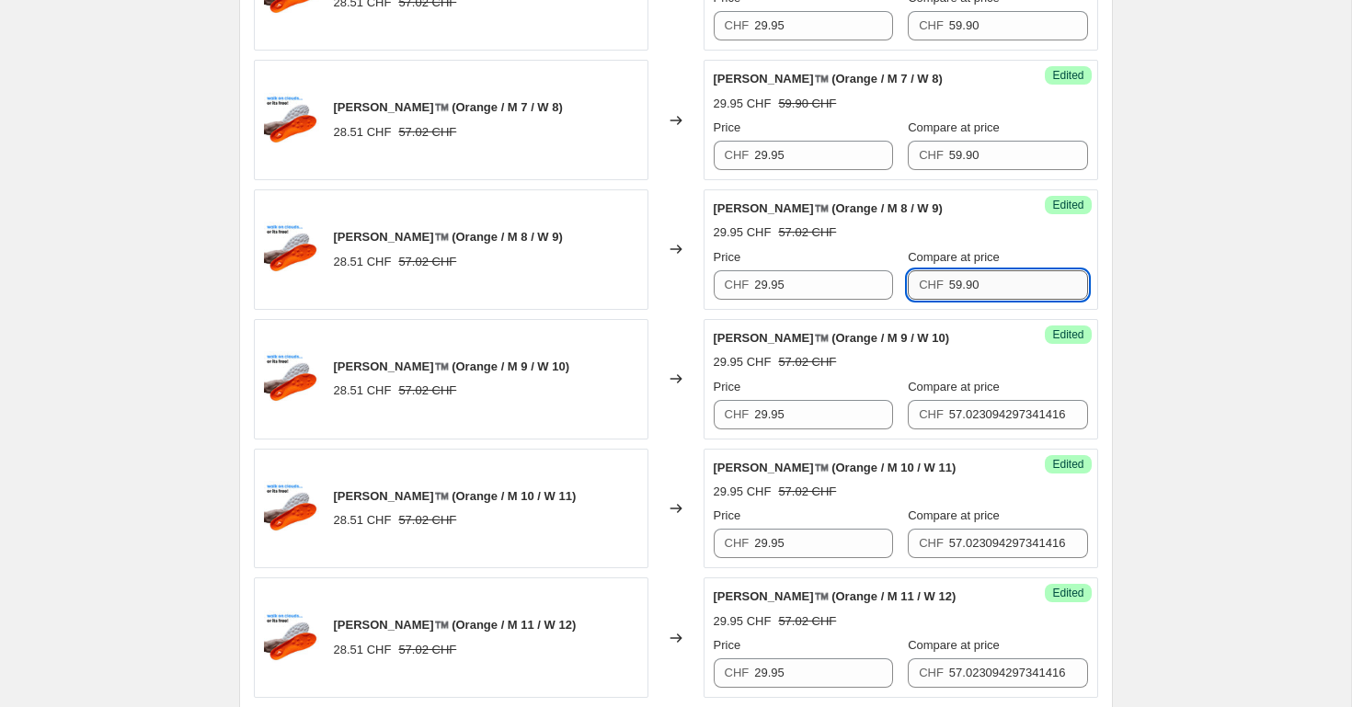
scroll to position [691, 0]
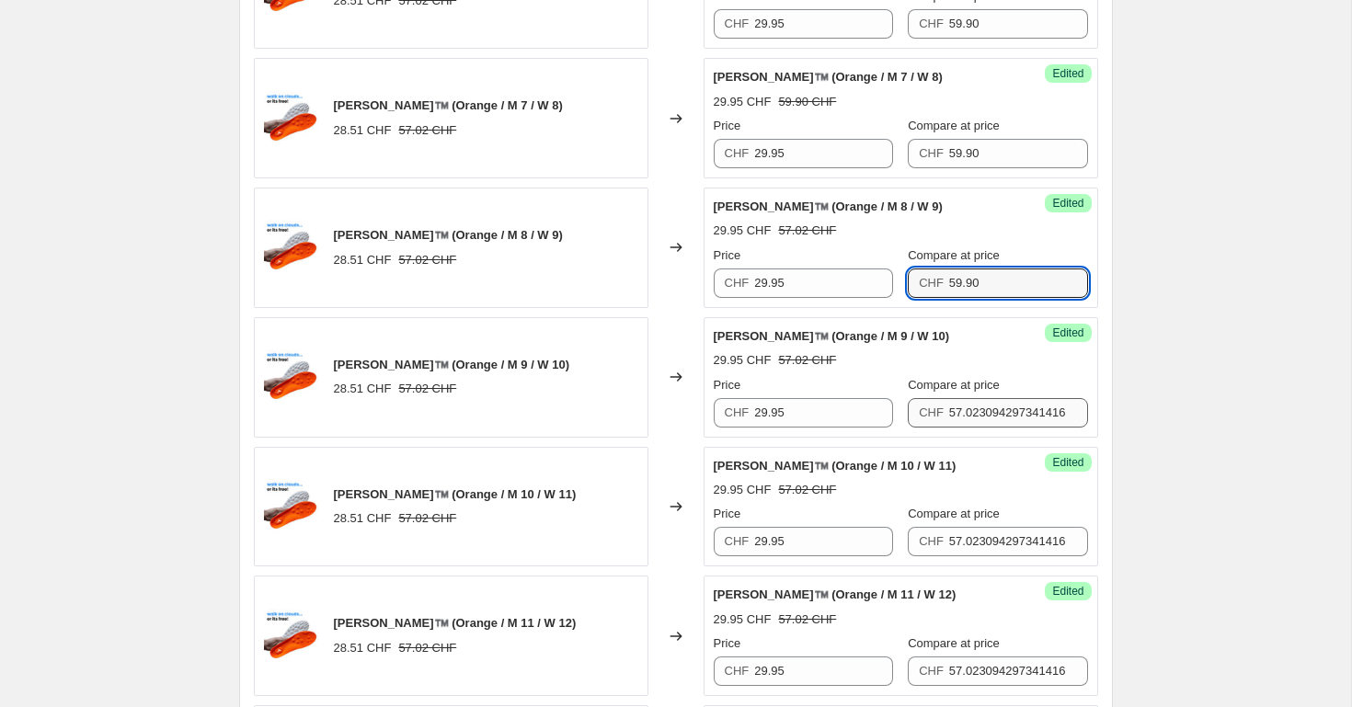
type input "59.90"
click at [979, 414] on input "57.023094297341416" at bounding box center [1018, 412] width 139 height 29
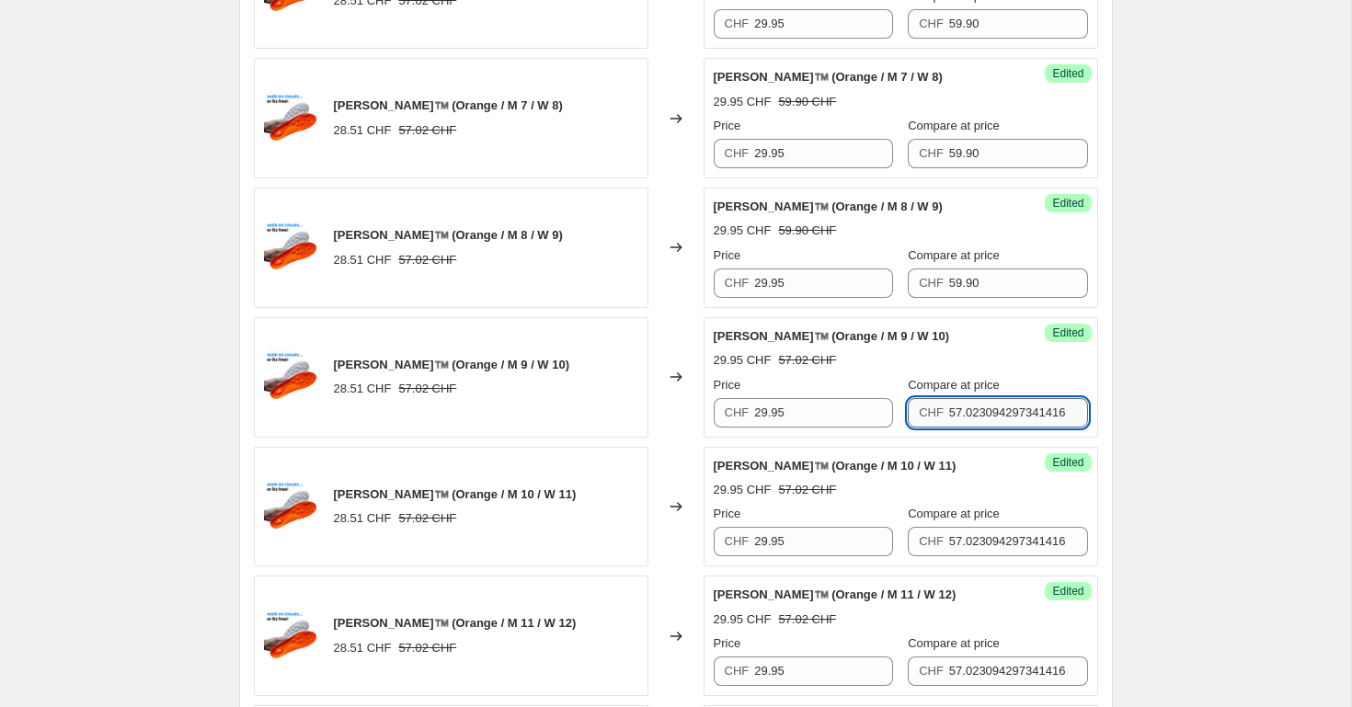
click at [979, 414] on input "57.023094297341416" at bounding box center [1018, 412] width 139 height 29
paste input "9.90"
type input "59.90"
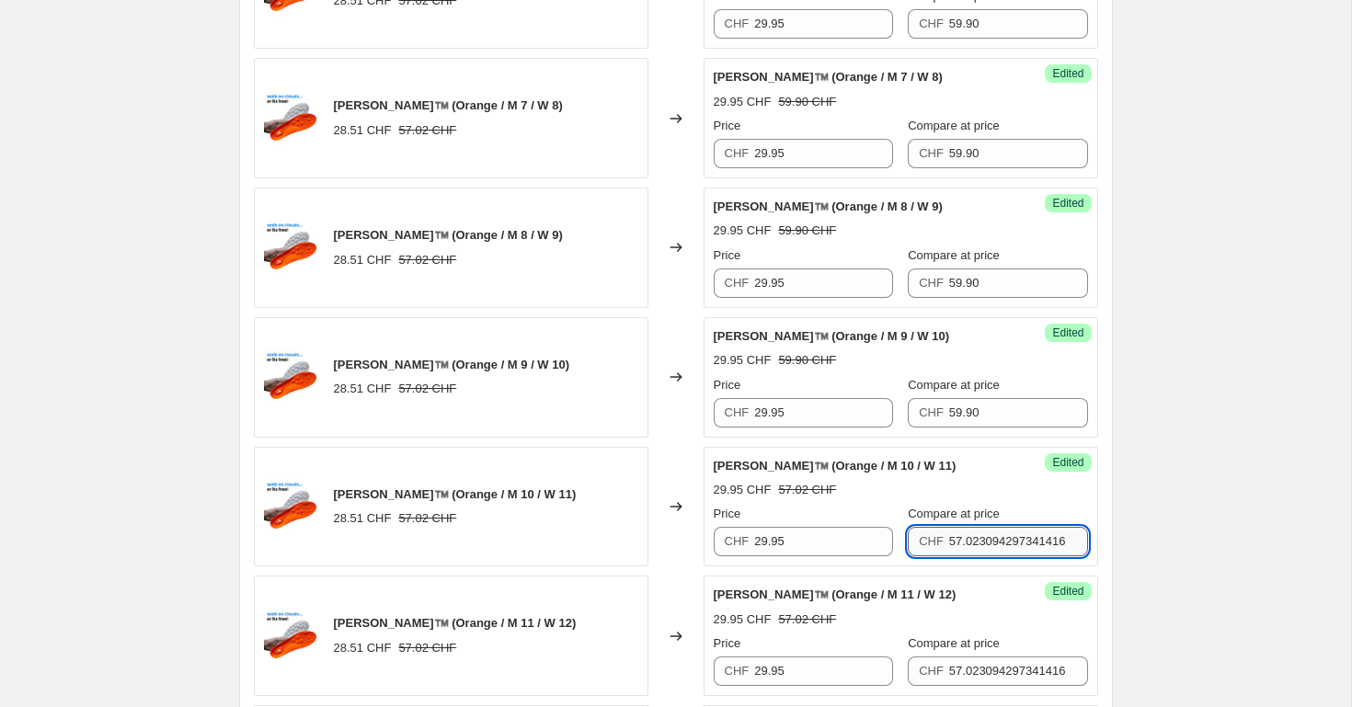
click at [979, 541] on input "57.023094297341416" at bounding box center [1018, 541] width 139 height 29
paste input "9.90"
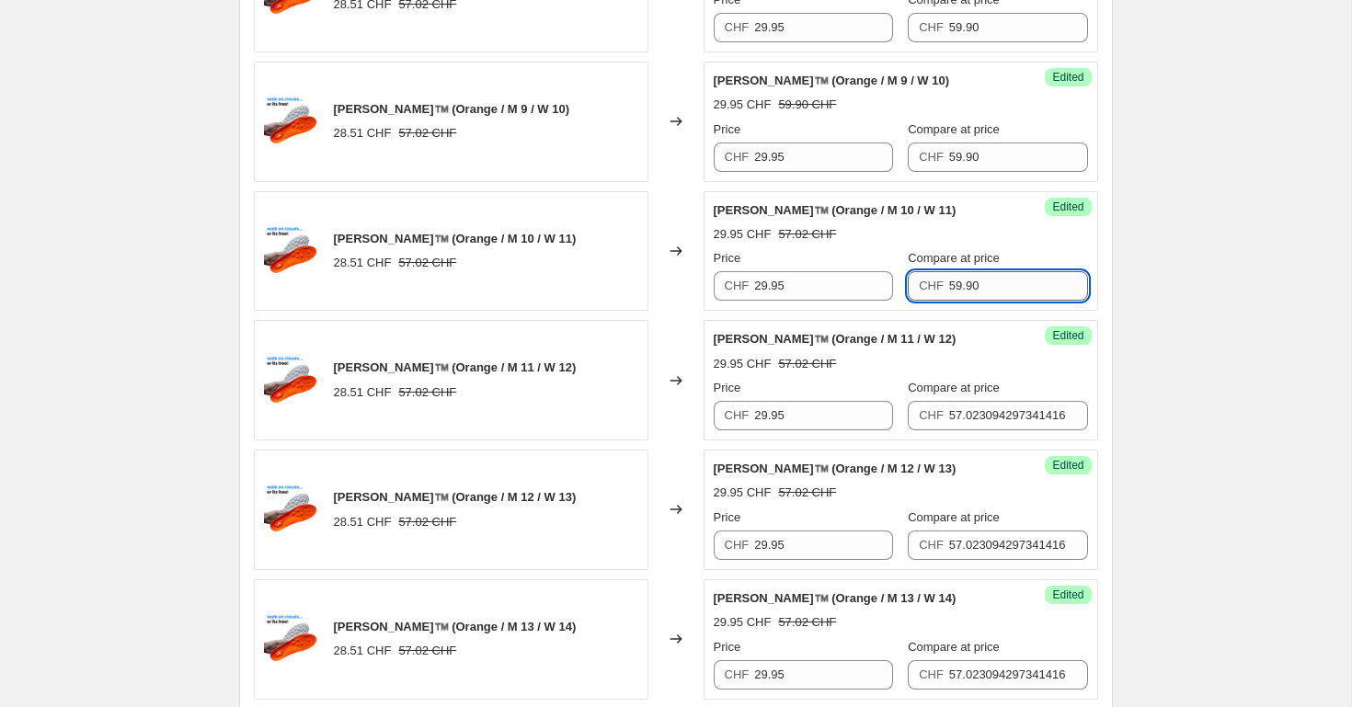
scroll to position [952, 0]
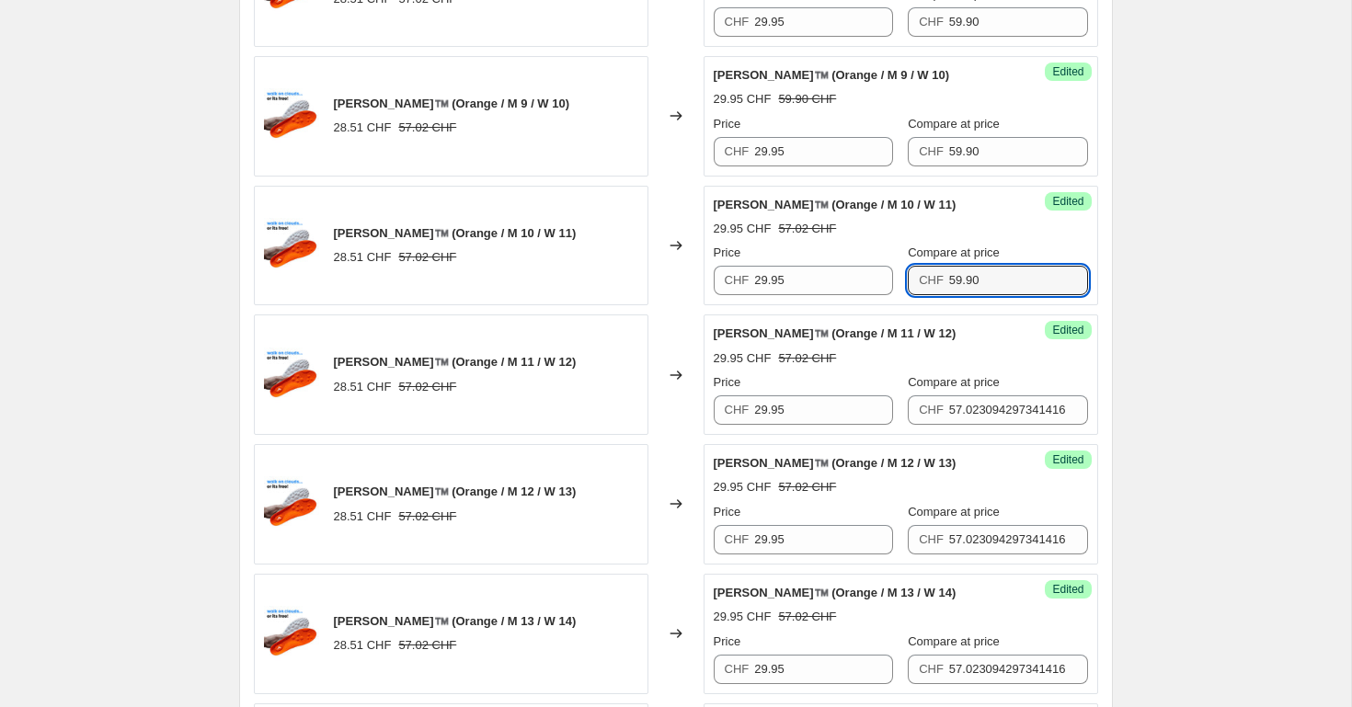
type input "59.90"
click at [987, 389] on label "Compare at price" at bounding box center [954, 382] width 92 height 18
click at [987, 395] on input "57.023094297341416" at bounding box center [1018, 409] width 139 height 29
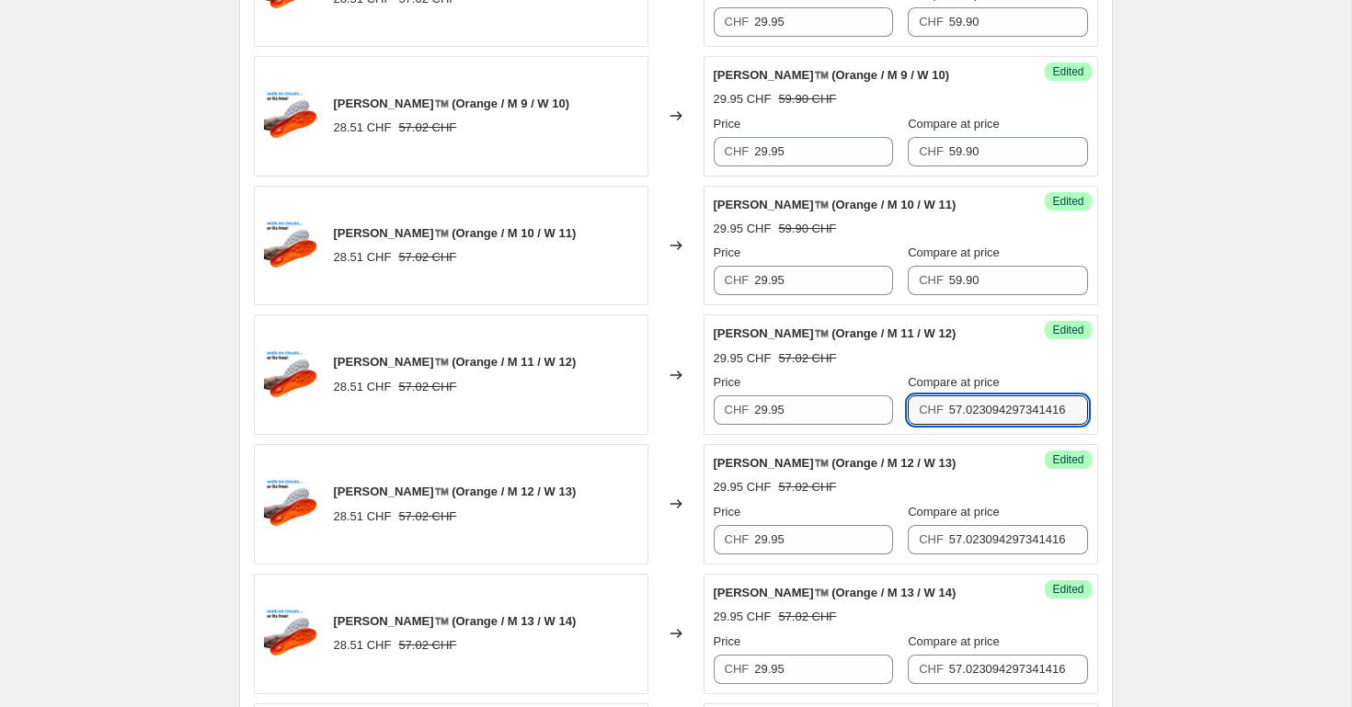
click at [987, 393] on div "Compare at price CHF 57.023094297341416" at bounding box center [997, 399] width 179 height 52
click at [986, 404] on input "57.023094297341416" at bounding box center [1018, 409] width 139 height 29
paste input "9.90"
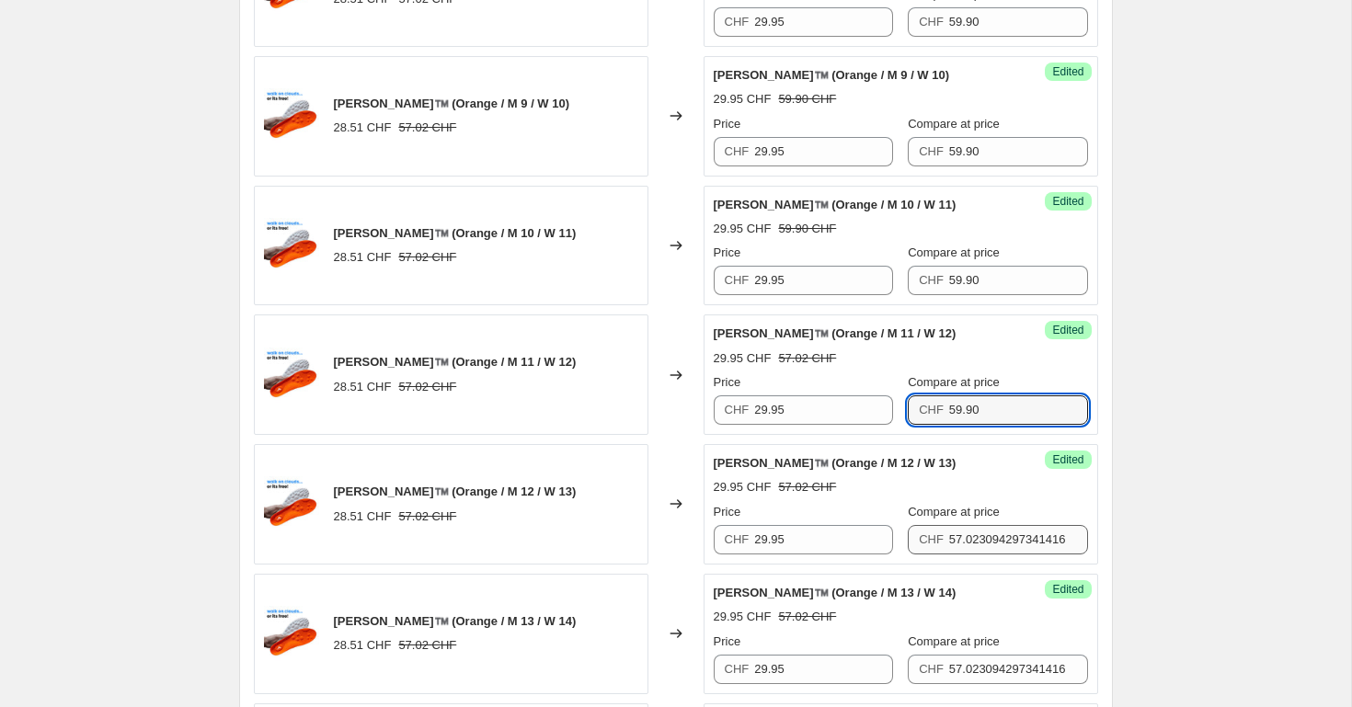
type input "59.90"
click at [986, 537] on input "57.023094297341416" at bounding box center [1018, 539] width 139 height 29
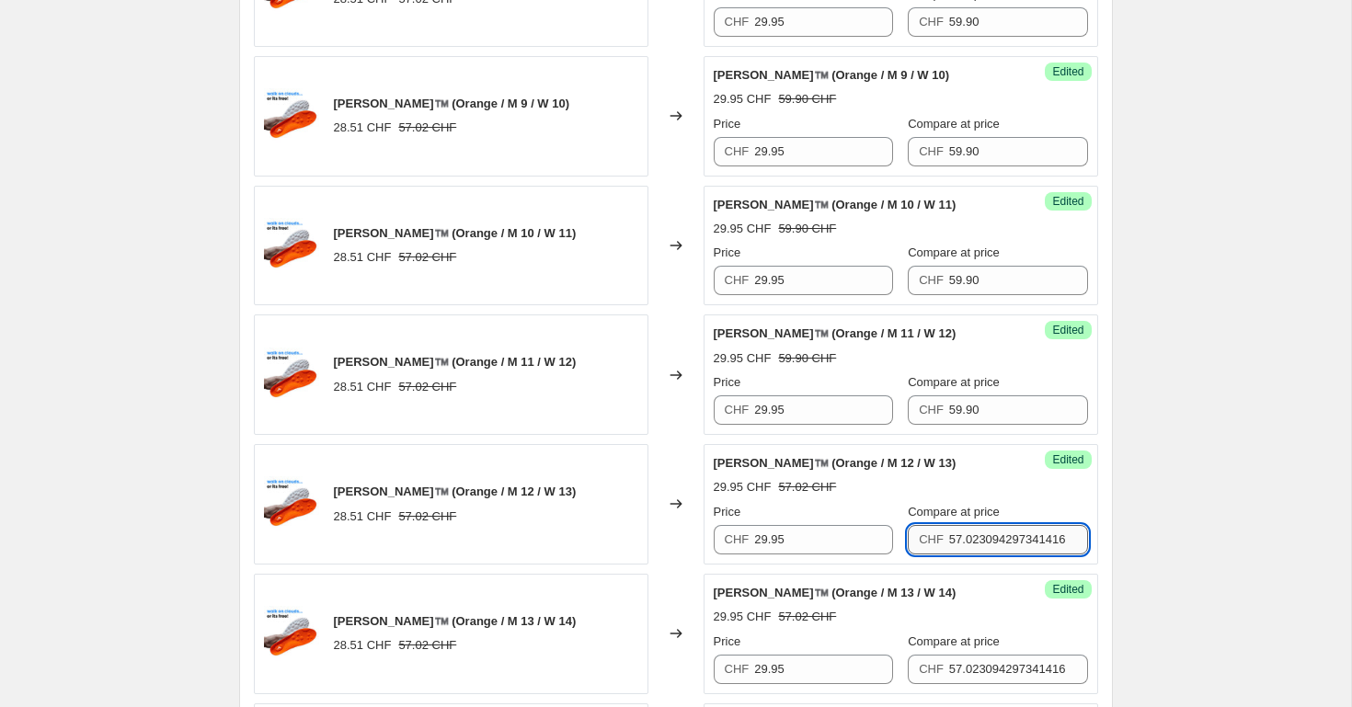
click at [986, 537] on input "57.023094297341416" at bounding box center [1018, 539] width 139 height 29
paste input "9.90"
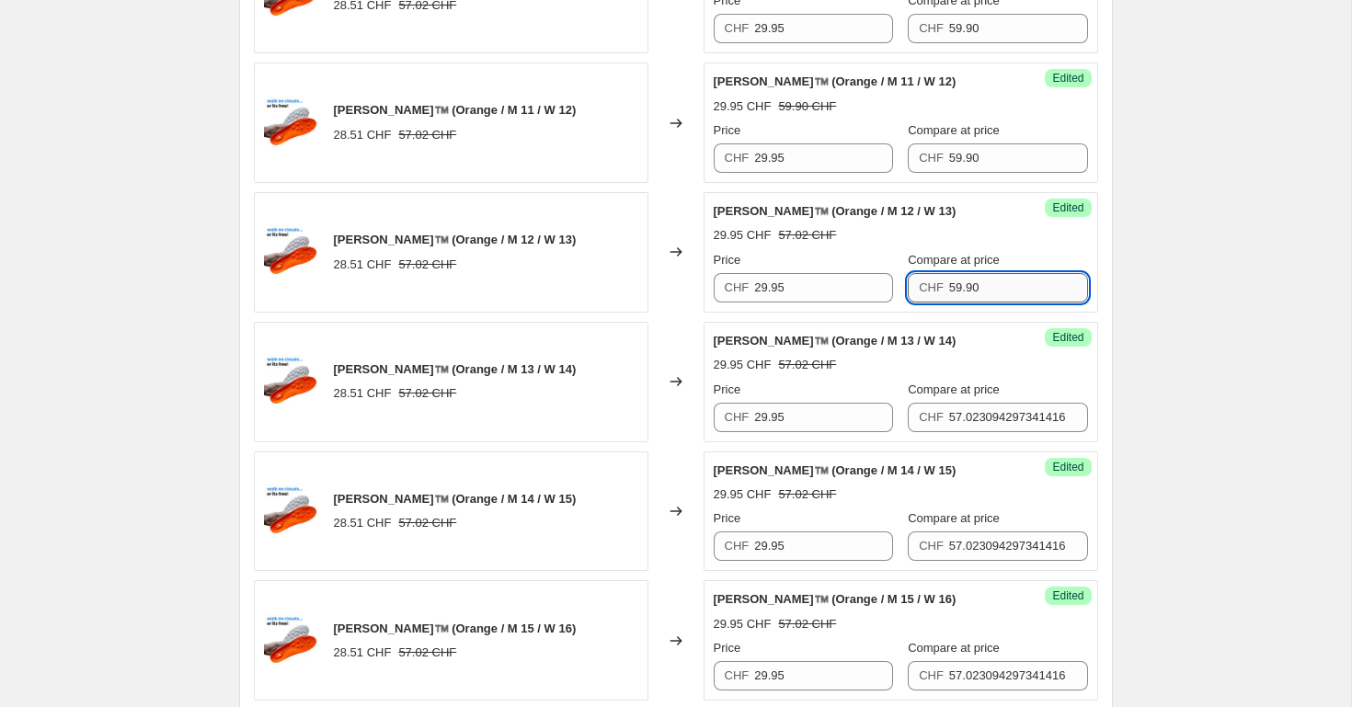
scroll to position [1206, 0]
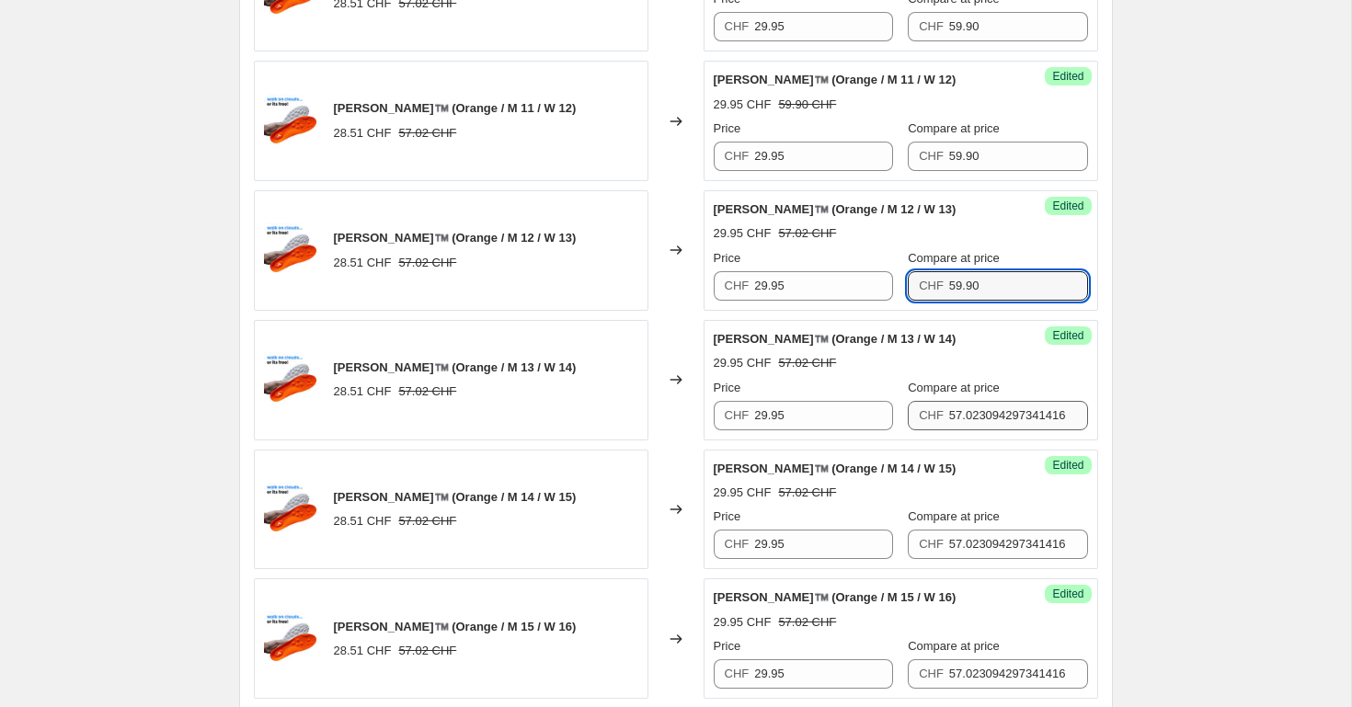
type input "59.90"
click at [990, 419] on input "57.023094297341416" at bounding box center [1018, 415] width 139 height 29
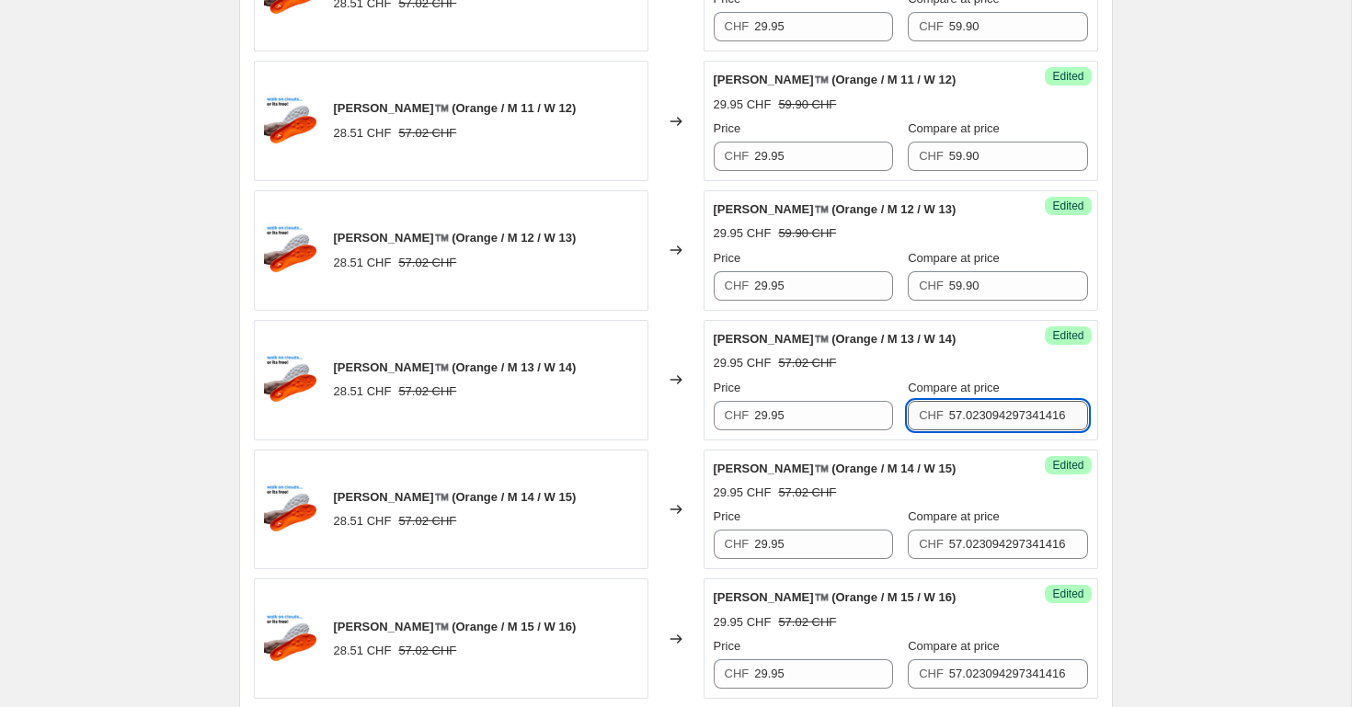
click at [990, 419] on input "57.023094297341416" at bounding box center [1018, 415] width 139 height 29
paste input "9.90"
type input "59.90"
click at [978, 539] on input "57.023094297341416" at bounding box center [1018, 544] width 139 height 29
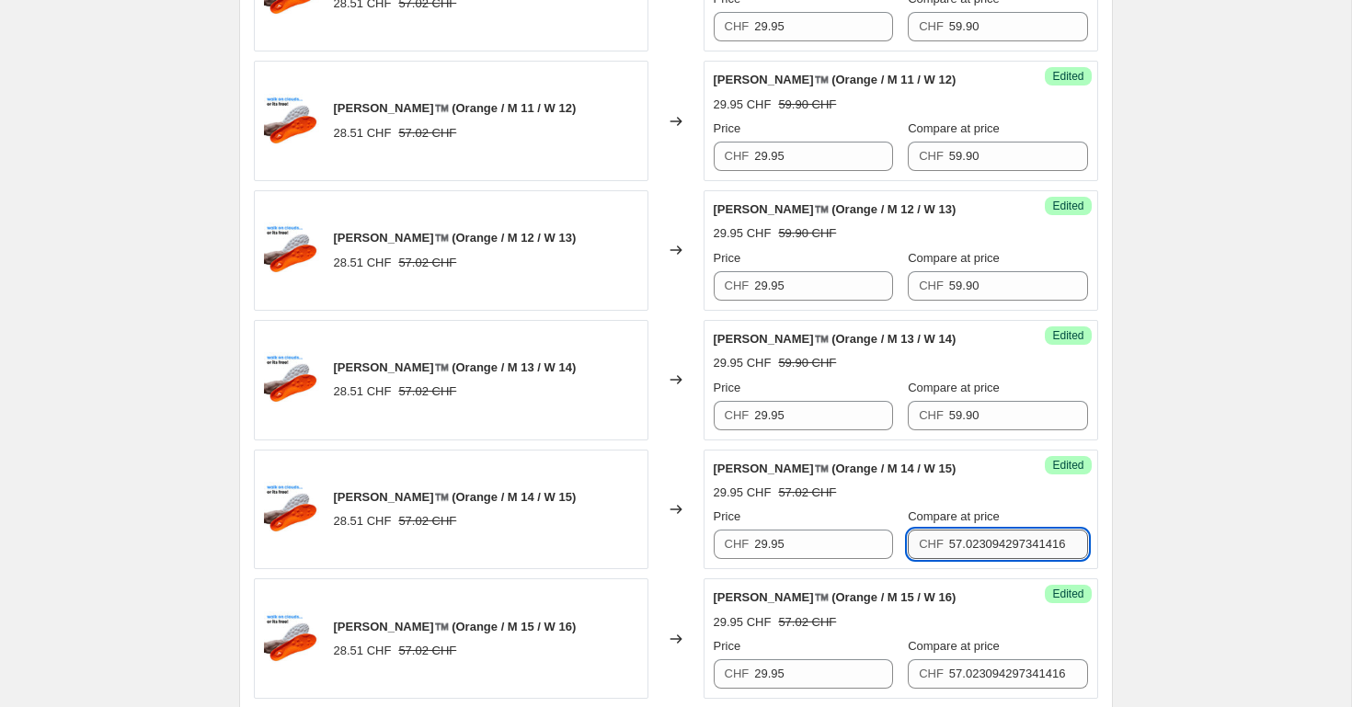
click at [978, 539] on input "57.023094297341416" at bounding box center [1018, 544] width 139 height 29
paste input "9.90"
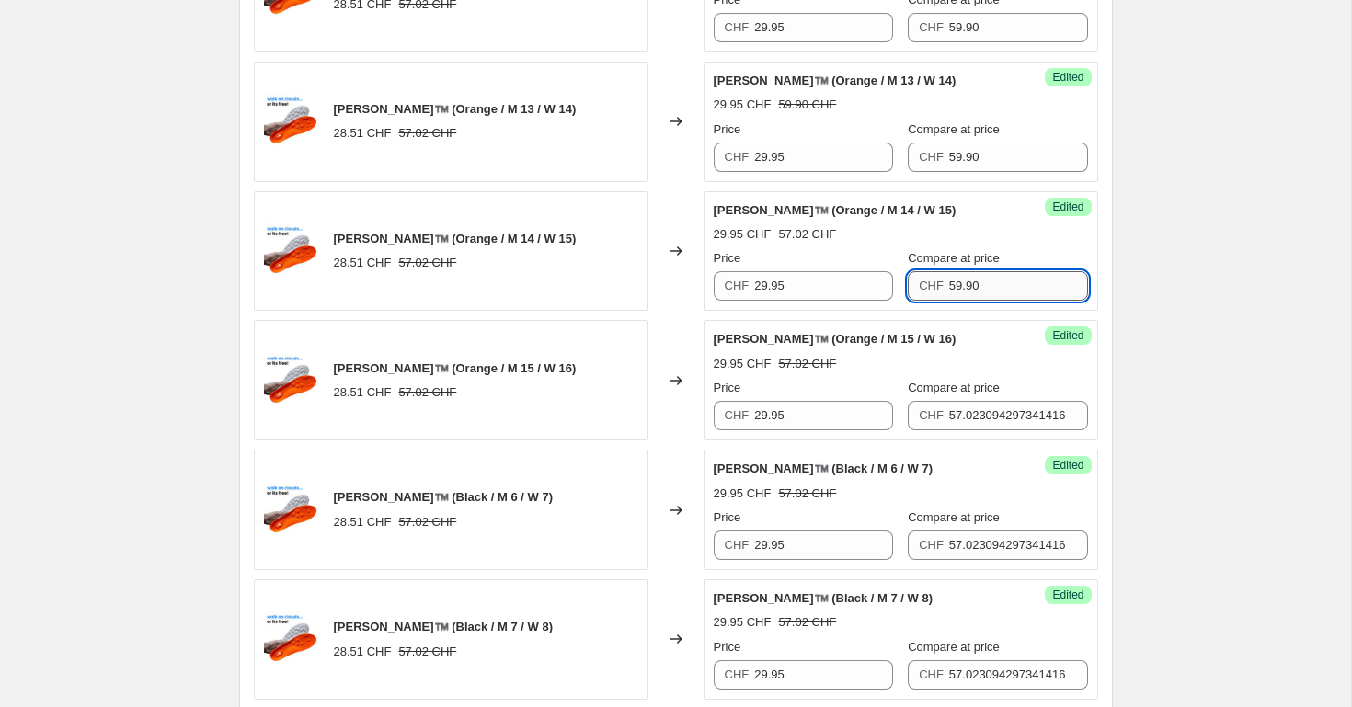
scroll to position [1465, 0]
type input "59.90"
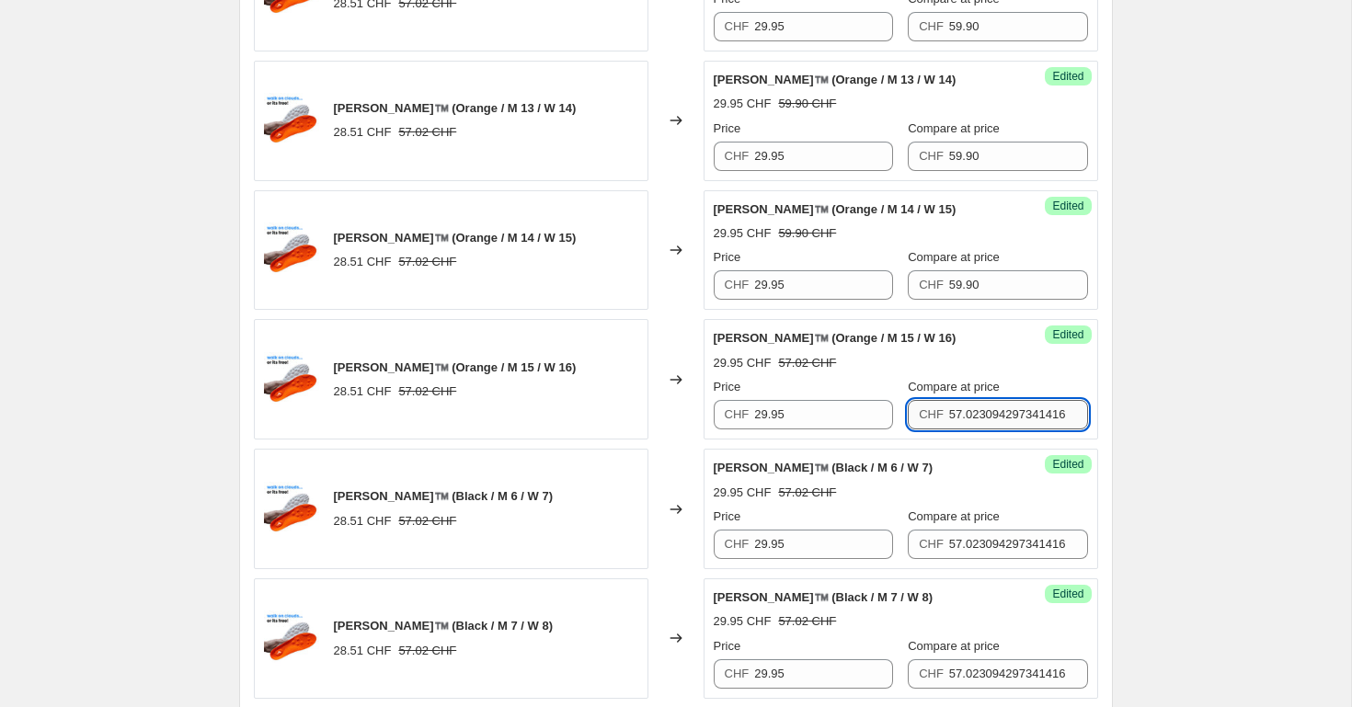
click at [990, 410] on input "57.023094297341416" at bounding box center [1018, 414] width 139 height 29
paste input "9.90"
type input "59.90"
click at [989, 537] on input "57.023094297341416" at bounding box center [1018, 544] width 139 height 29
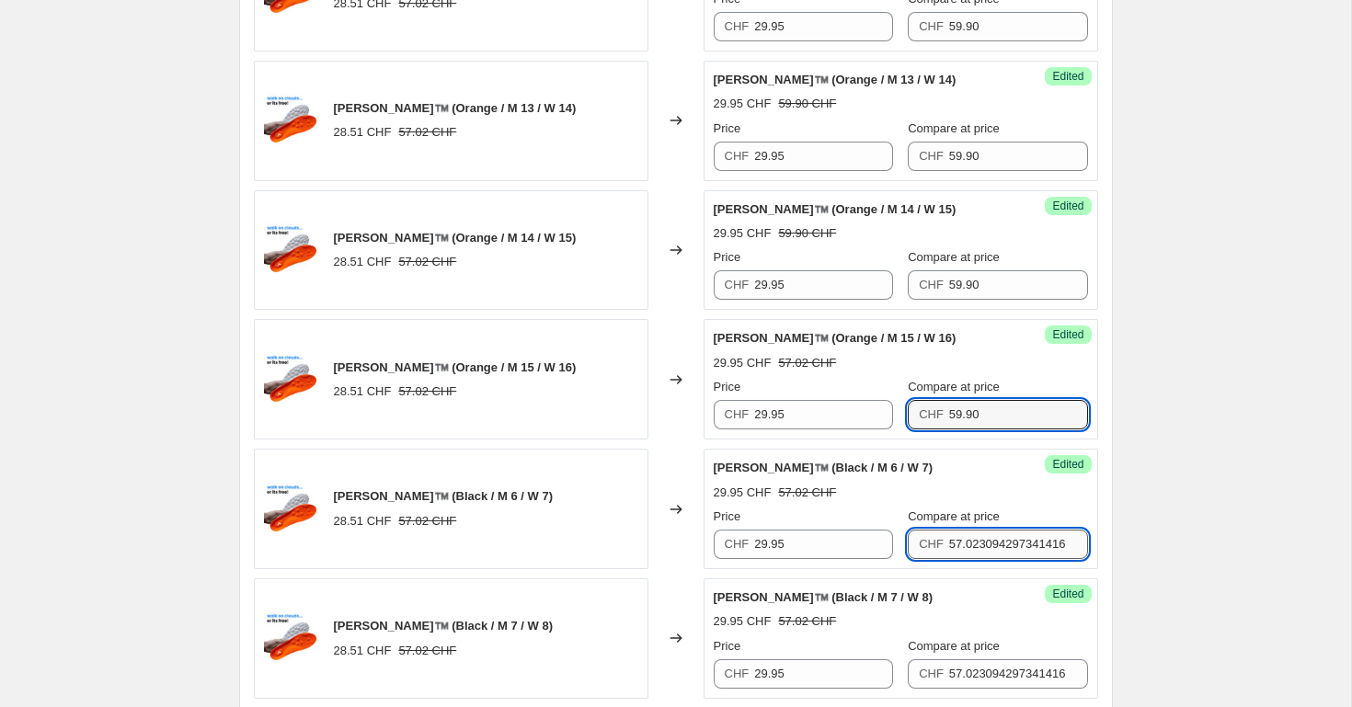
click at [989, 537] on input "57.023094297341416" at bounding box center [1018, 544] width 139 height 29
paste input "9.90"
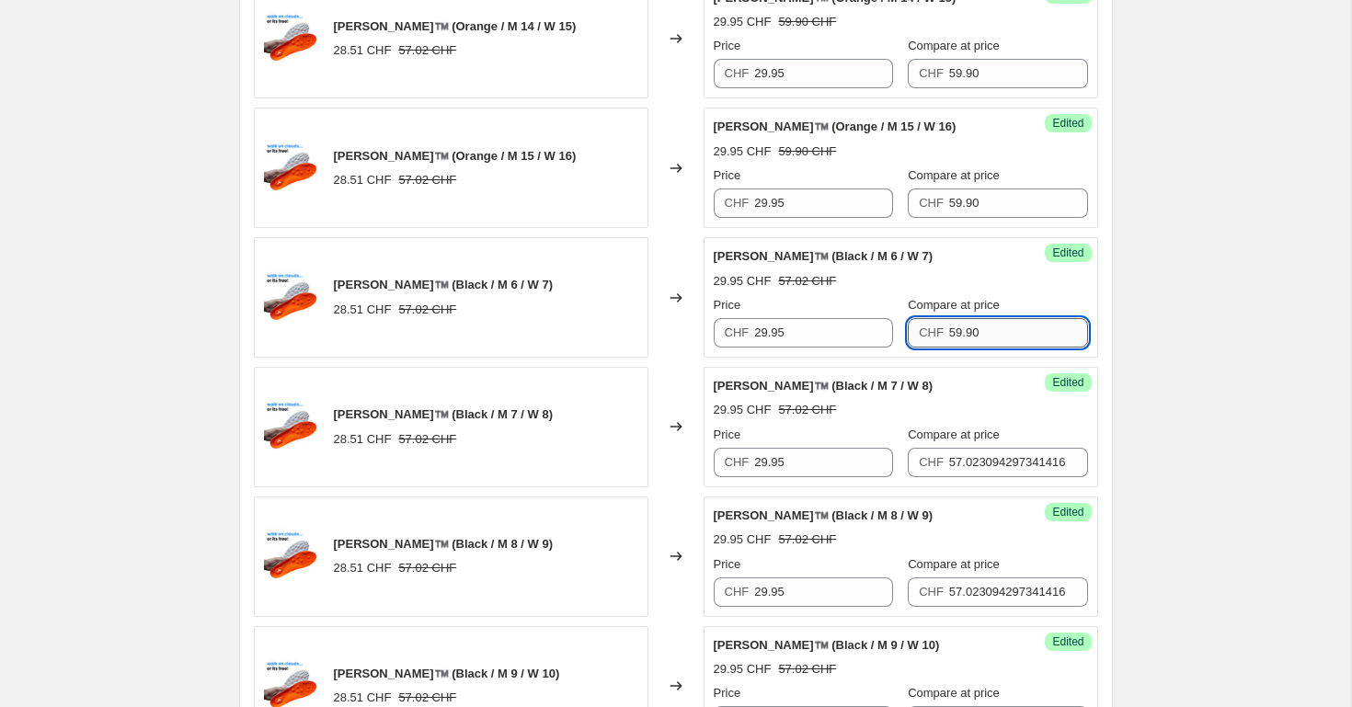
scroll to position [1679, 0]
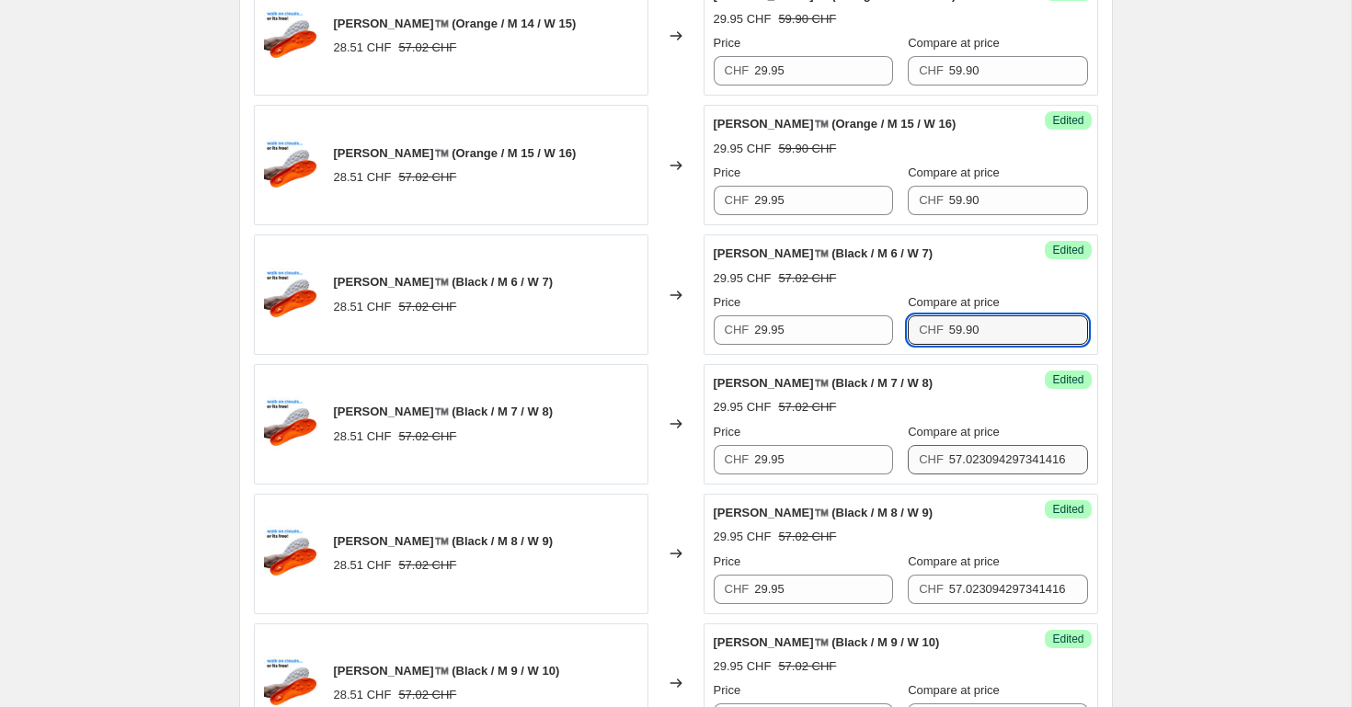
type input "59.90"
click at [981, 457] on input "57.023094297341416" at bounding box center [1018, 459] width 139 height 29
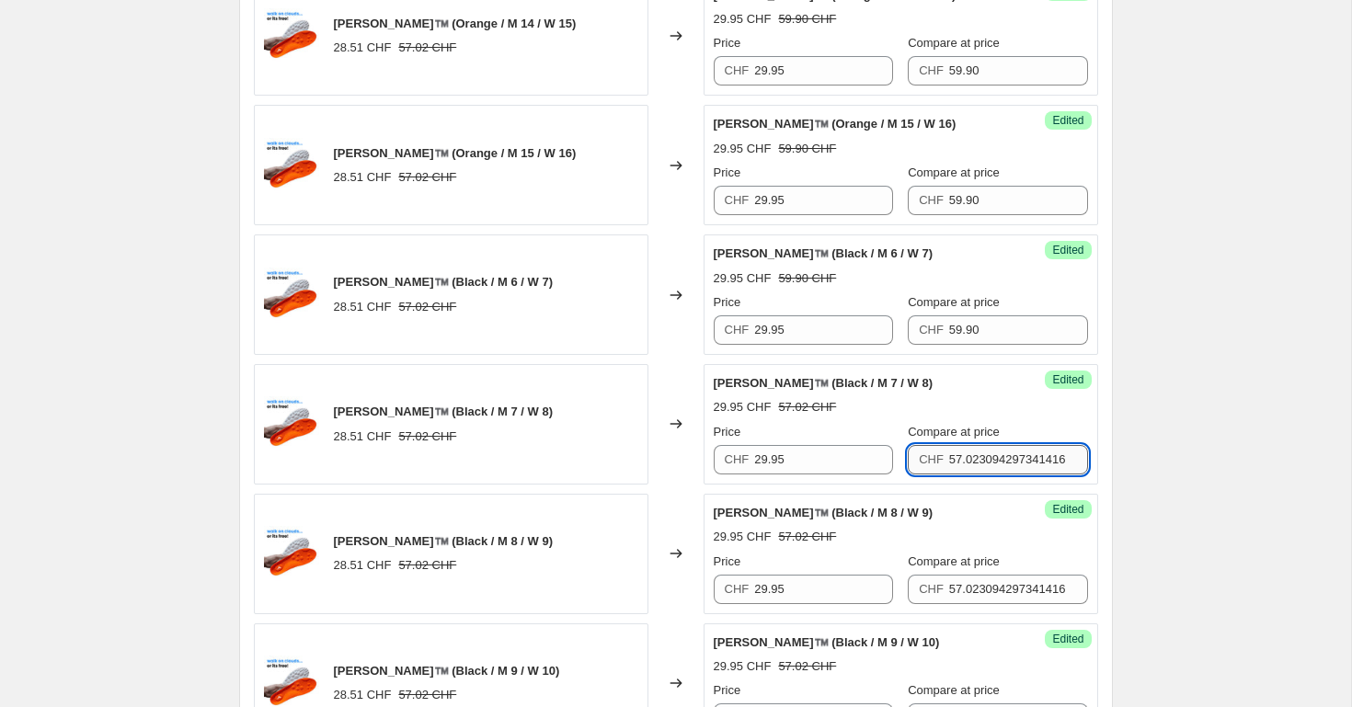
paste
type input "59.90"
click at [976, 594] on input "57.023094297341416" at bounding box center [1018, 589] width 139 height 29
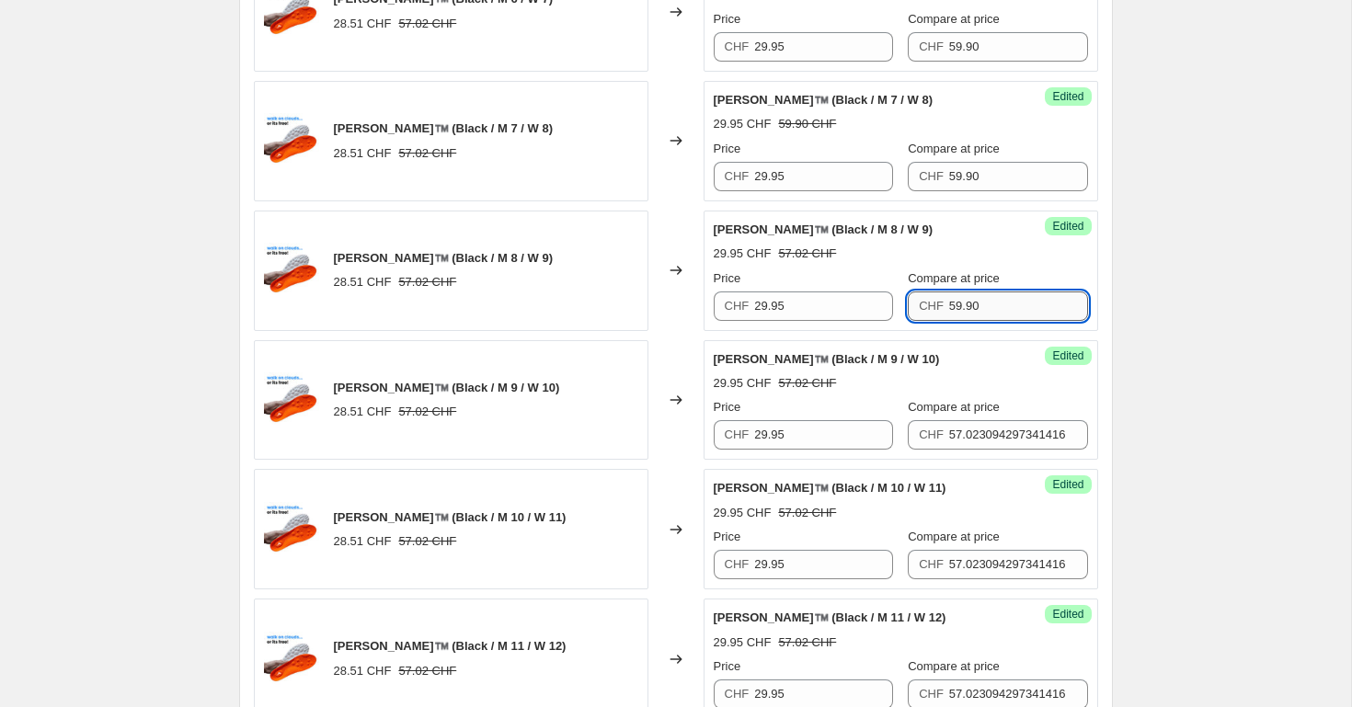
scroll to position [1967, 0]
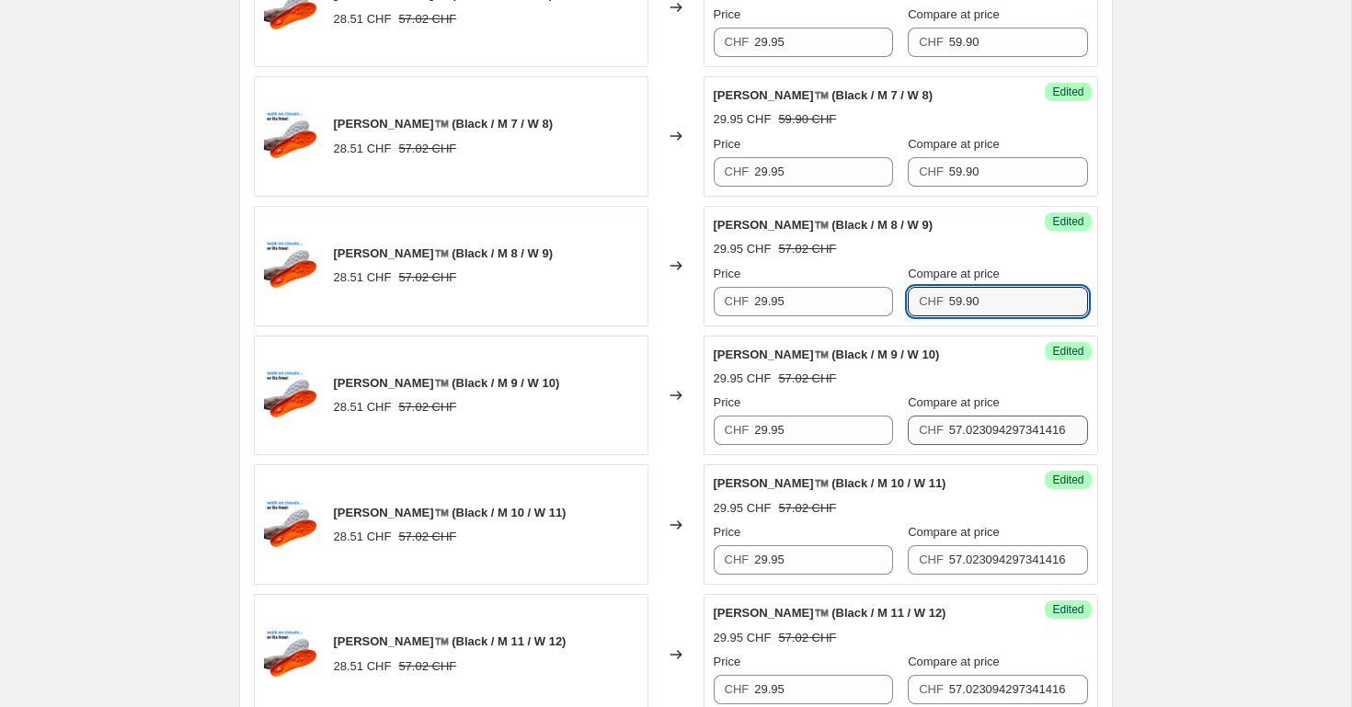
type input "59.90"
click at [976, 420] on input "57.023094297341416" at bounding box center [1018, 430] width 139 height 29
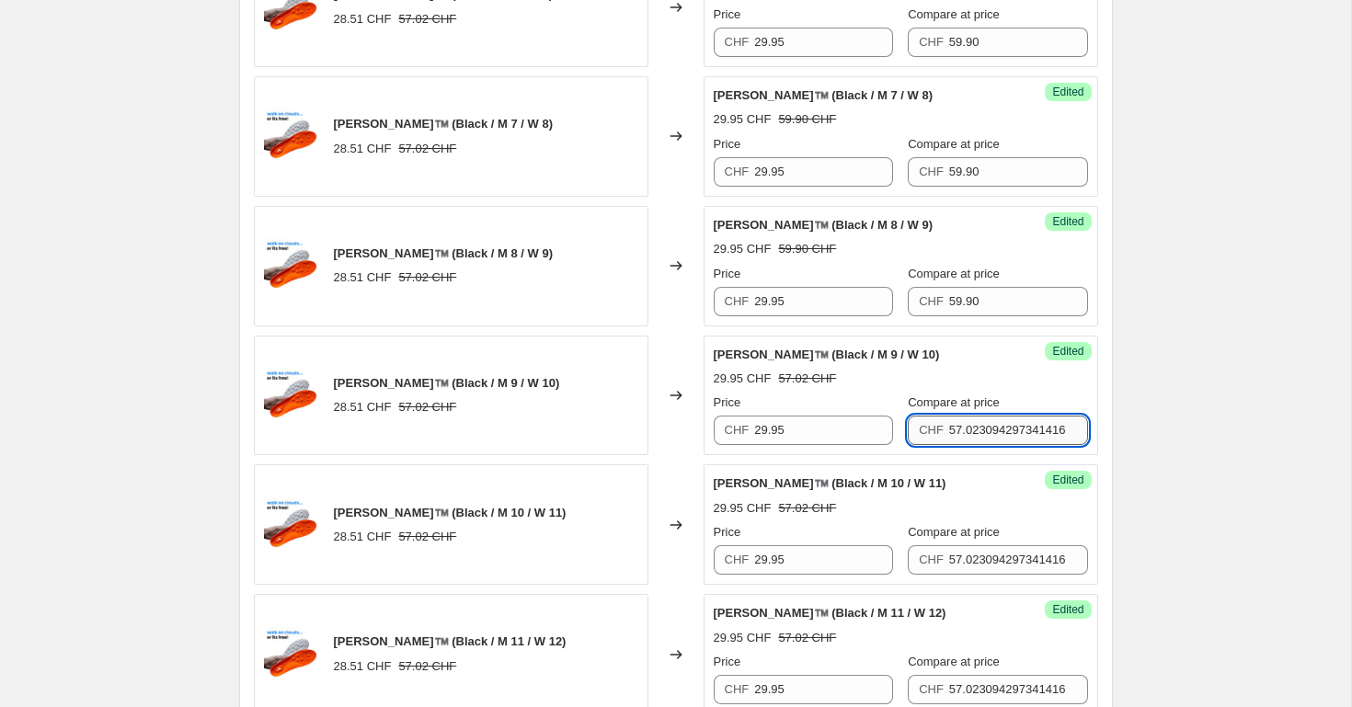
click at [976, 420] on input "57.023094297341416" at bounding box center [1018, 430] width 139 height 29
type input "59.90"
click at [977, 549] on input "57.023094297341416" at bounding box center [1018, 559] width 139 height 29
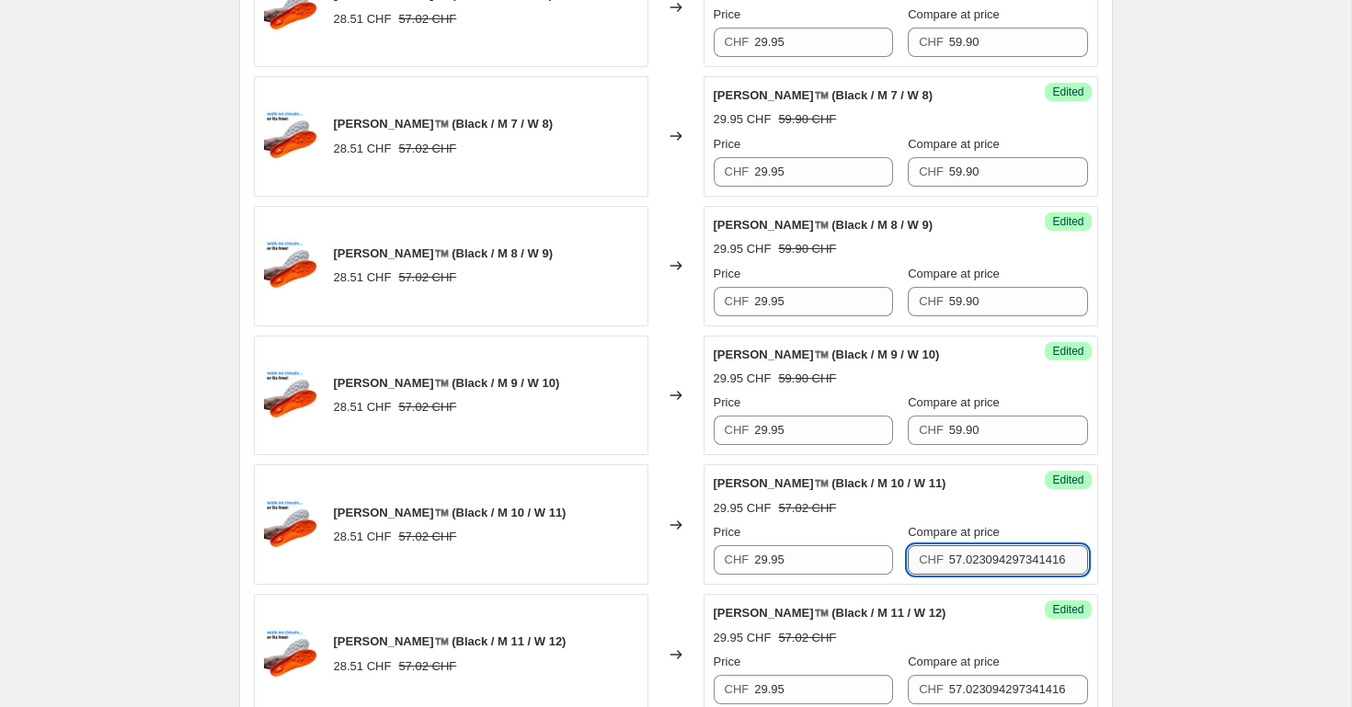
click at [977, 549] on input "57.023094297341416" at bounding box center [1018, 559] width 139 height 29
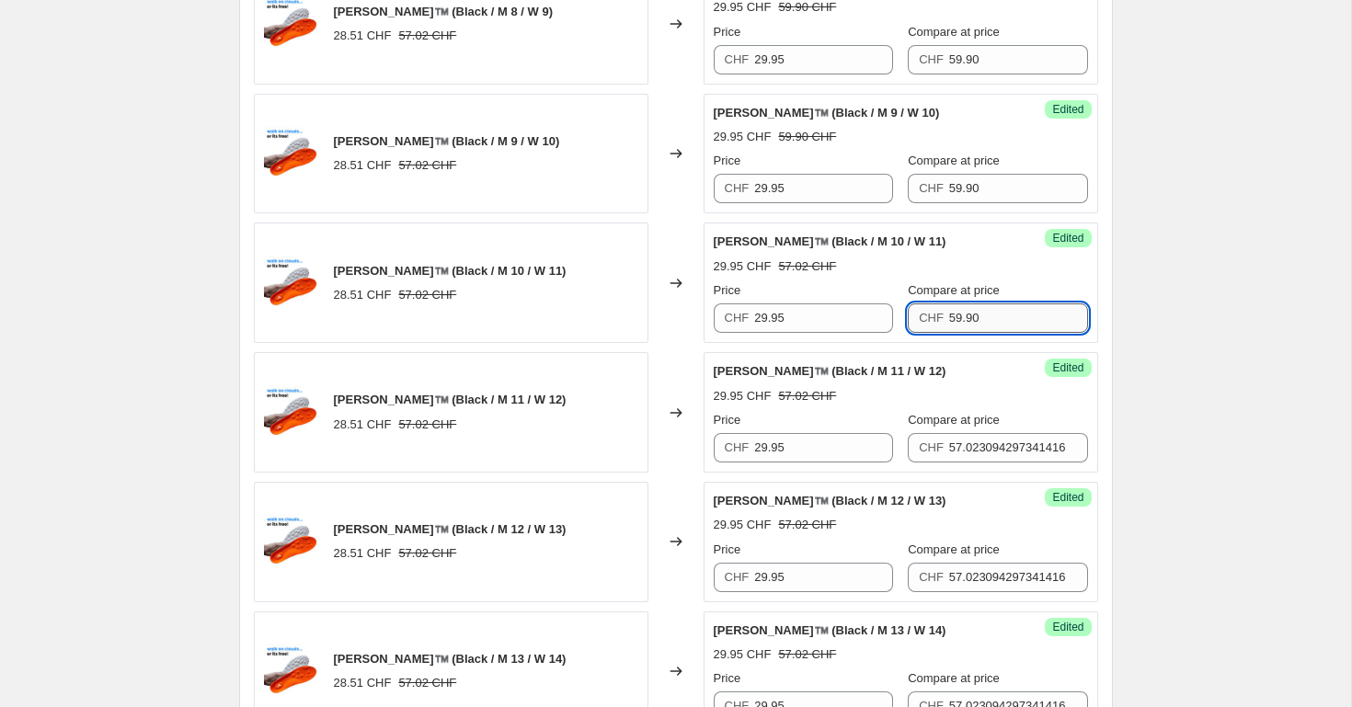
scroll to position [2210, 0]
type input "59.90"
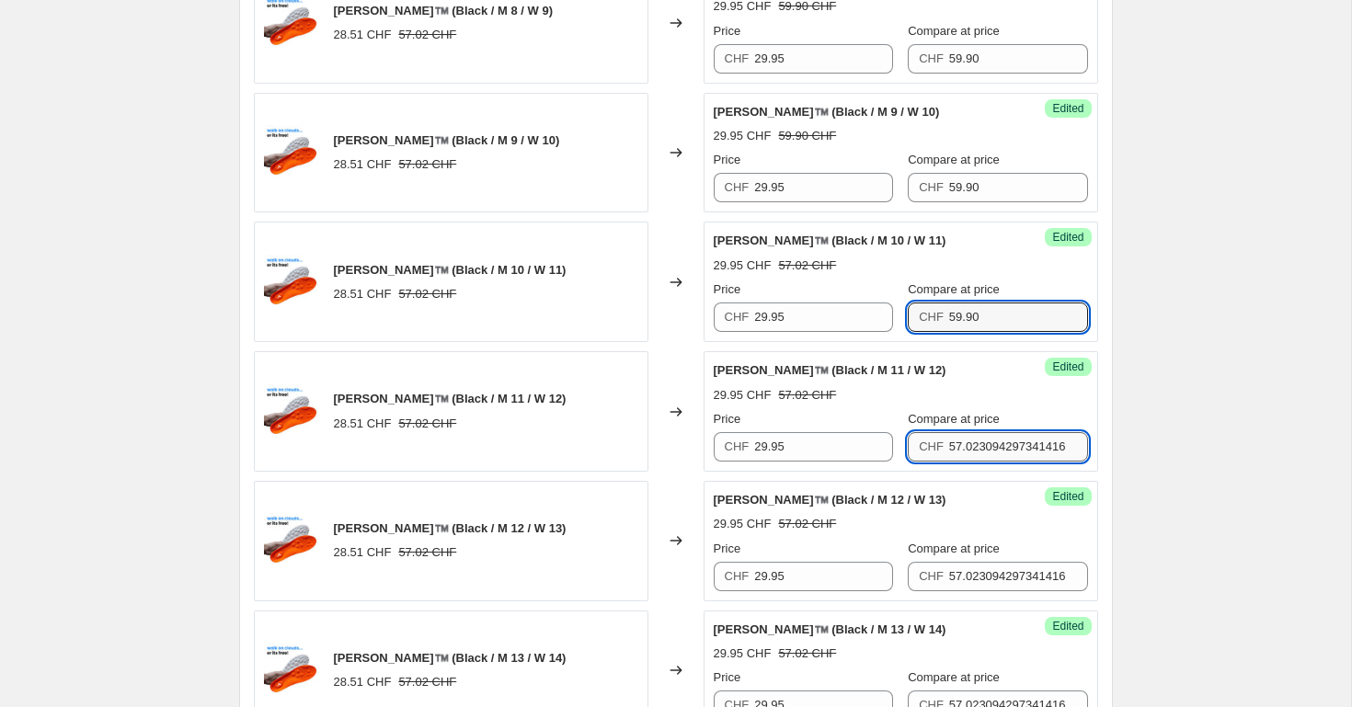
click at [982, 453] on input "57.023094297341416" at bounding box center [1018, 446] width 139 height 29
type input "59.90"
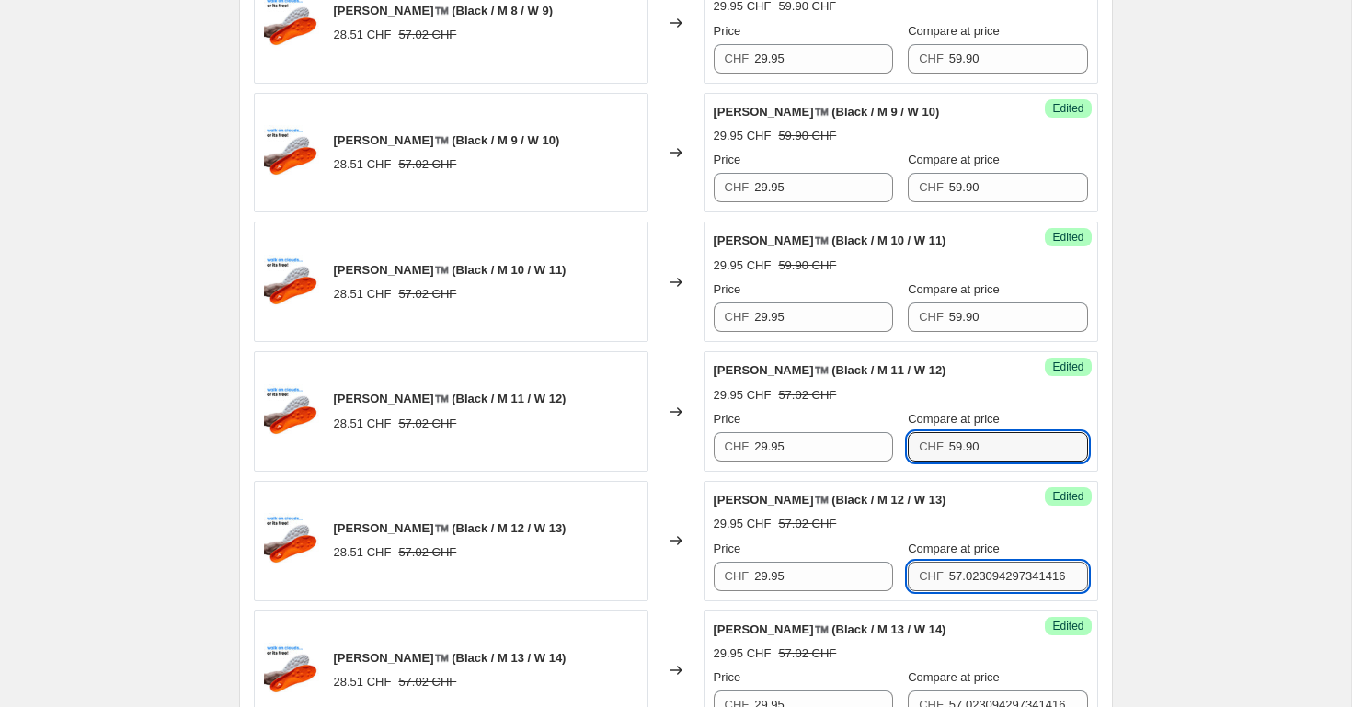
click at [972, 578] on input "57.023094297341416" at bounding box center [1018, 576] width 139 height 29
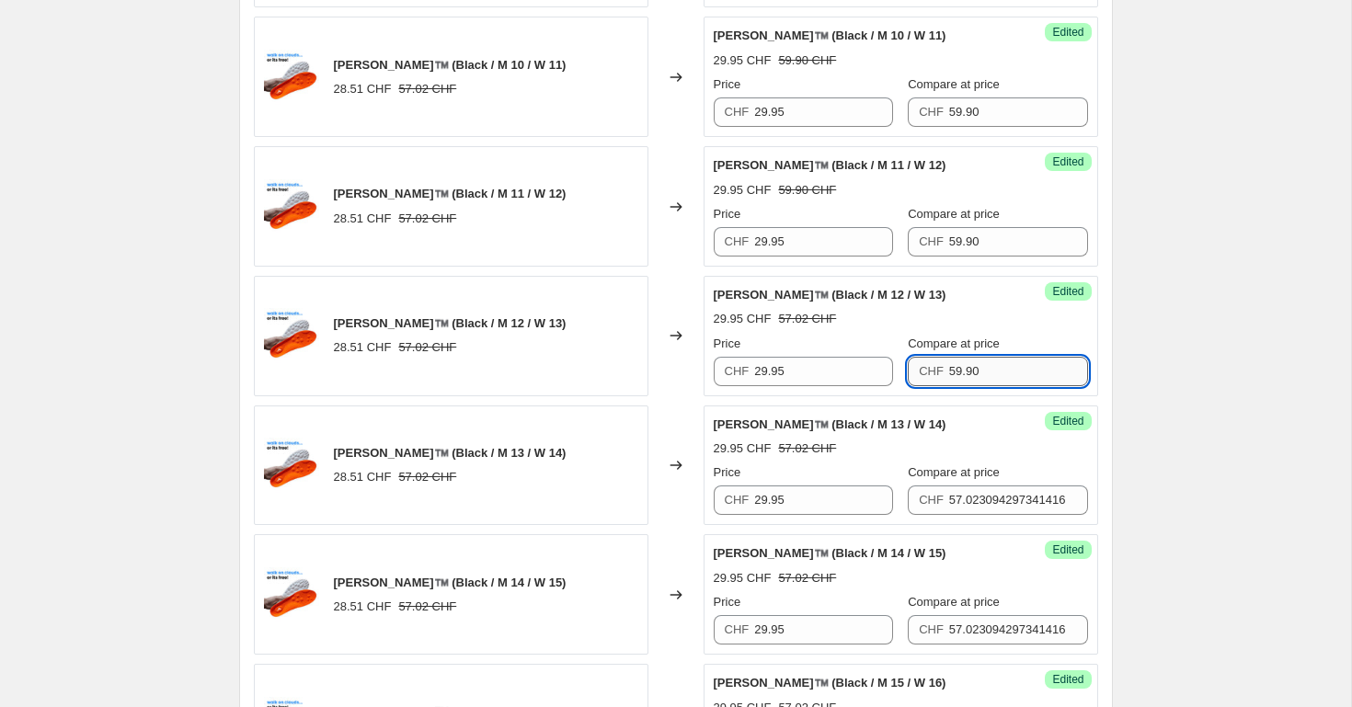
scroll to position [2416, 0]
type input "59.90"
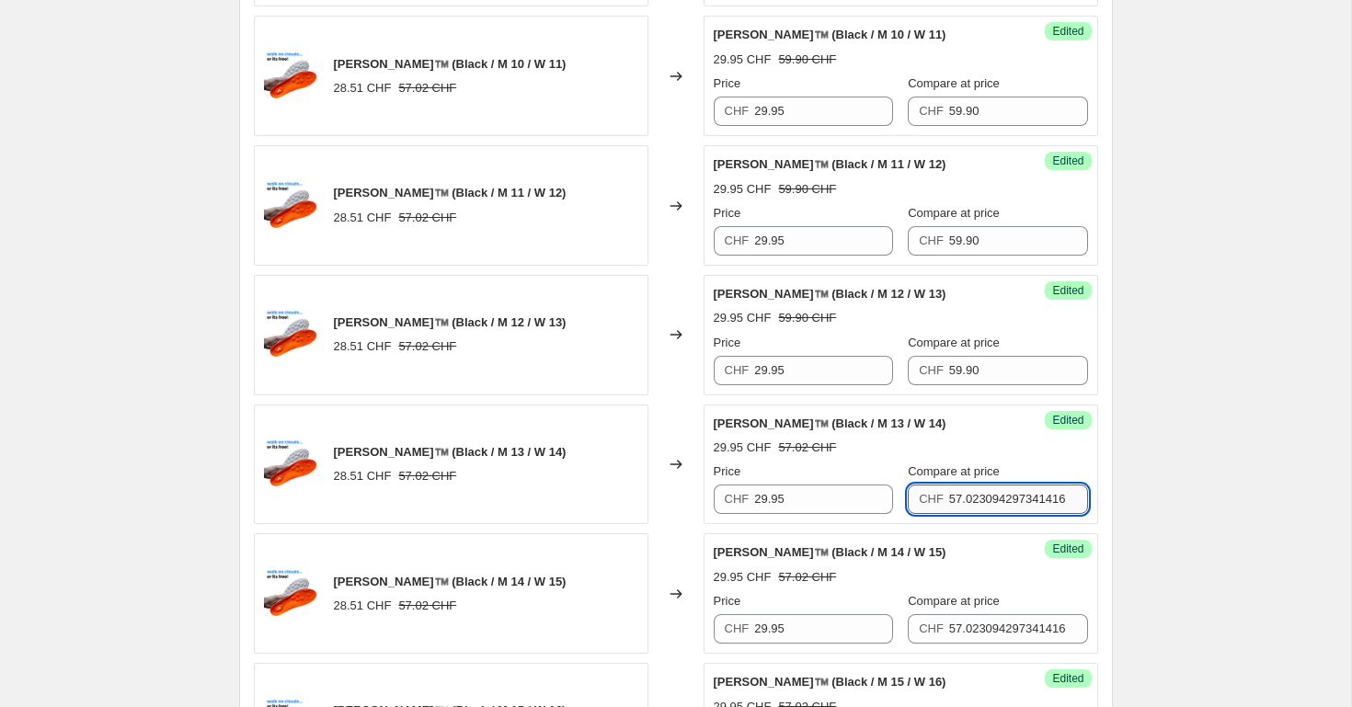
click at [978, 498] on input "57.023094297341416" at bounding box center [1018, 499] width 139 height 29
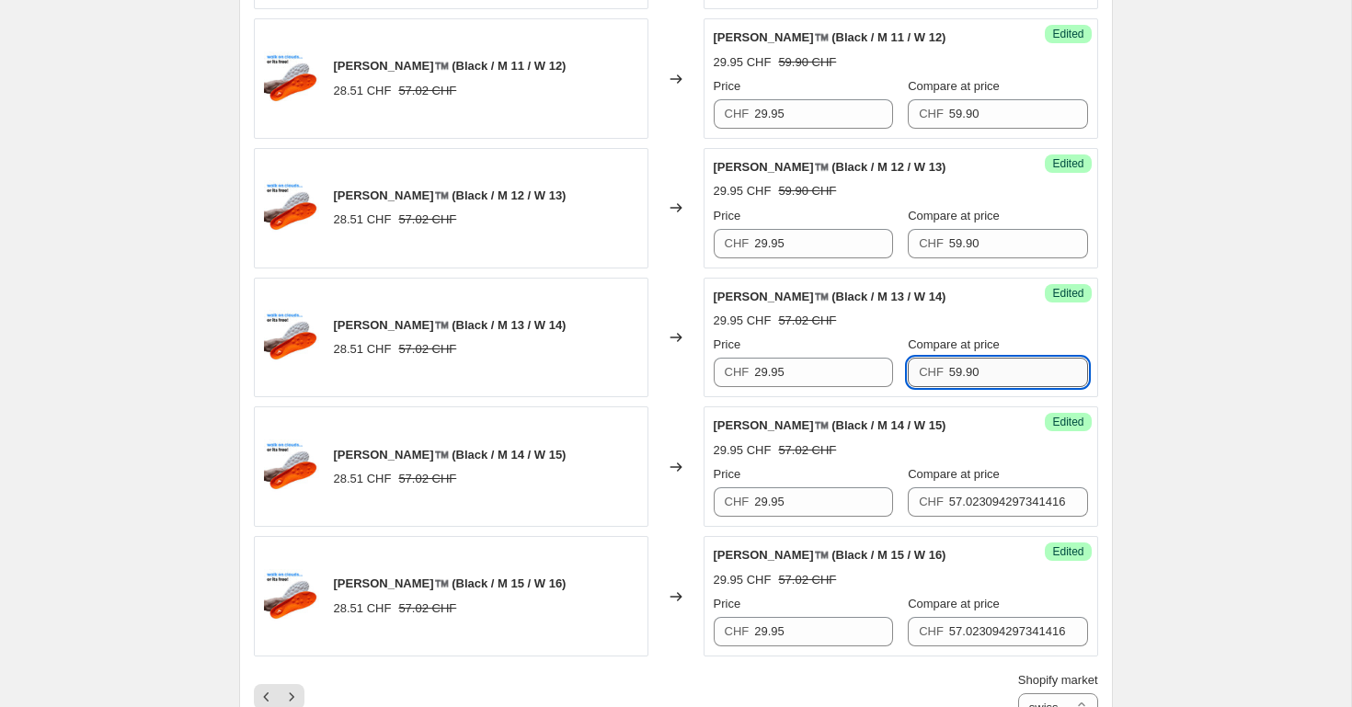
scroll to position [2556, 0]
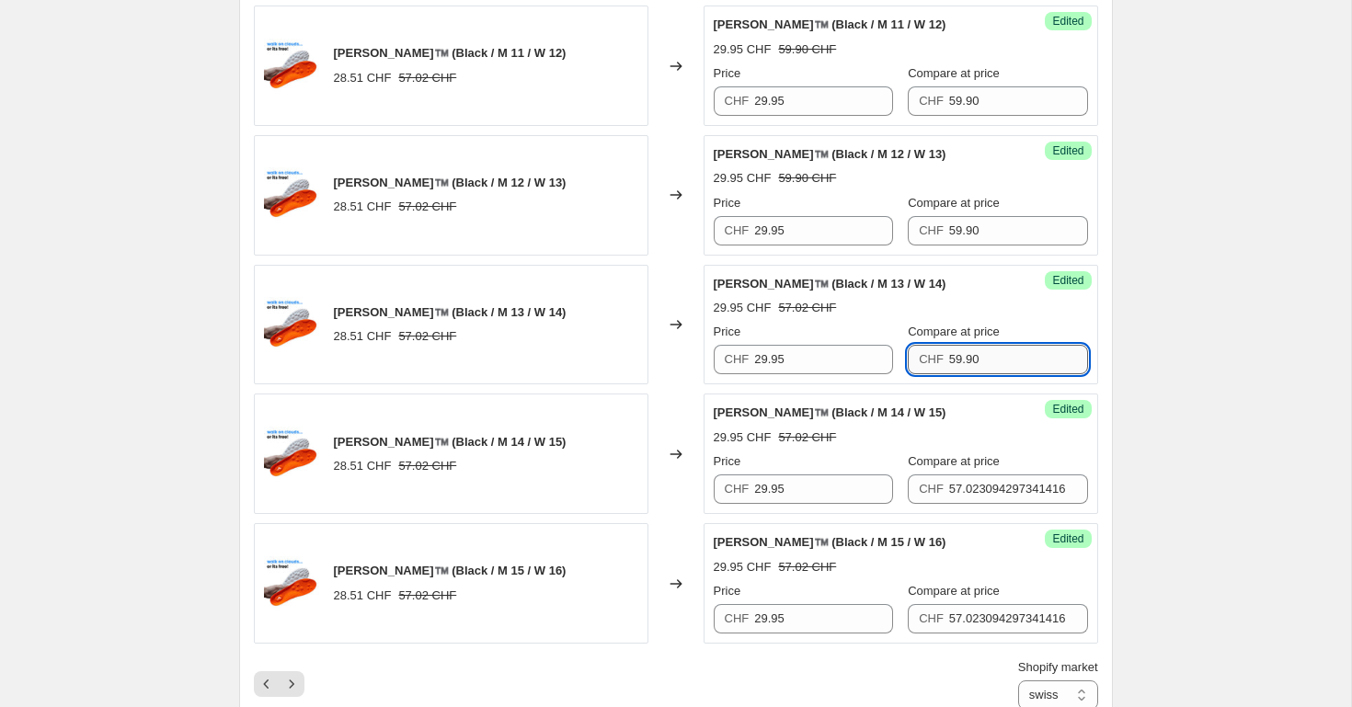
type input "59.90"
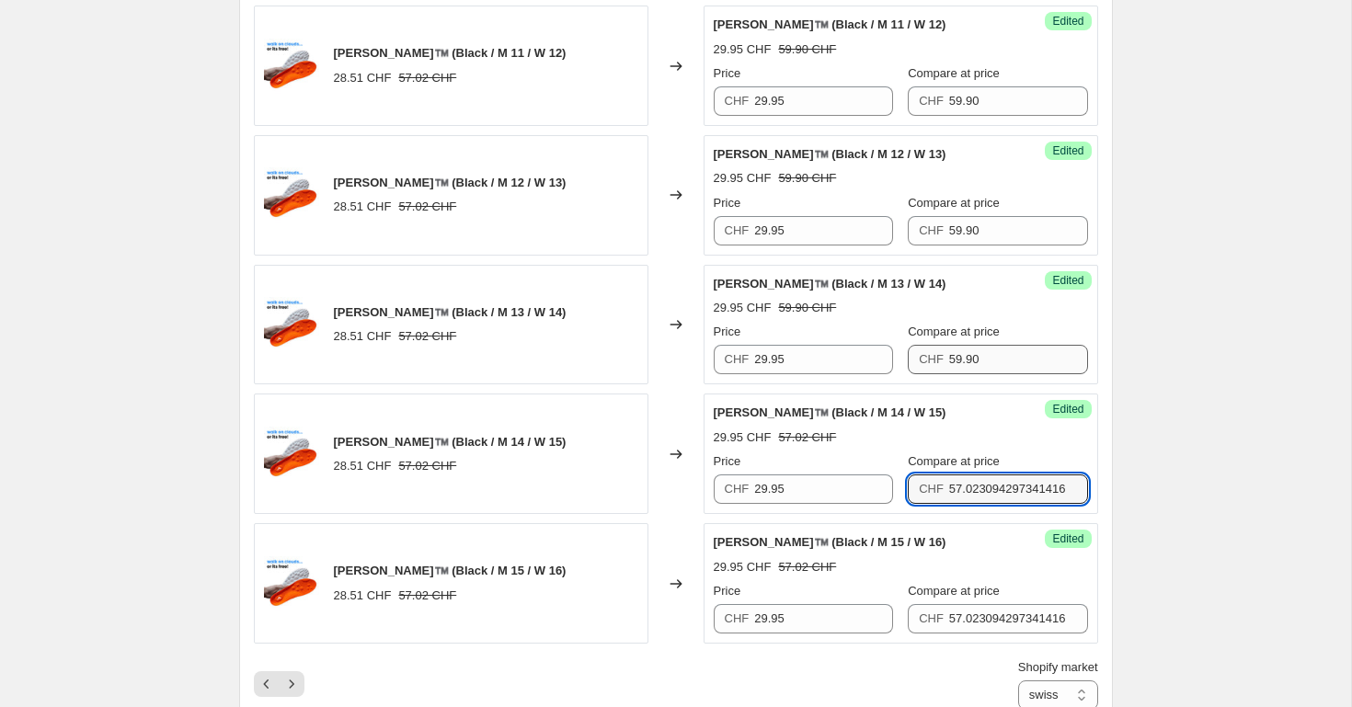
click at [978, 498] on input "57.023094297341416" at bounding box center [1018, 489] width 139 height 29
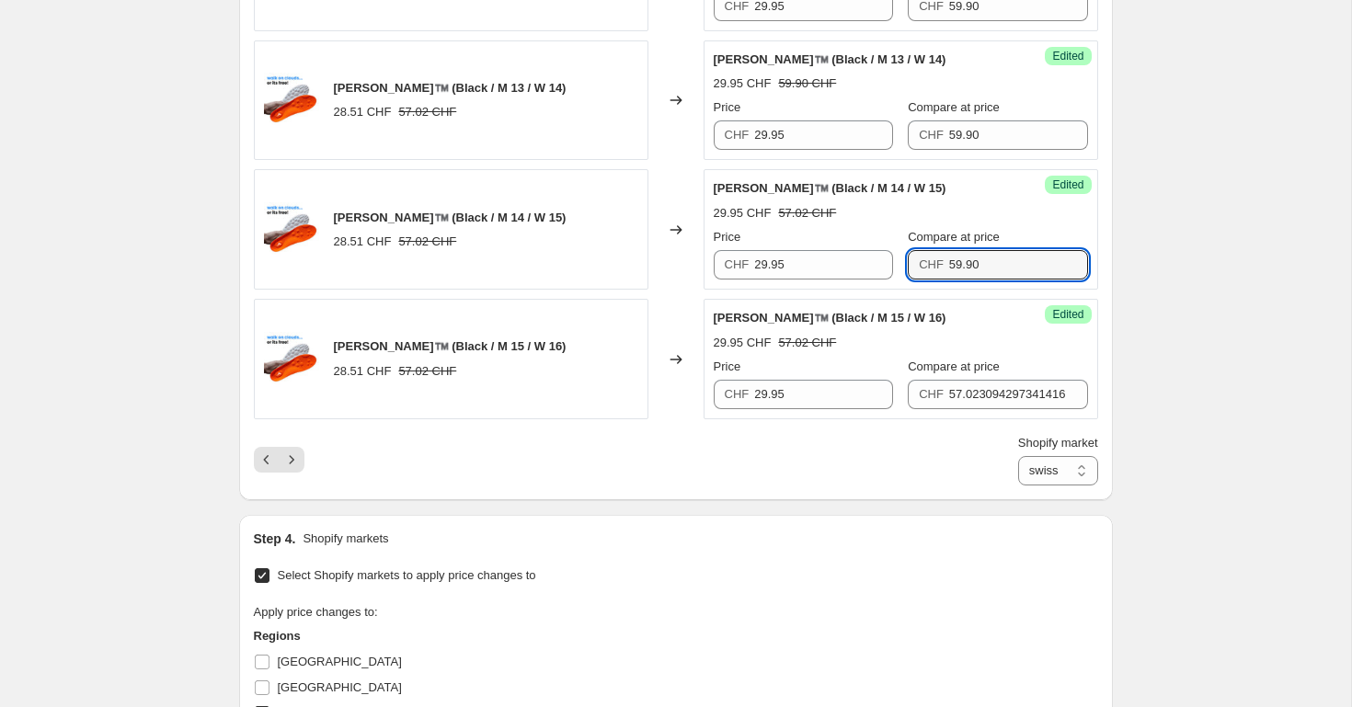
scroll to position [2783, 0]
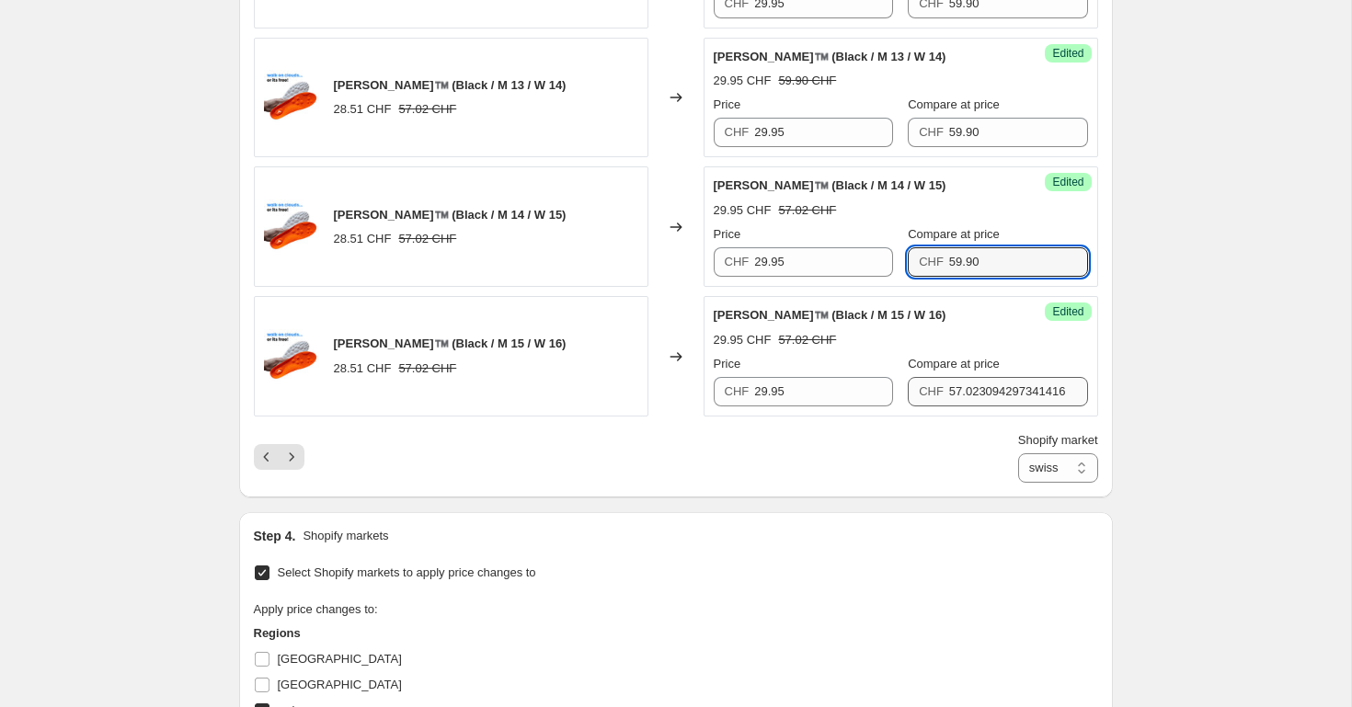
type input "59.90"
click at [982, 390] on input "57.023094297341416" at bounding box center [1018, 391] width 139 height 29
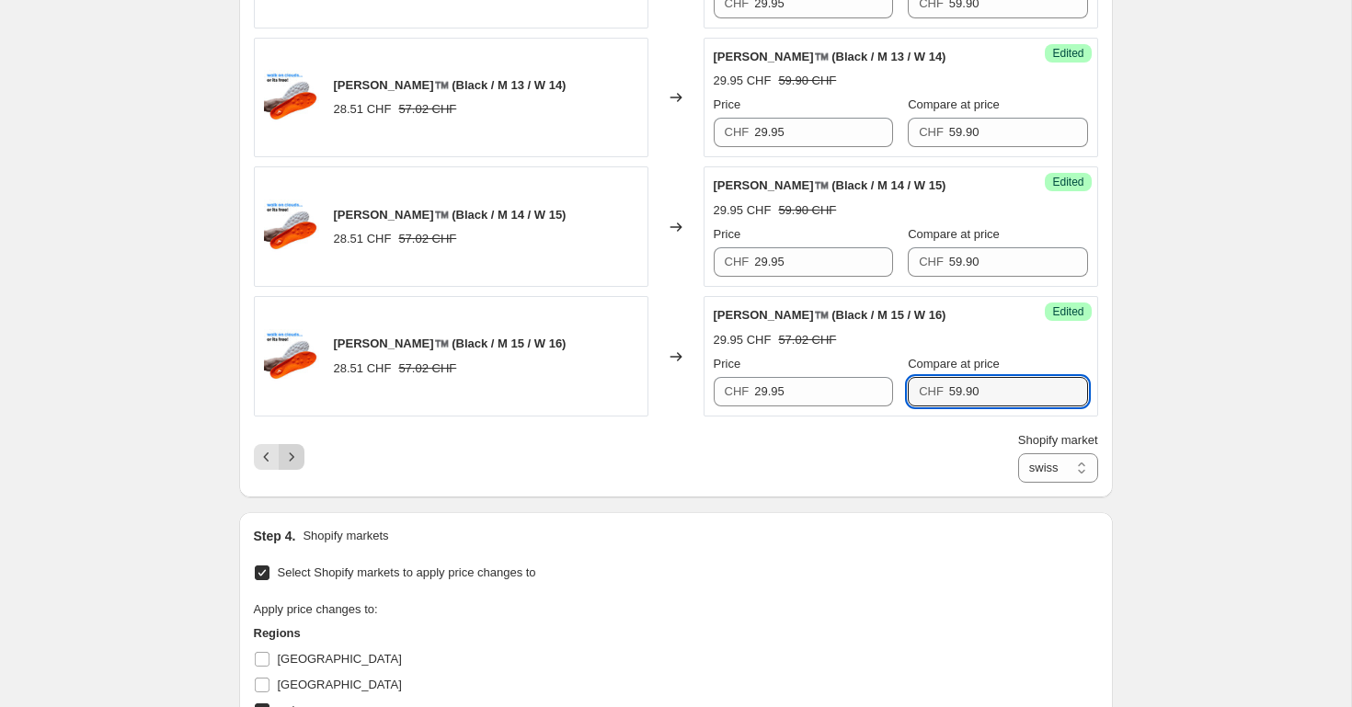
type input "59.90"
click at [294, 462] on icon "Next" at bounding box center [291, 457] width 18 height 18
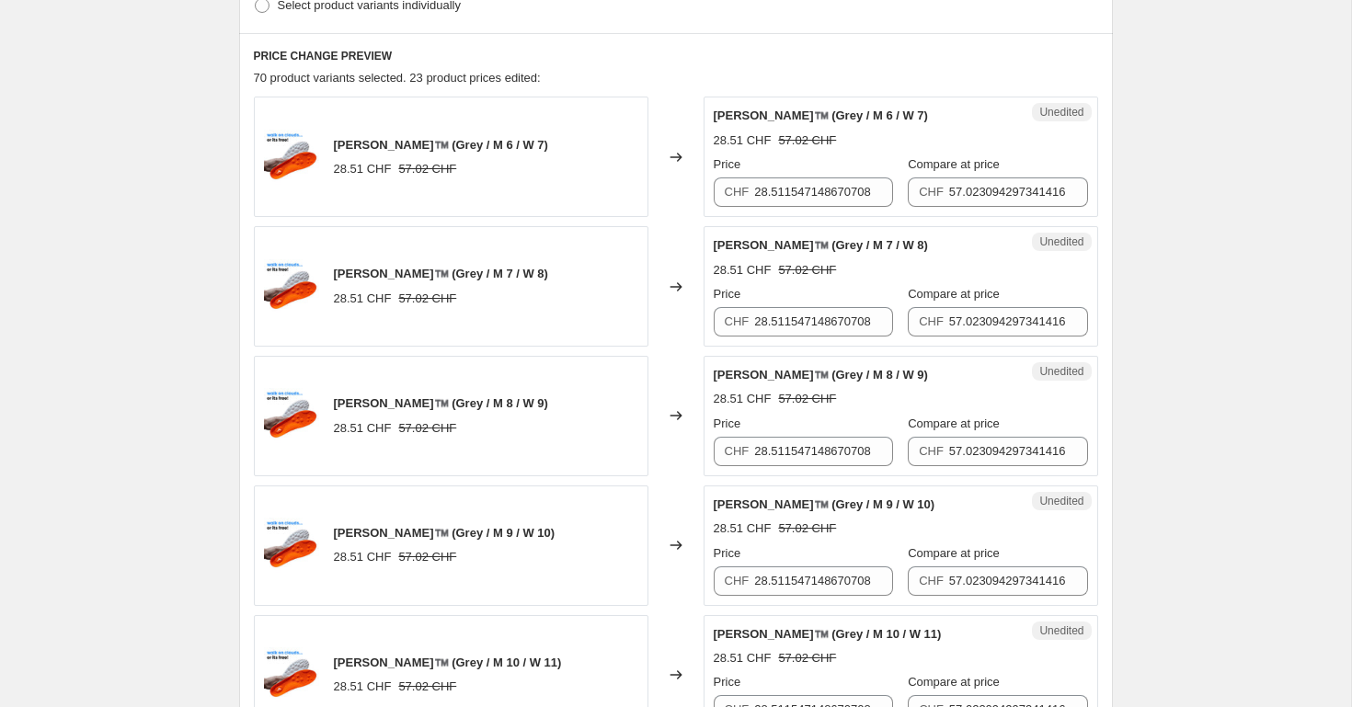
scroll to position [527, 0]
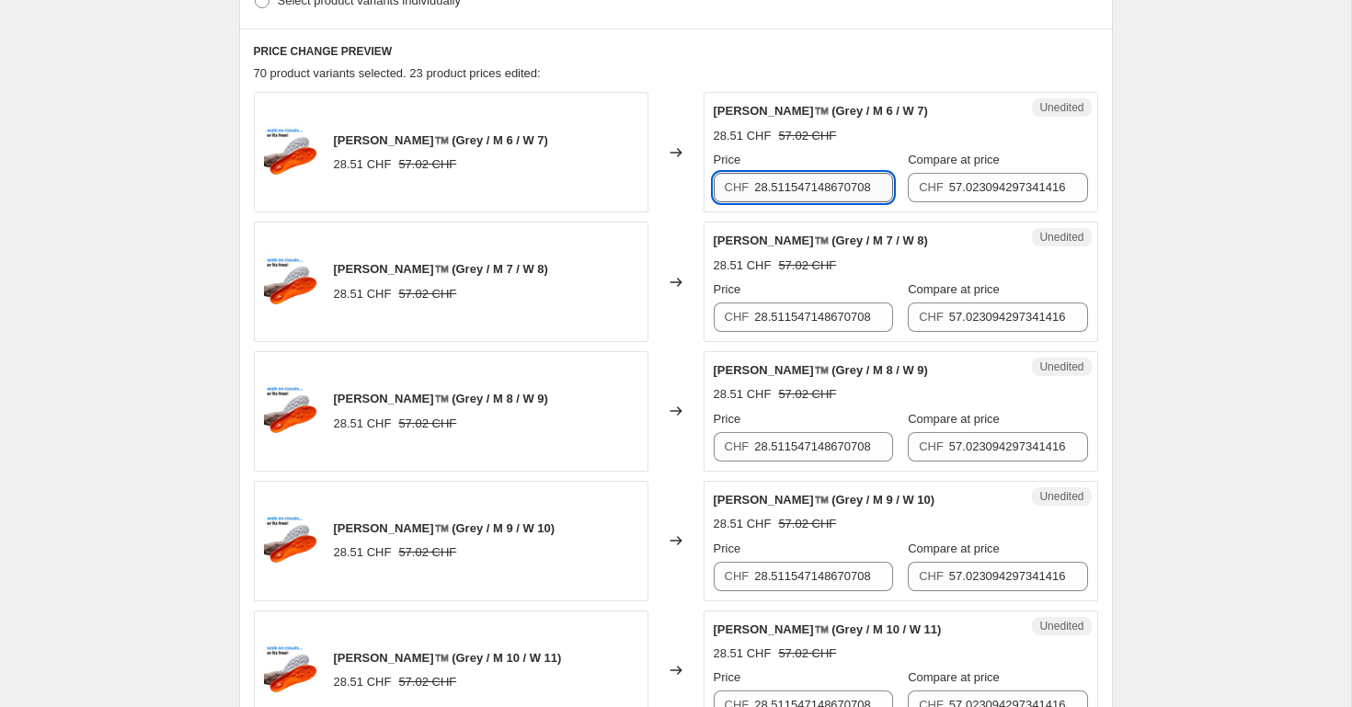
click at [791, 189] on input "28.511547148670708" at bounding box center [823, 187] width 139 height 29
click at [819, 189] on input "29.95" at bounding box center [823, 187] width 139 height 29
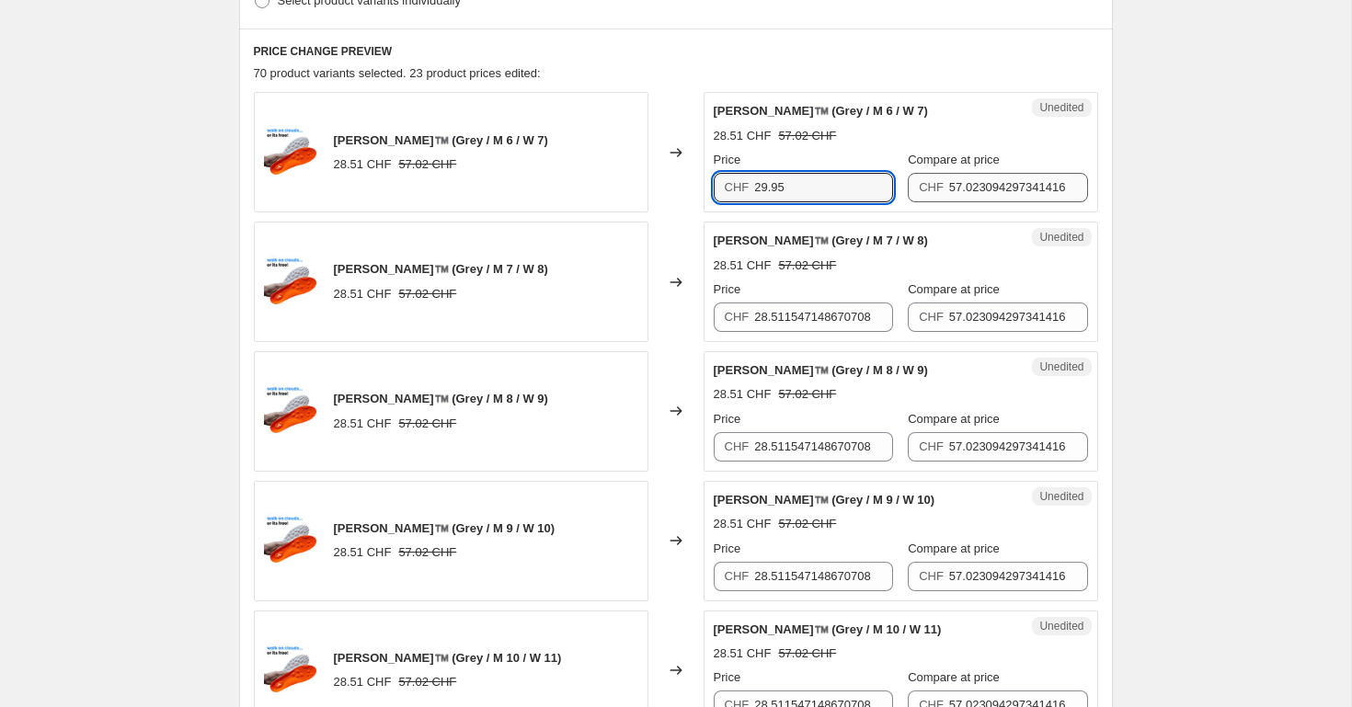
type input "29.95"
click at [950, 184] on input "57.023094297341416" at bounding box center [1018, 187] width 139 height 29
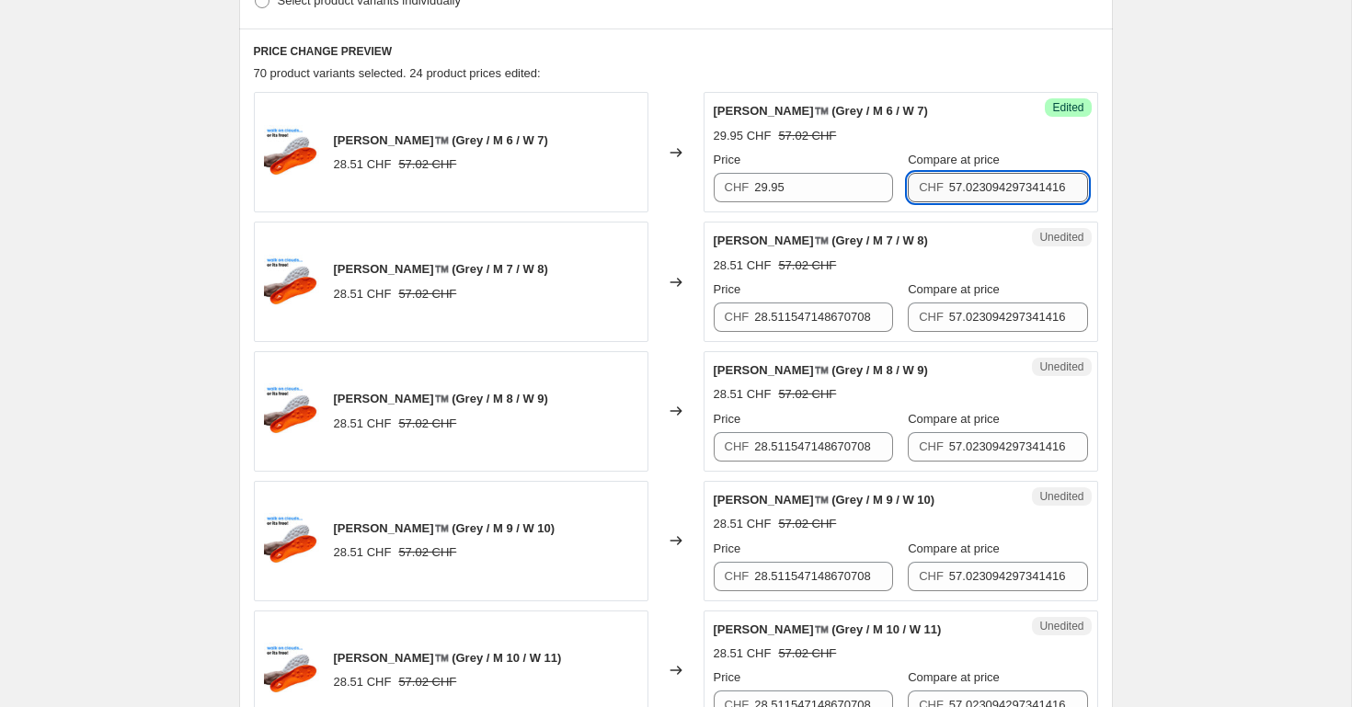
paste input "9.90"
type input "59.90"
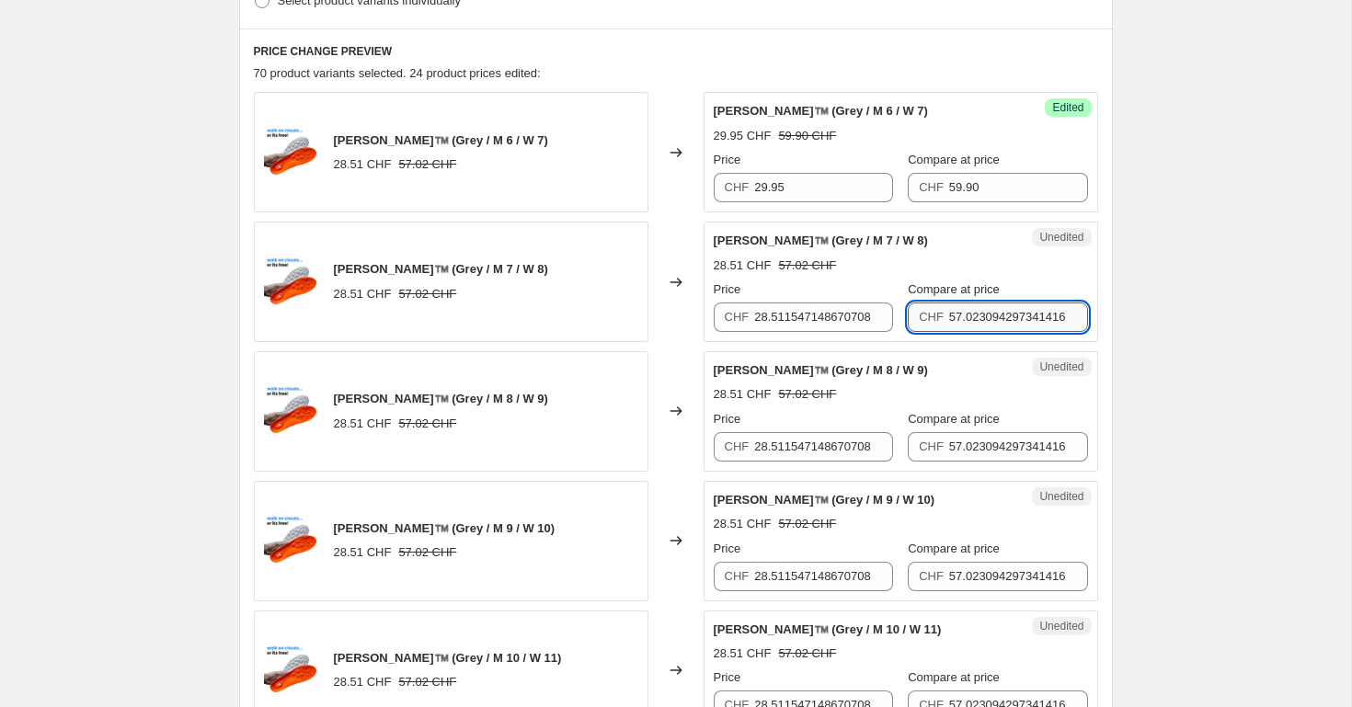
click at [964, 304] on input "57.023094297341416" at bounding box center [1018, 317] width 139 height 29
click at [964, 305] on input "57.023094297341416" at bounding box center [1018, 317] width 139 height 29
type input "59.90"
click at [966, 443] on input "57.023094297341416" at bounding box center [1018, 446] width 139 height 29
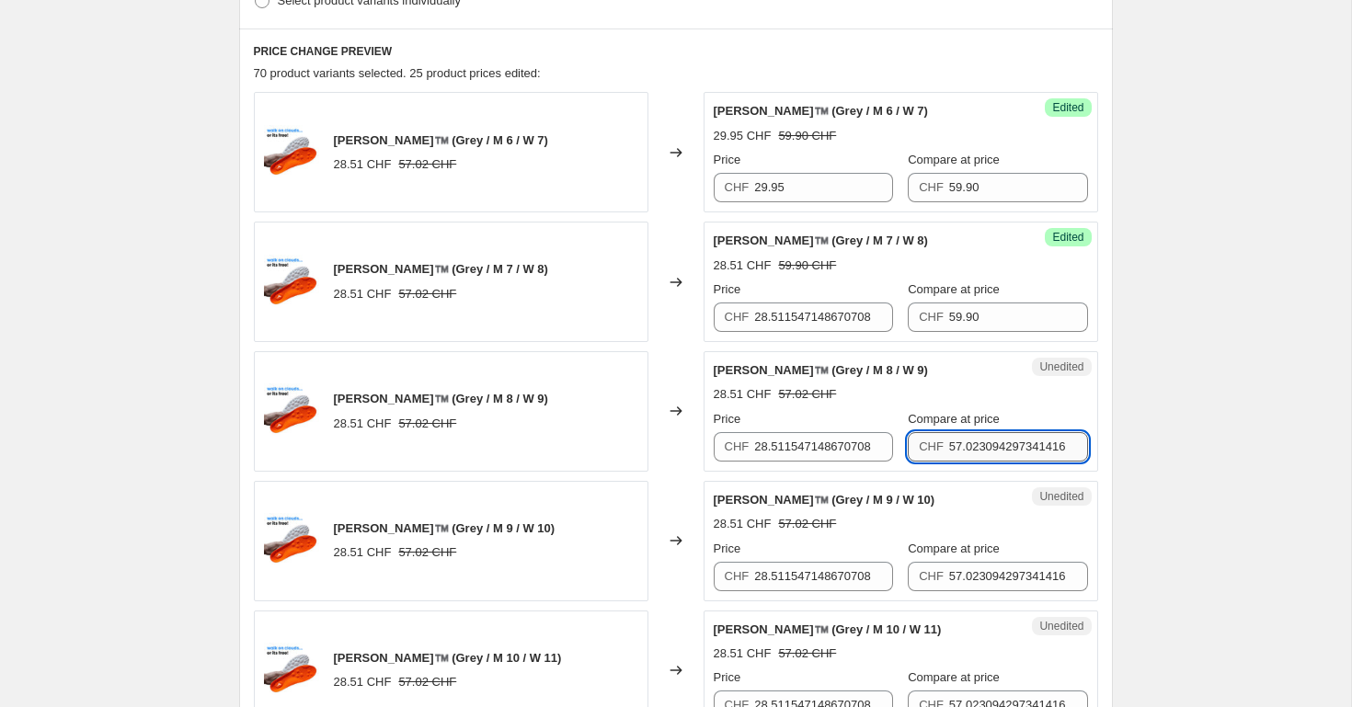
click at [966, 443] on input "57.023094297341416" at bounding box center [1018, 446] width 139 height 29
type input "59.90"
click at [968, 578] on input "57.023094297341416" at bounding box center [1018, 576] width 139 height 29
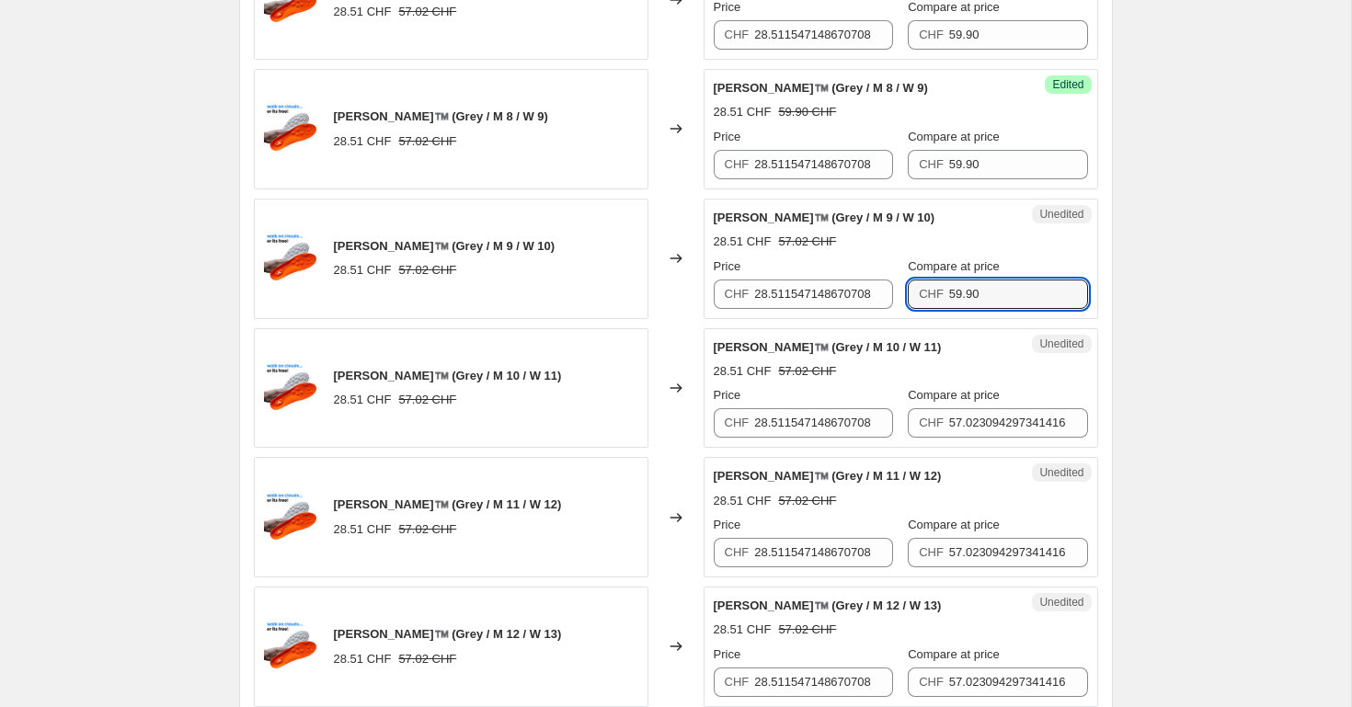
scroll to position [827, 0]
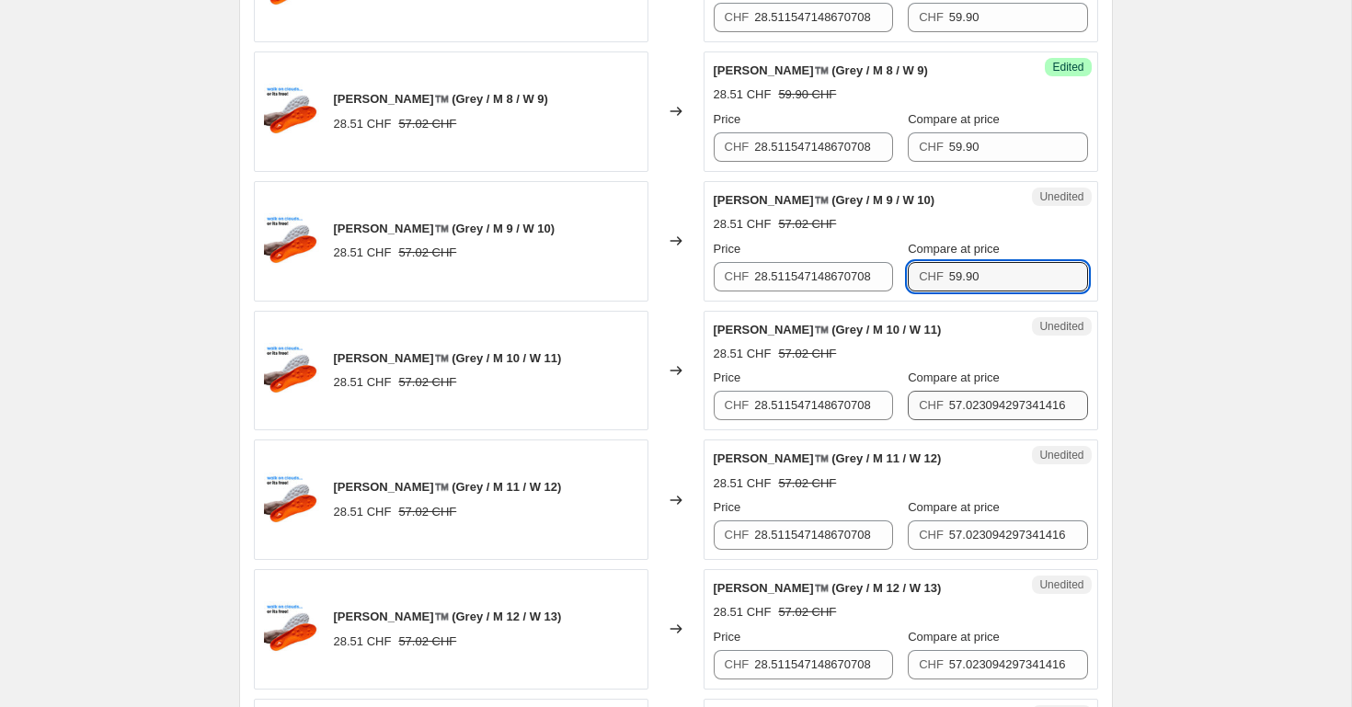
type input "59.90"
click at [977, 403] on input "57.023094297341416" at bounding box center [1018, 405] width 139 height 29
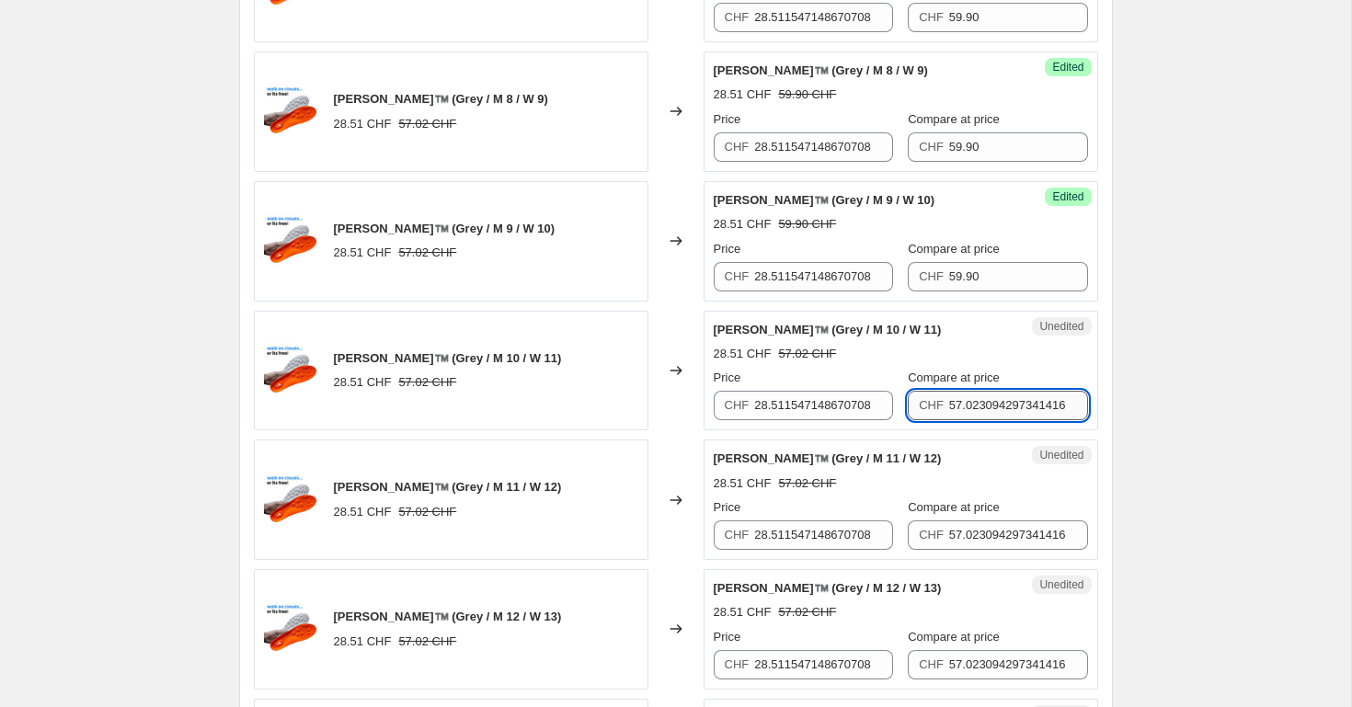
click at [977, 403] on input "57.023094297341416" at bounding box center [1018, 405] width 139 height 29
type input "59.90"
click at [983, 539] on input "57.023094297341416" at bounding box center [1018, 535] width 139 height 29
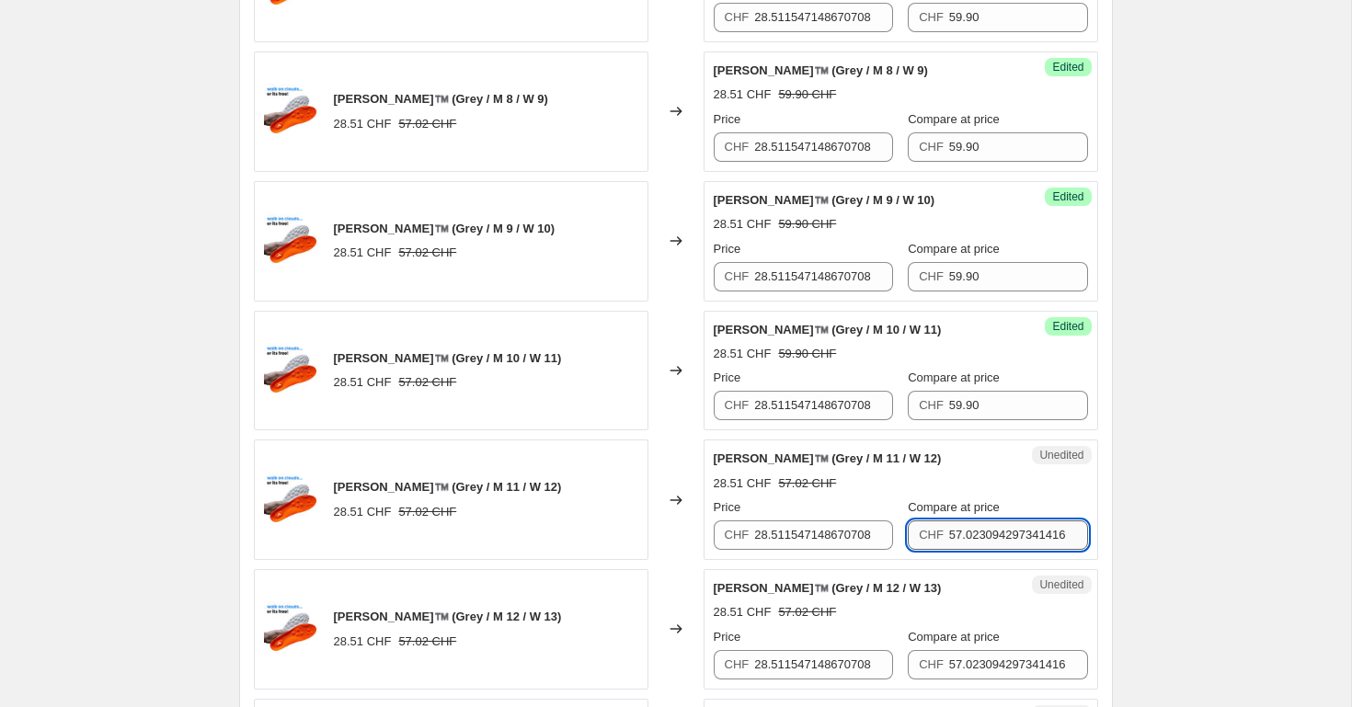
click at [983, 539] on input "57.023094297341416" at bounding box center [1018, 535] width 139 height 29
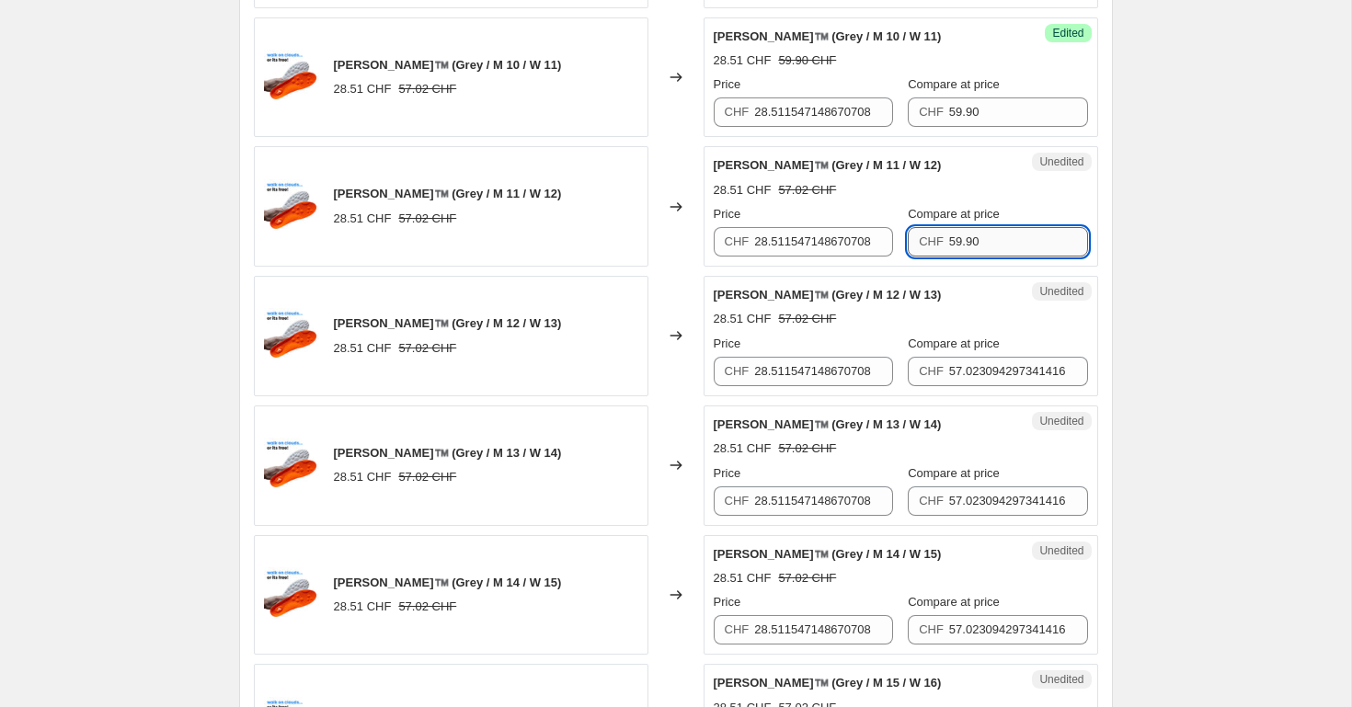
scroll to position [1122, 0]
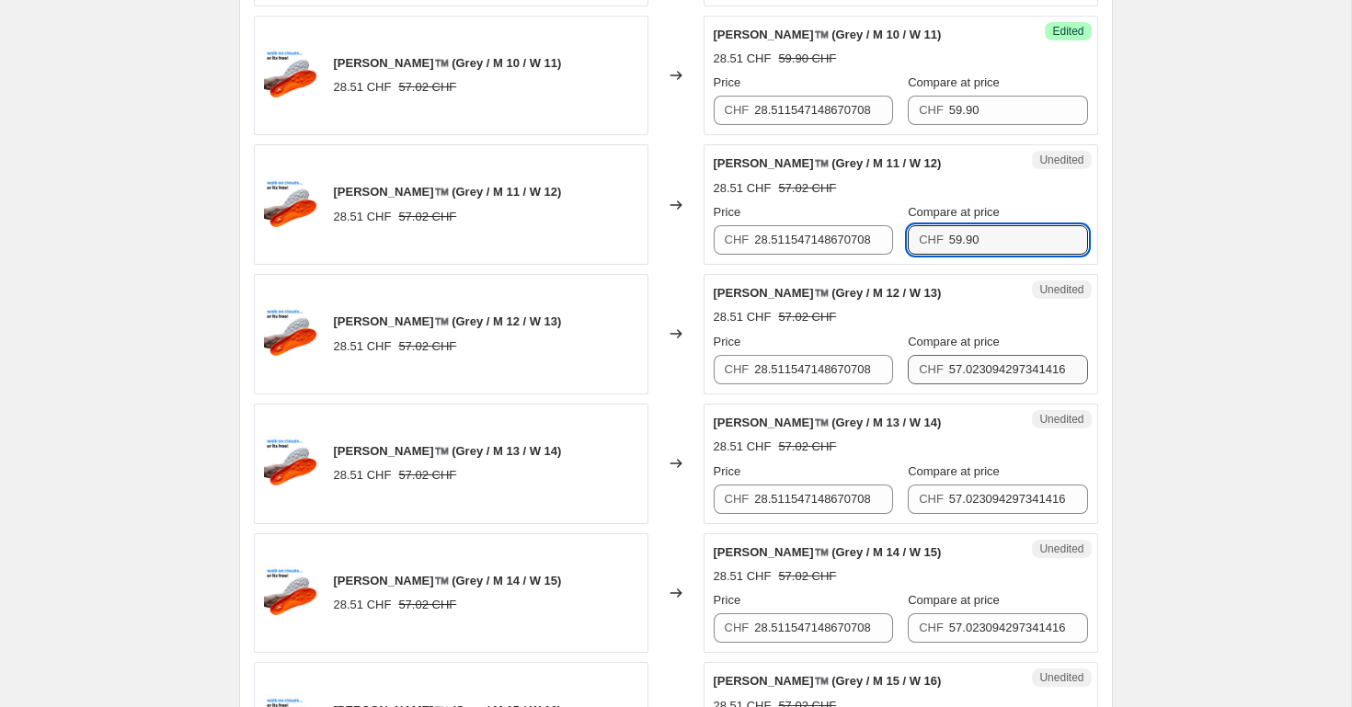
type input "59.90"
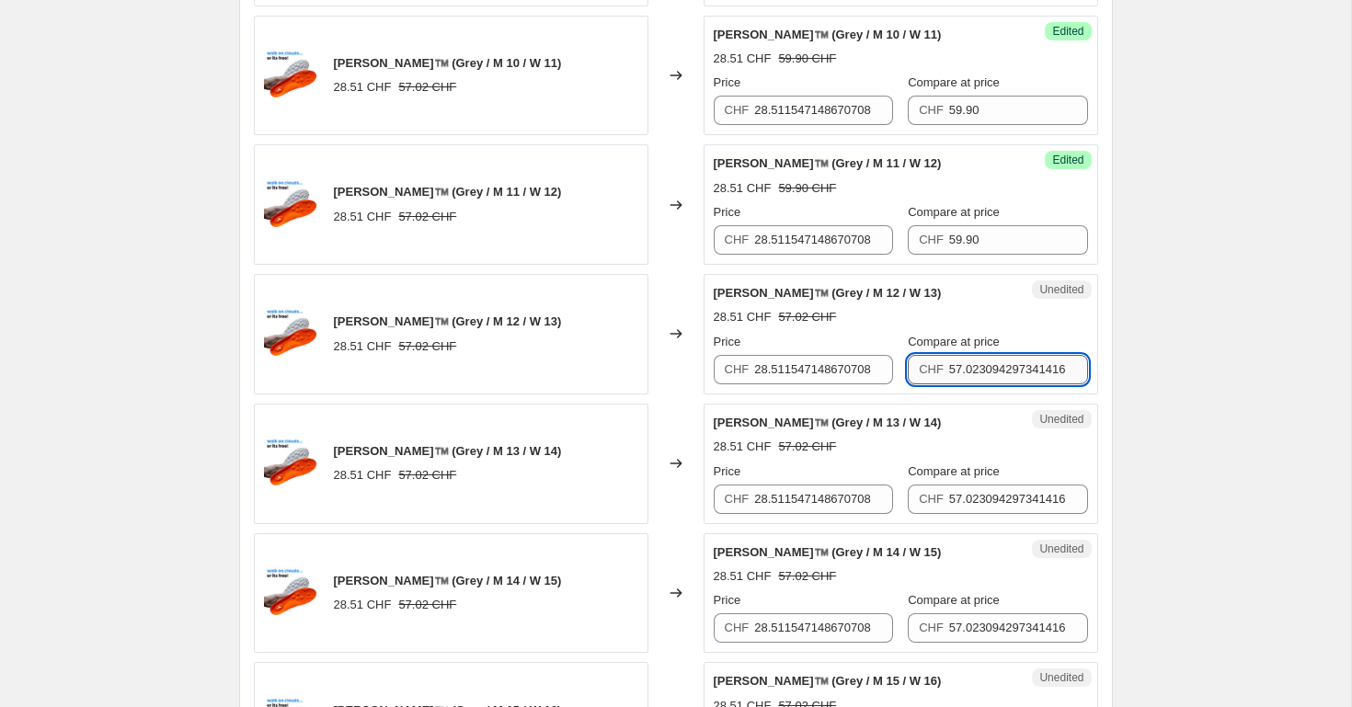
click at [979, 368] on input "57.023094297341416" at bounding box center [1018, 369] width 139 height 29
type input "59.90"
click at [977, 515] on div "Unedited Ovelah WeichTritt™️ (Grey / M 13 / W 14) 28.51 CHF 57.02 CHF Price CHF…" at bounding box center [901, 464] width 395 height 120
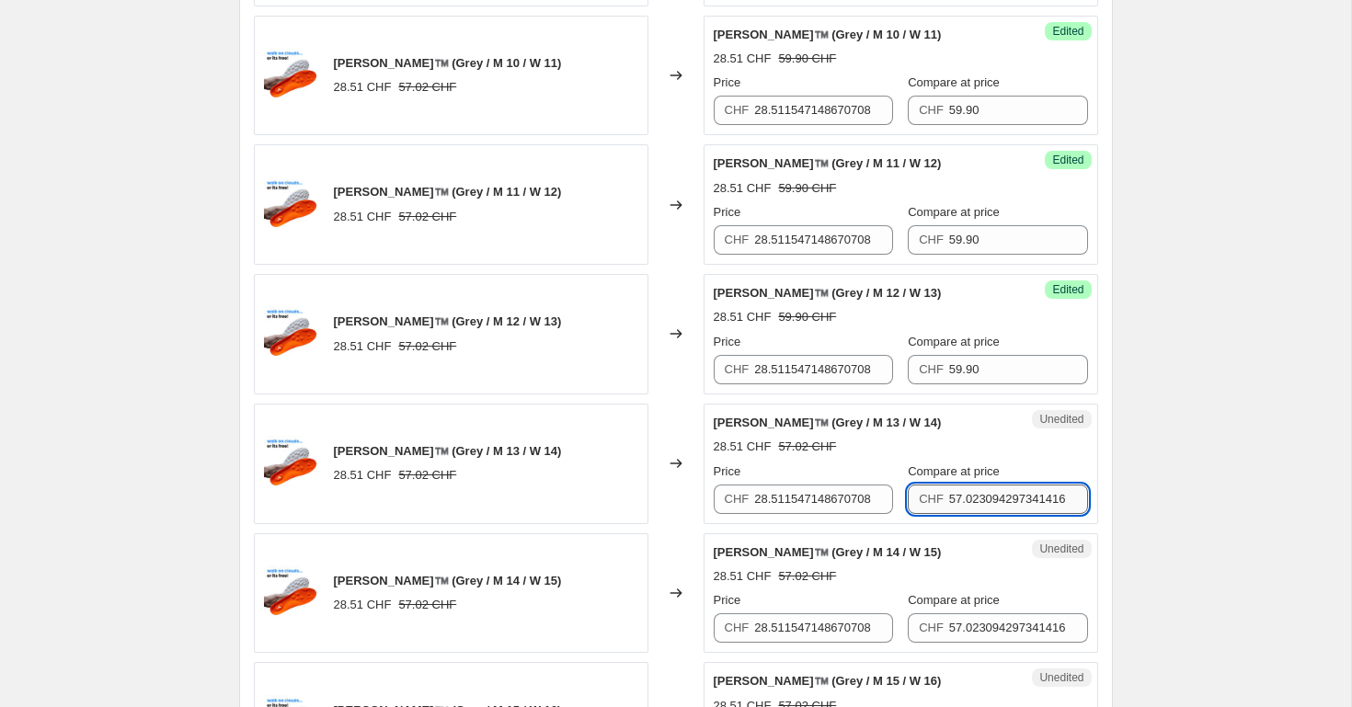
click at [977, 498] on input "57.023094297341416" at bounding box center [1018, 499] width 139 height 29
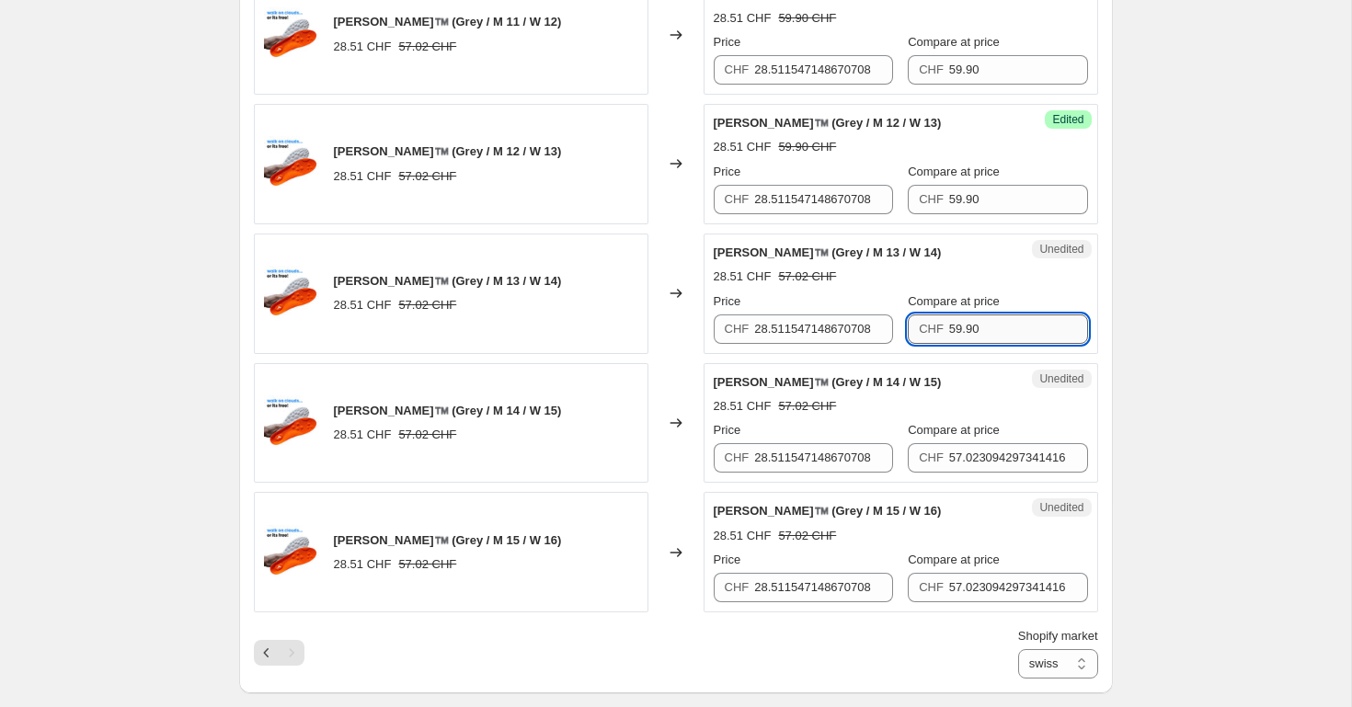
scroll to position [1353, 0]
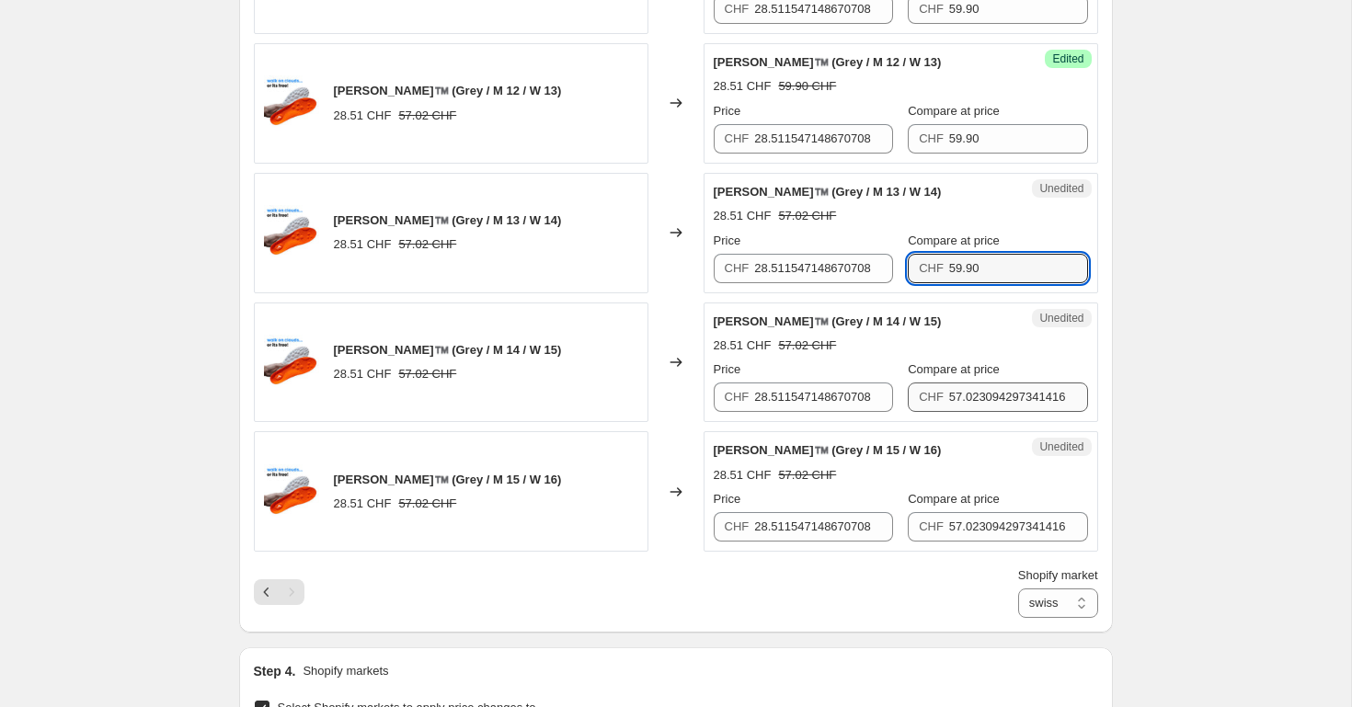
type input "59.90"
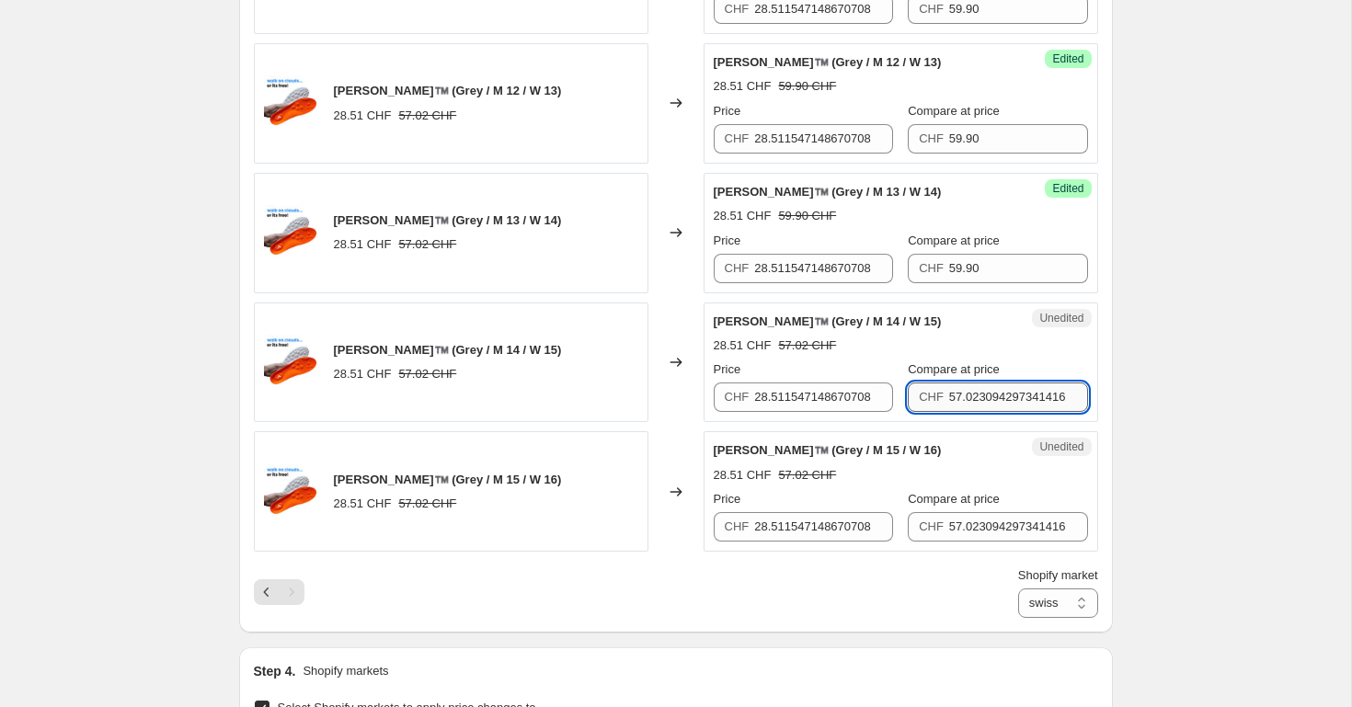
click at [979, 398] on input "57.023094297341416" at bounding box center [1018, 397] width 139 height 29
type input "59.90"
click at [965, 524] on input "57.023094297341416" at bounding box center [1018, 526] width 139 height 29
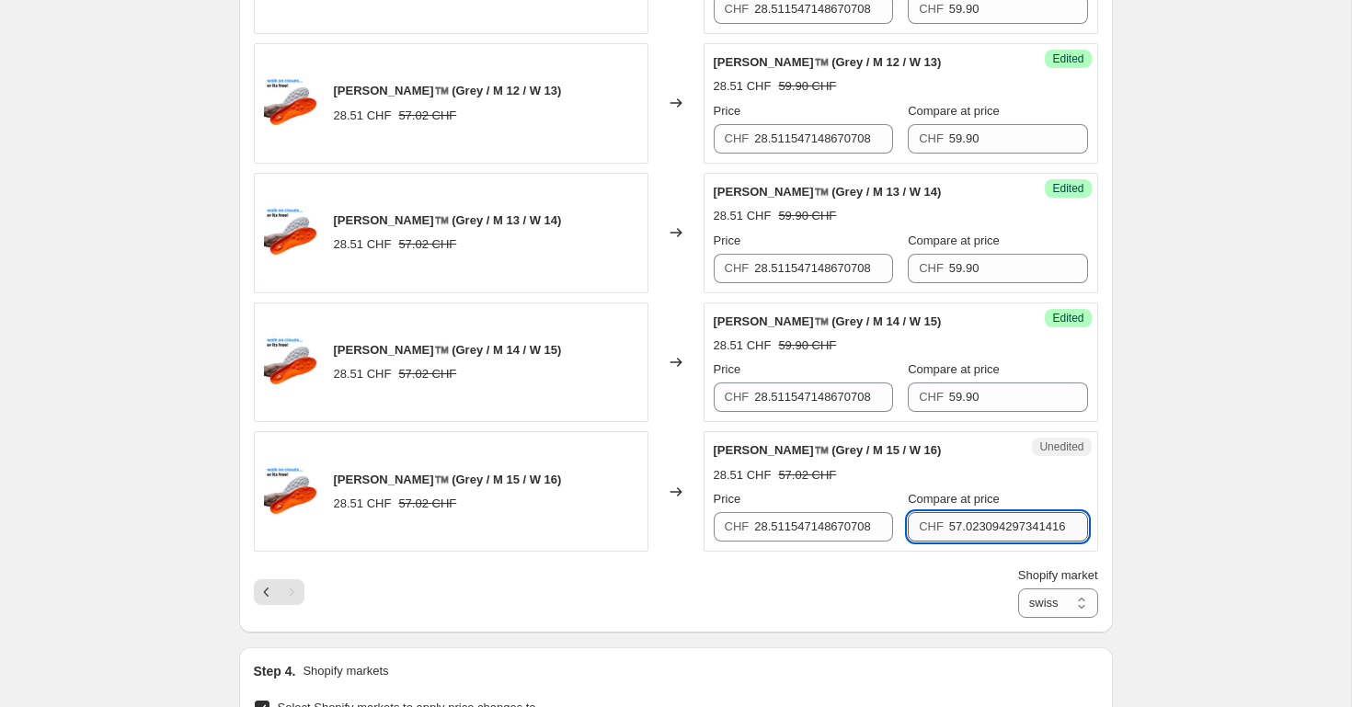
click at [965, 524] on input "57.023094297341416" at bounding box center [1018, 526] width 139 height 29
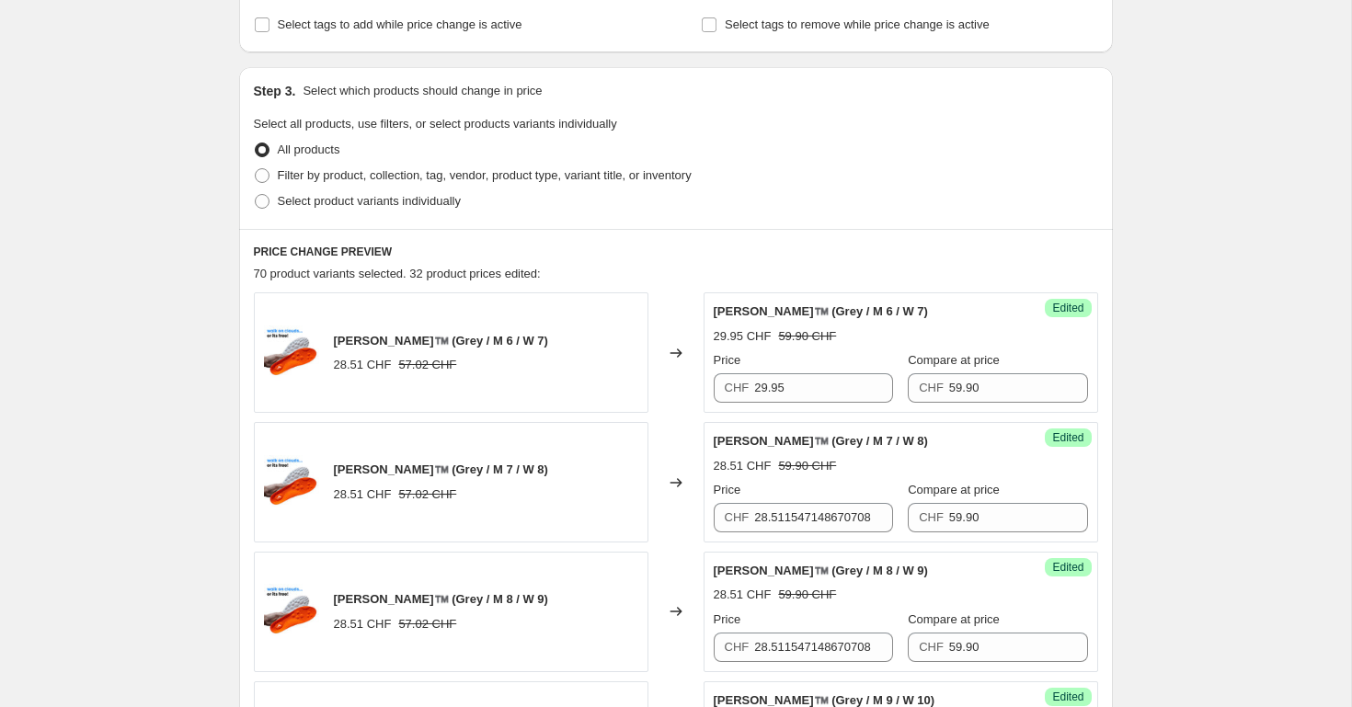
scroll to position [332, 0]
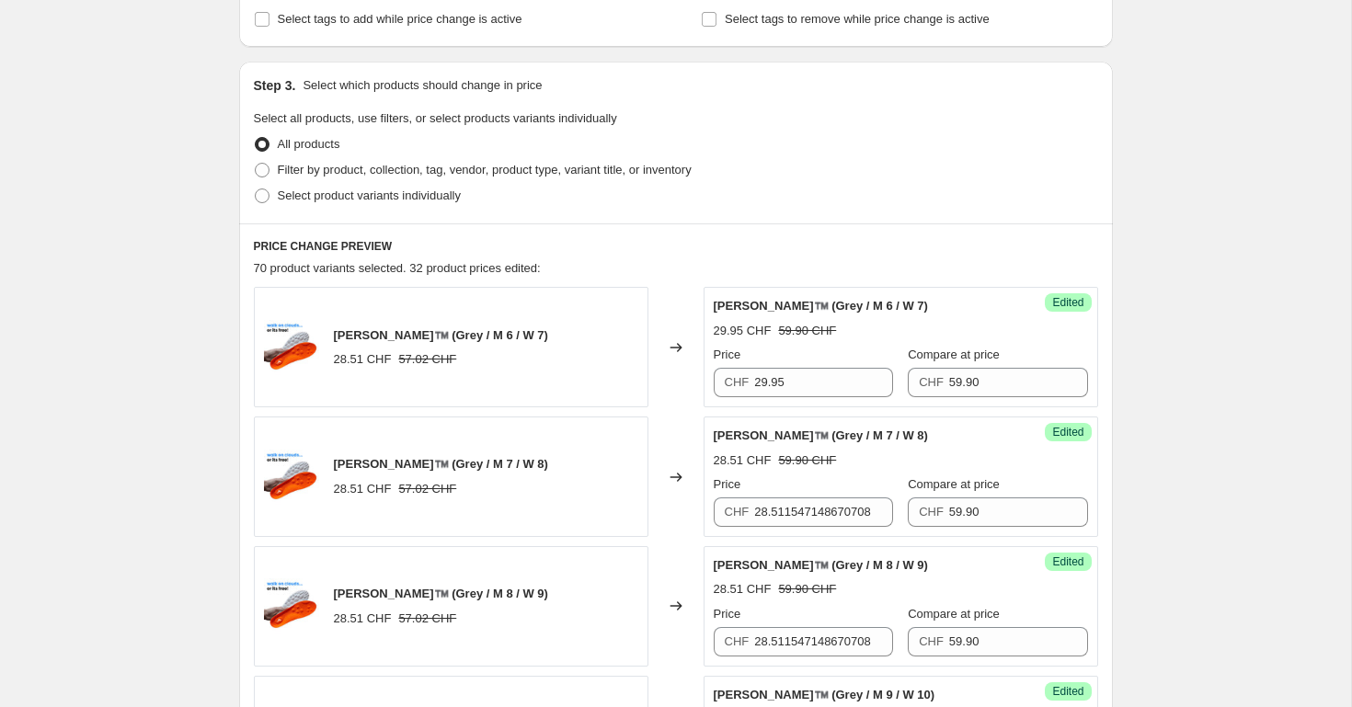
type input "59.90"
click at [810, 401] on div "Success Edited Ovelah WeichTritt™️ (Grey / M 6 / W 7) 29.95 CHF 59.90 CHF Price…" at bounding box center [901, 347] width 395 height 120
click at [813, 372] on input "29.95" at bounding box center [823, 382] width 139 height 29
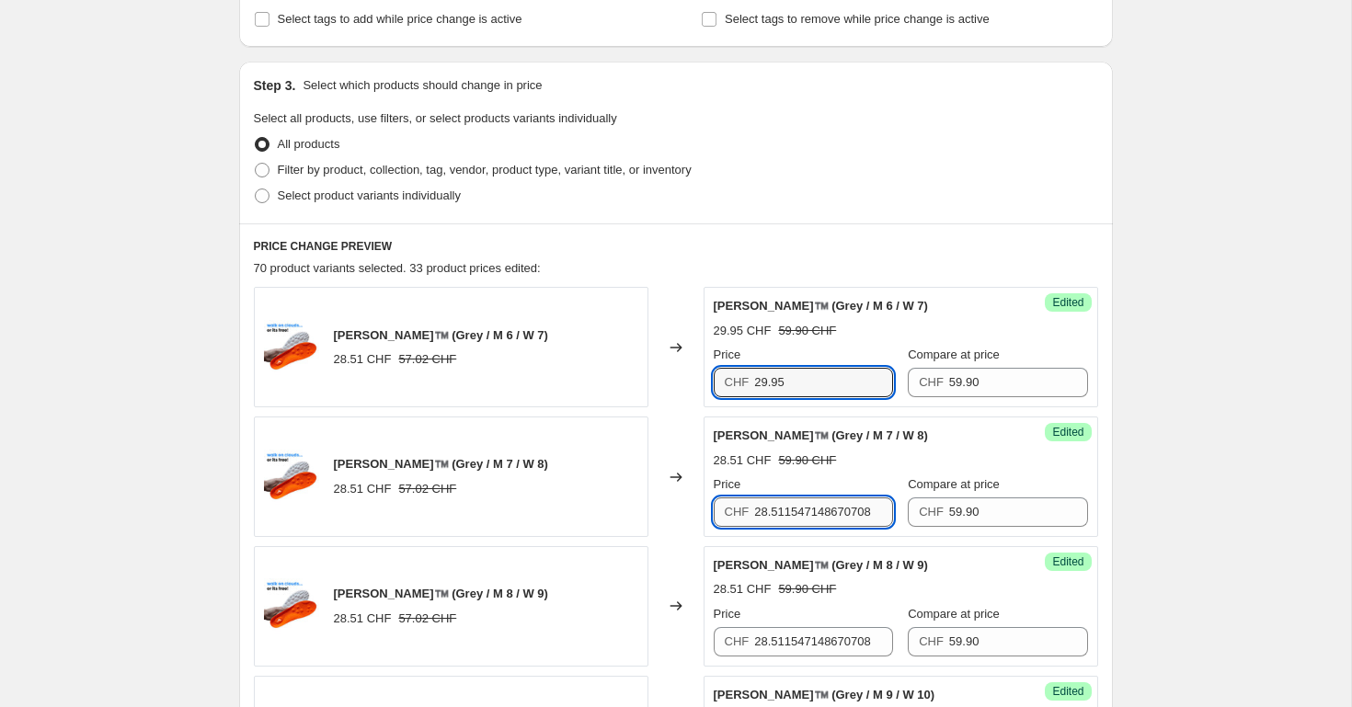
click at [782, 522] on input "28.511547148670708" at bounding box center [823, 512] width 139 height 29
type input "29.95"
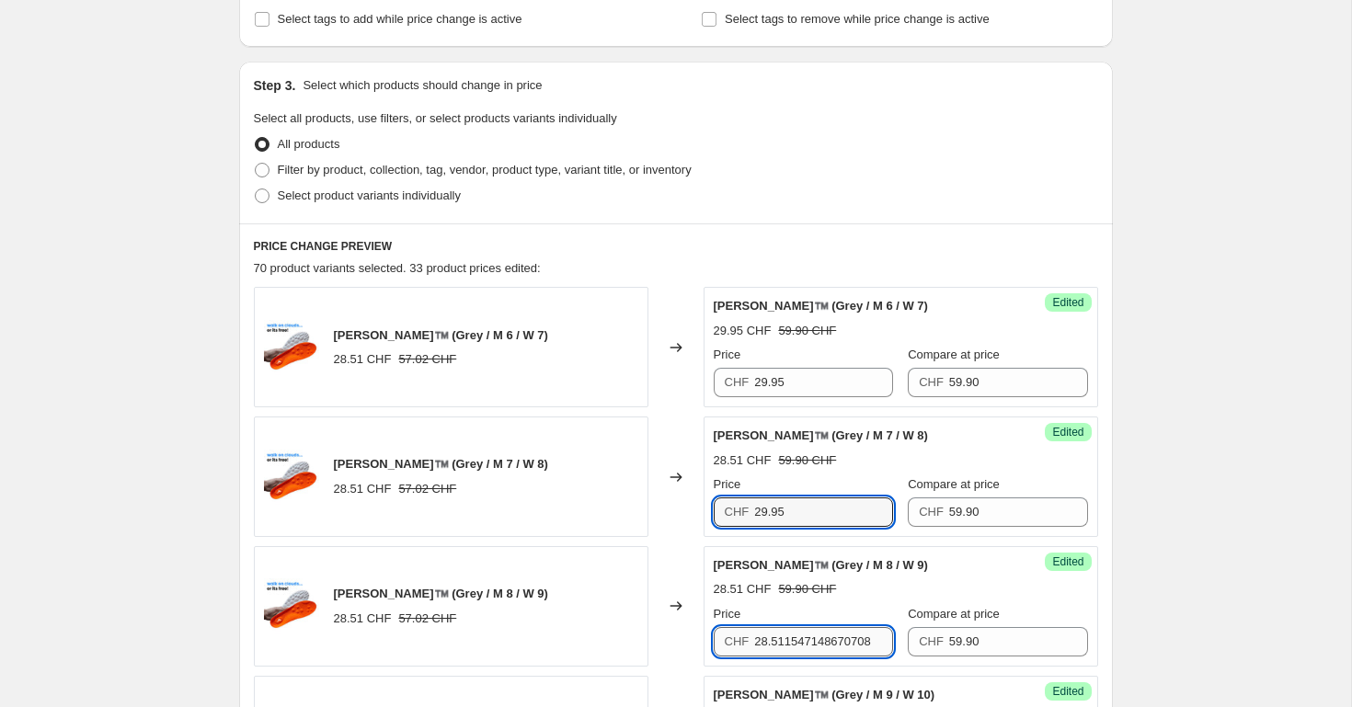
click at [794, 633] on input "28.511547148670708" at bounding box center [823, 641] width 139 height 29
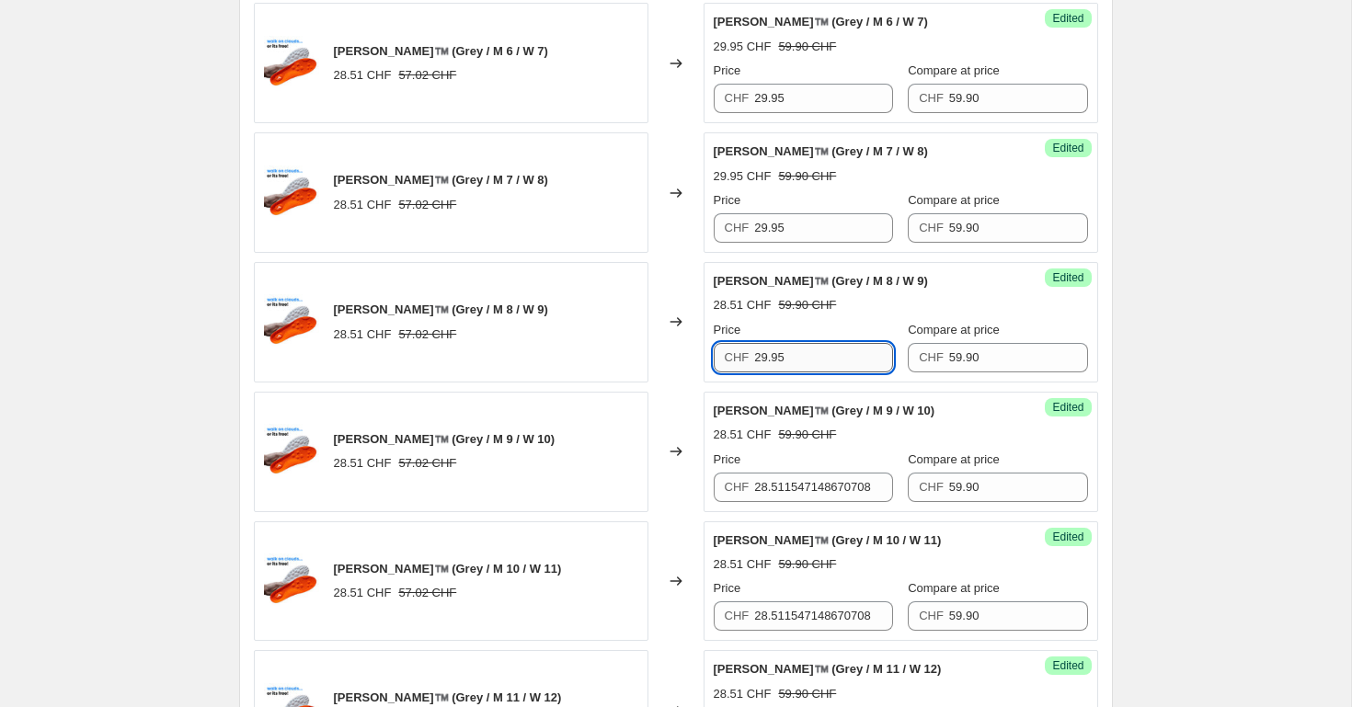
scroll to position [618, 0]
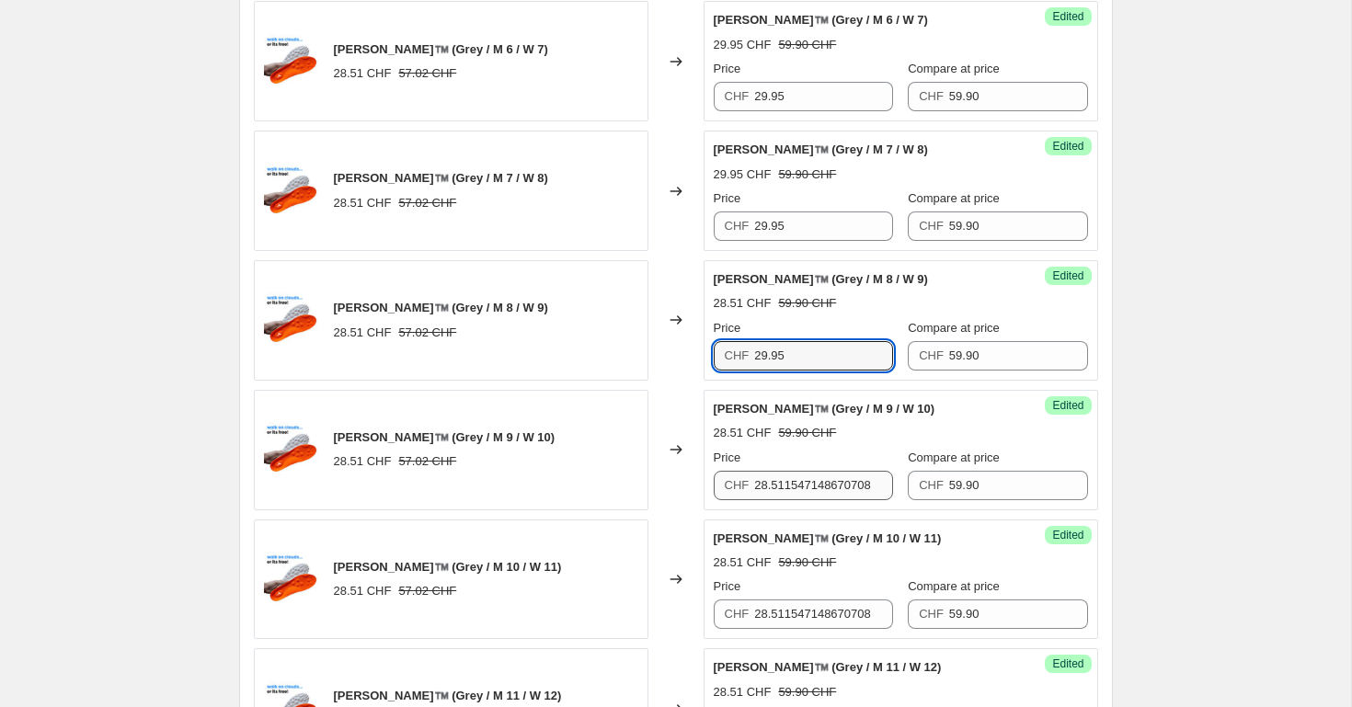
type input "29.95"
click at [789, 490] on input "28.511547148670708" at bounding box center [823, 485] width 139 height 29
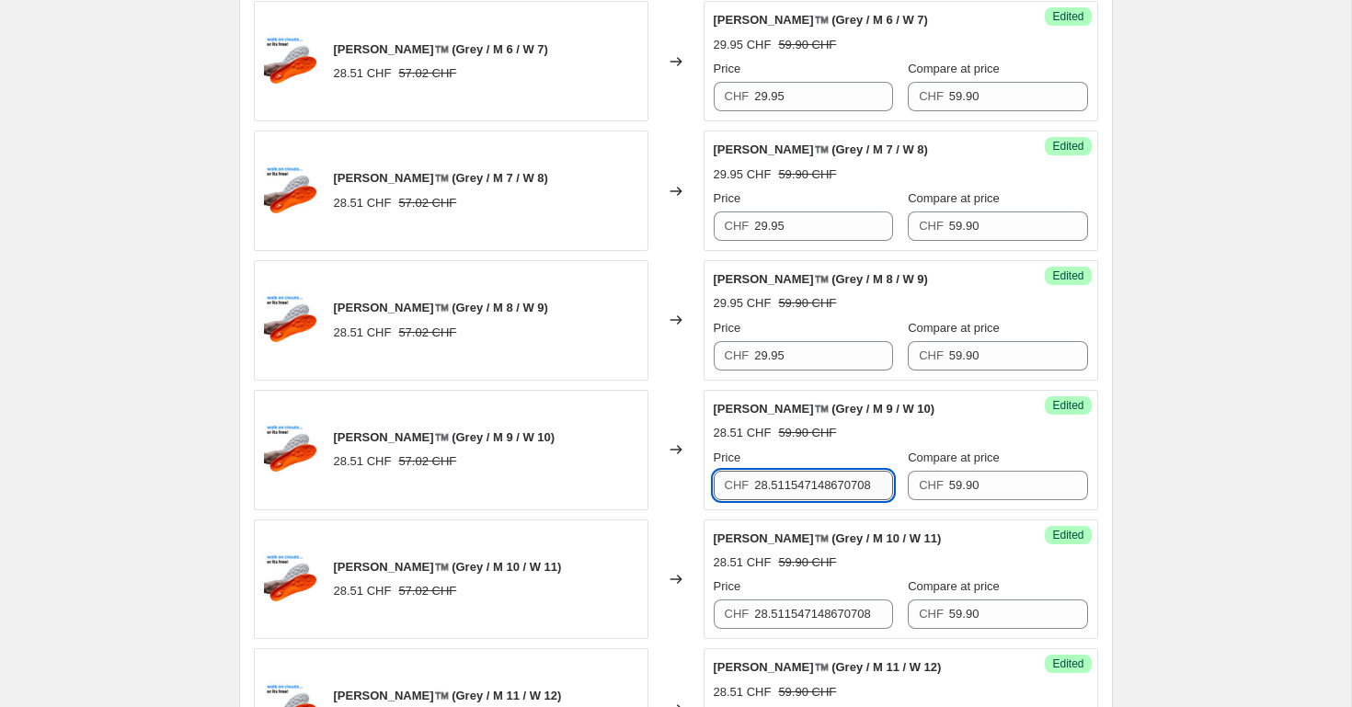
click at [789, 490] on input "28.511547148670708" at bounding box center [823, 485] width 139 height 29
type input "29.95"
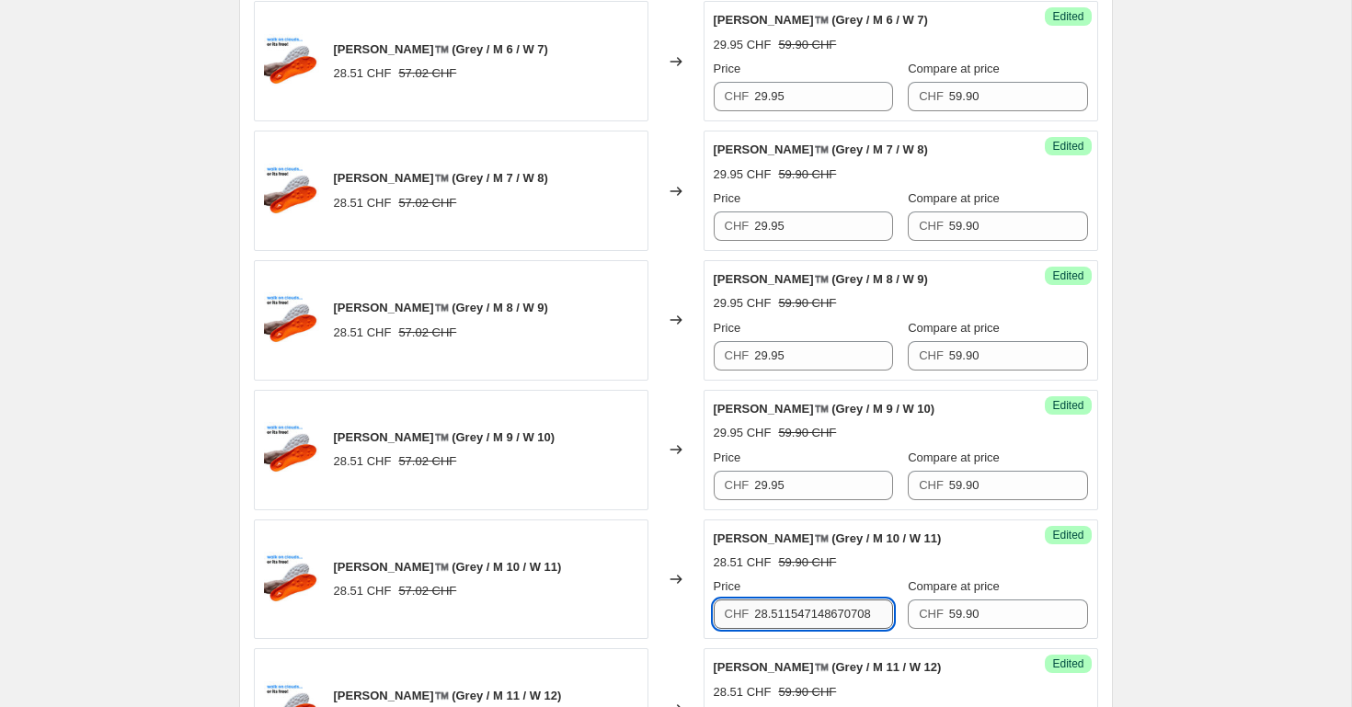
click at [792, 605] on input "28.511547148670708" at bounding box center [823, 614] width 139 height 29
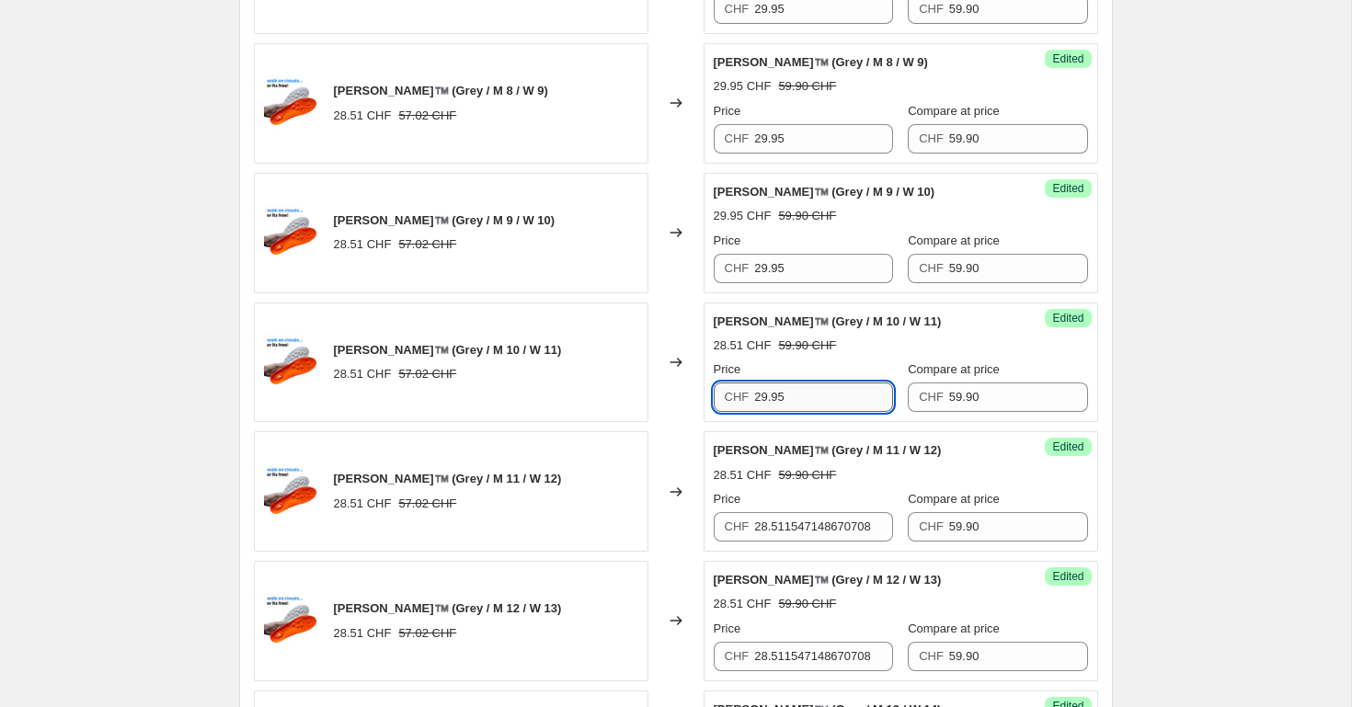
scroll to position [911, 0]
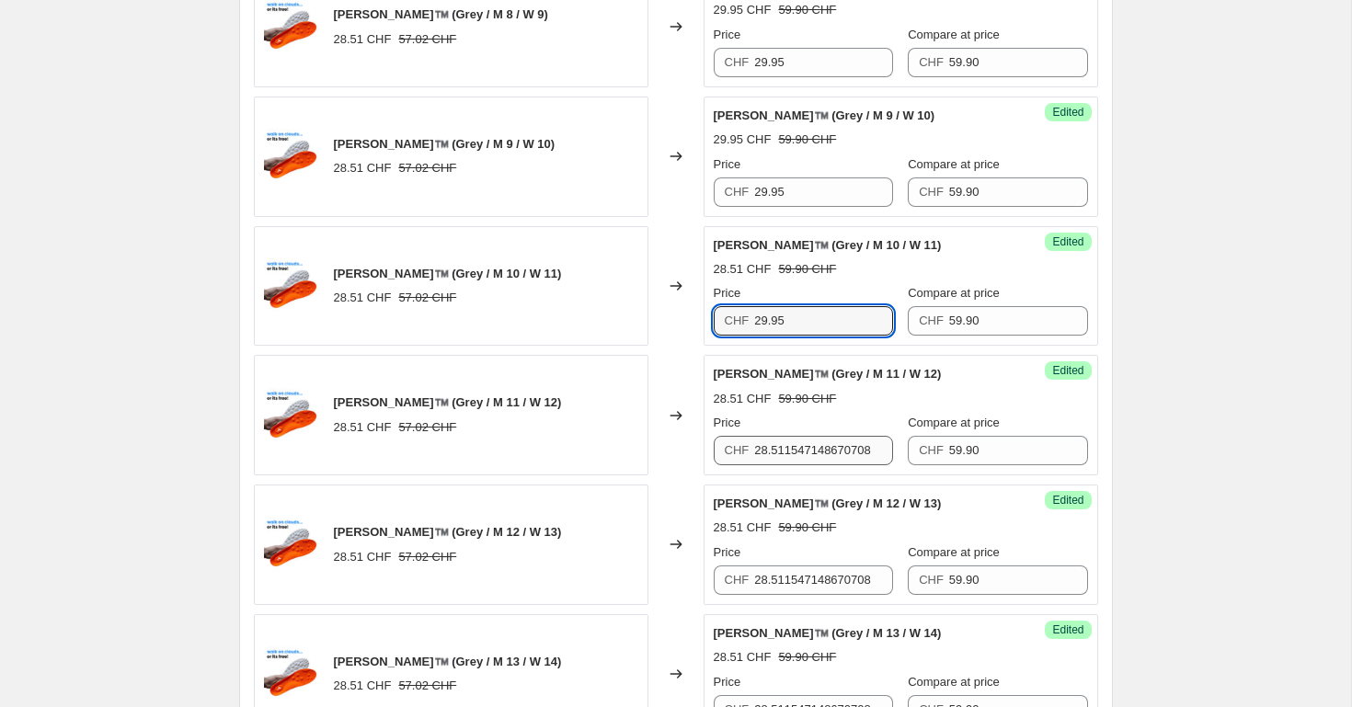
type input "29.95"
click at [803, 441] on input "28.511547148670708" at bounding box center [823, 450] width 139 height 29
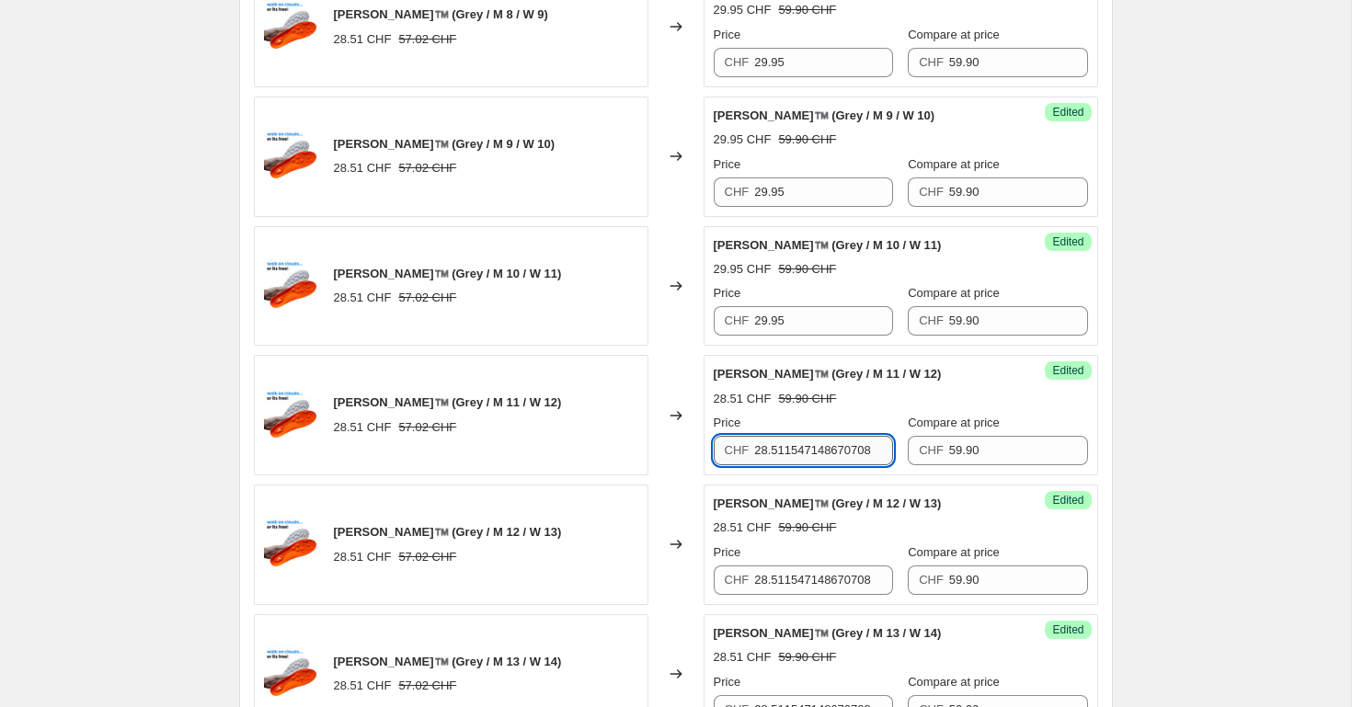
click at [803, 441] on input "28.511547148670708" at bounding box center [823, 450] width 139 height 29
type input "29.95"
click at [810, 580] on input "28.511547148670708" at bounding box center [823, 580] width 139 height 29
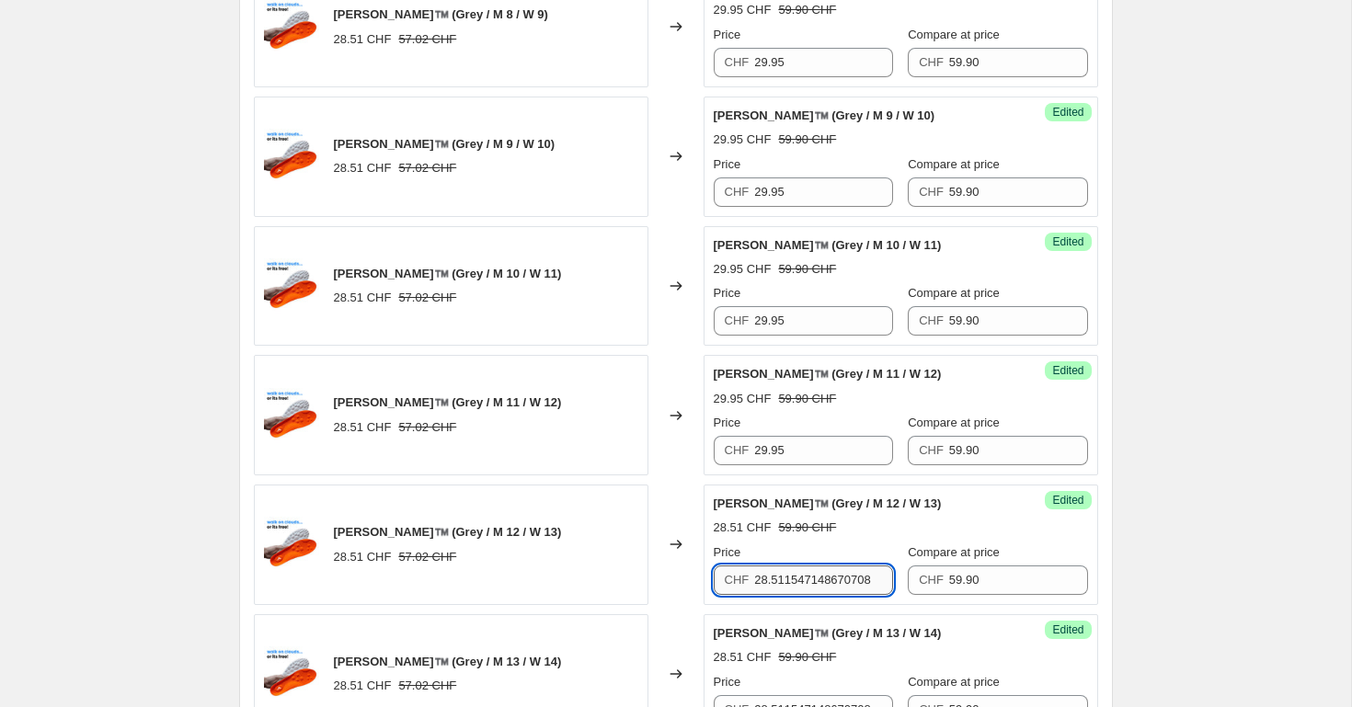
click at [810, 580] on input "28.511547148670708" at bounding box center [823, 580] width 139 height 29
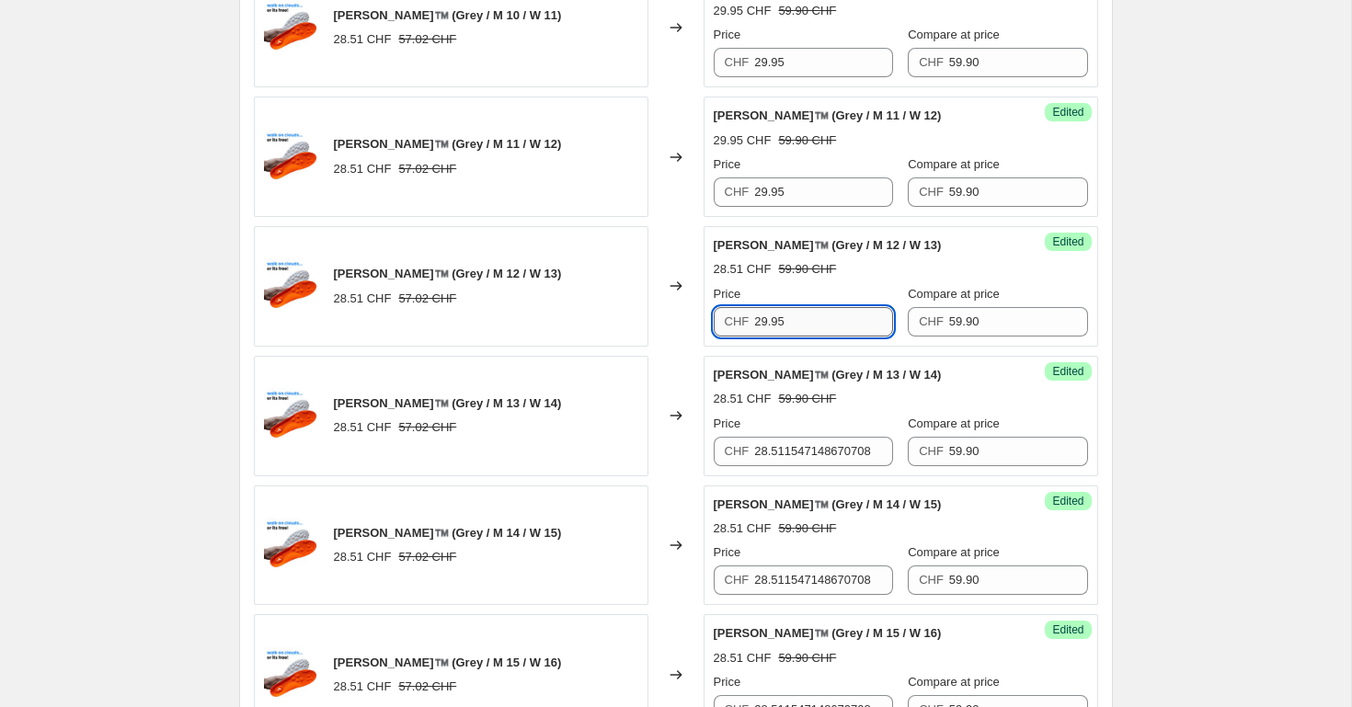
scroll to position [1172, 0]
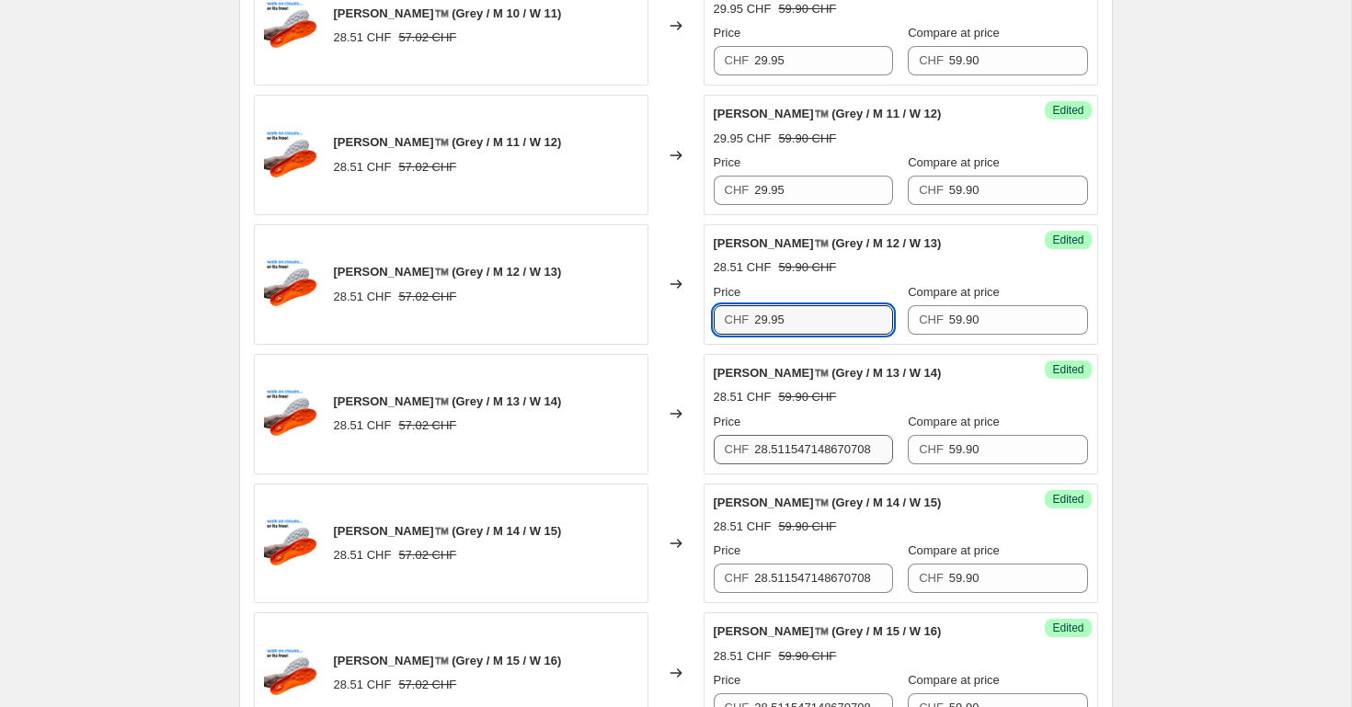
type input "29.95"
click at [792, 442] on input "28.511547148670708" at bounding box center [823, 449] width 139 height 29
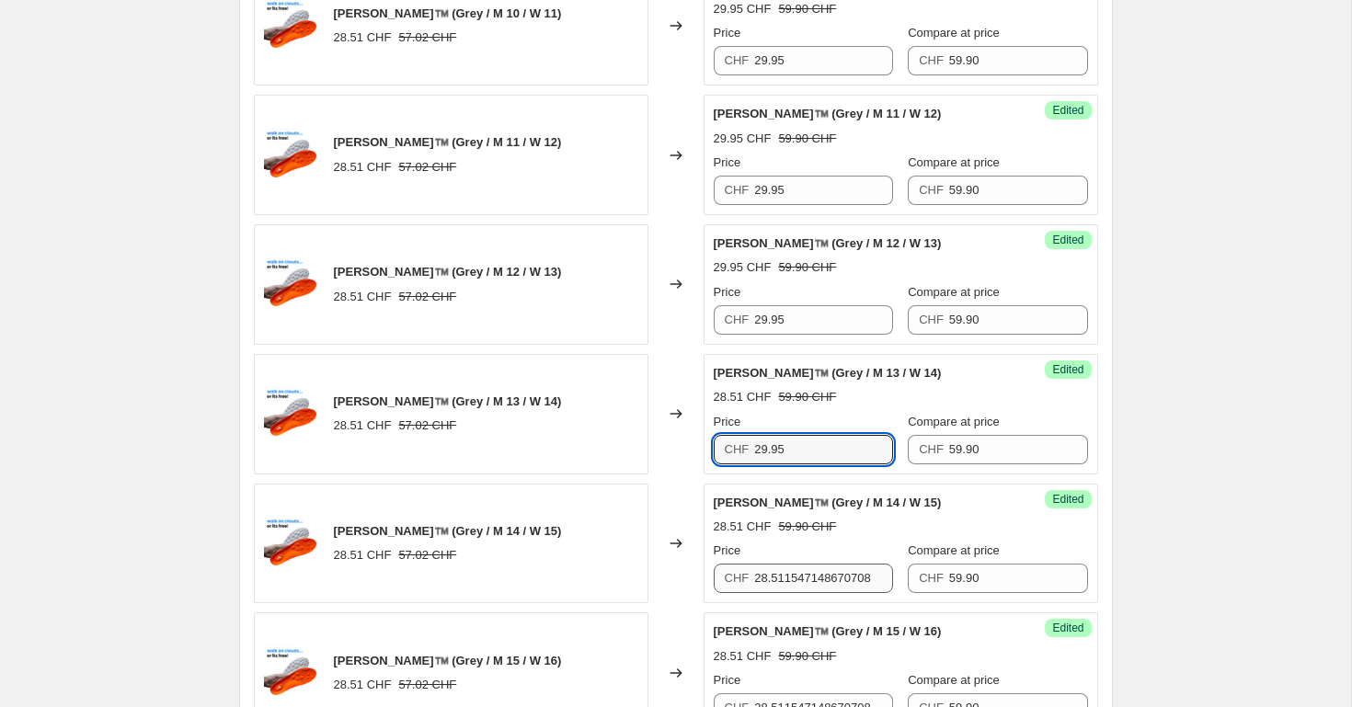
type input "29.95"
click at [831, 577] on input "28.511547148670708" at bounding box center [823, 578] width 139 height 29
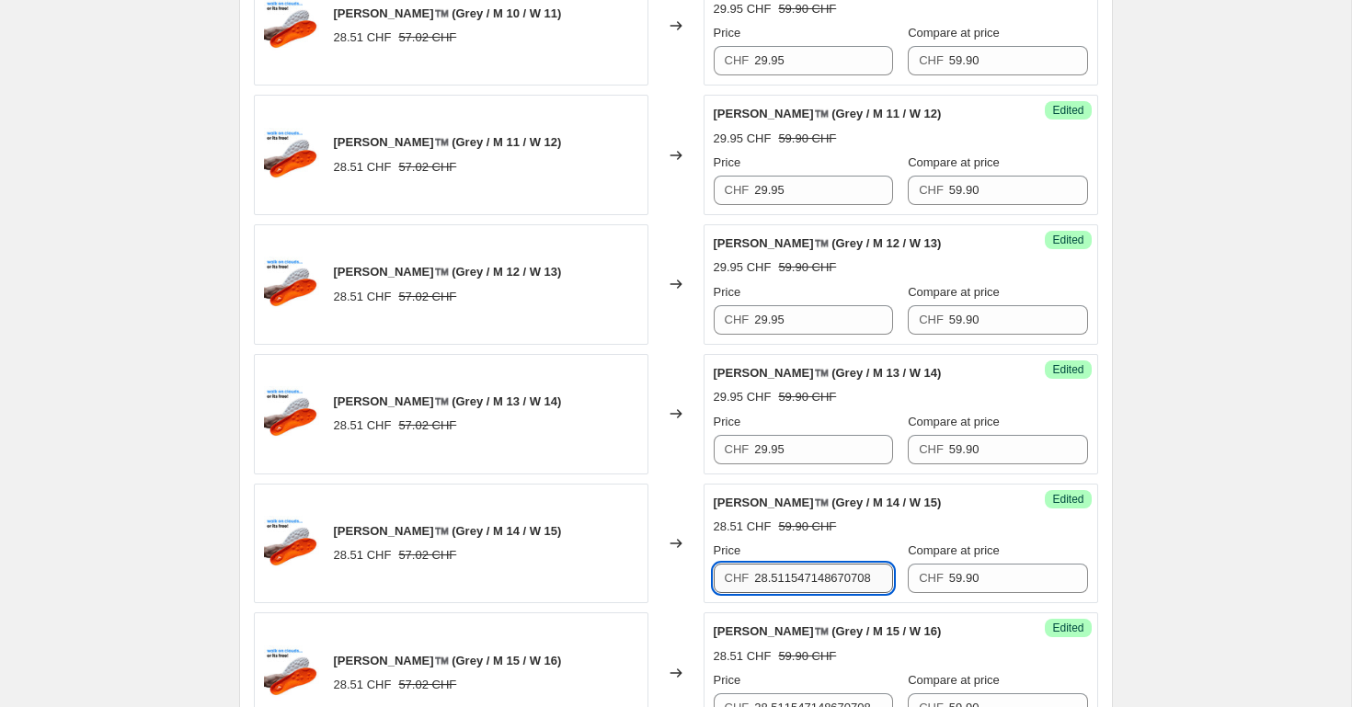
click at [831, 577] on input "28.511547148670708" at bounding box center [823, 578] width 139 height 29
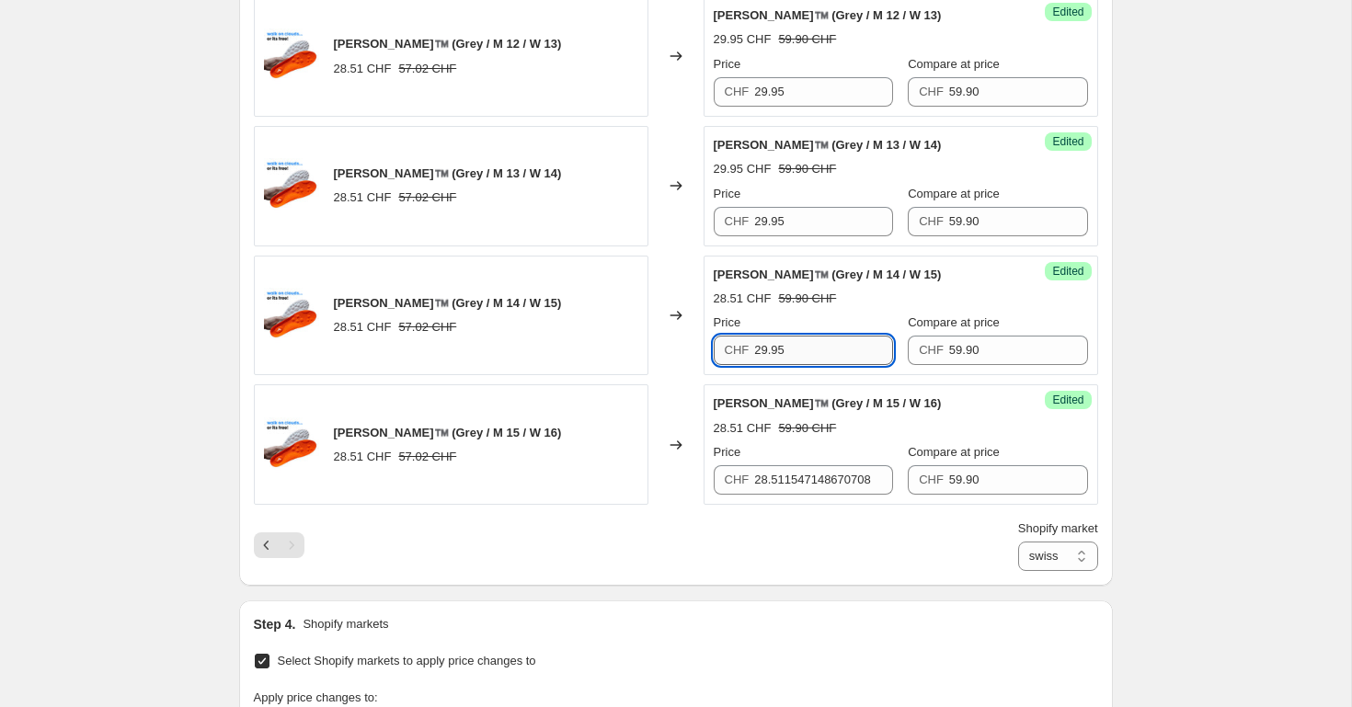
scroll to position [1402, 0]
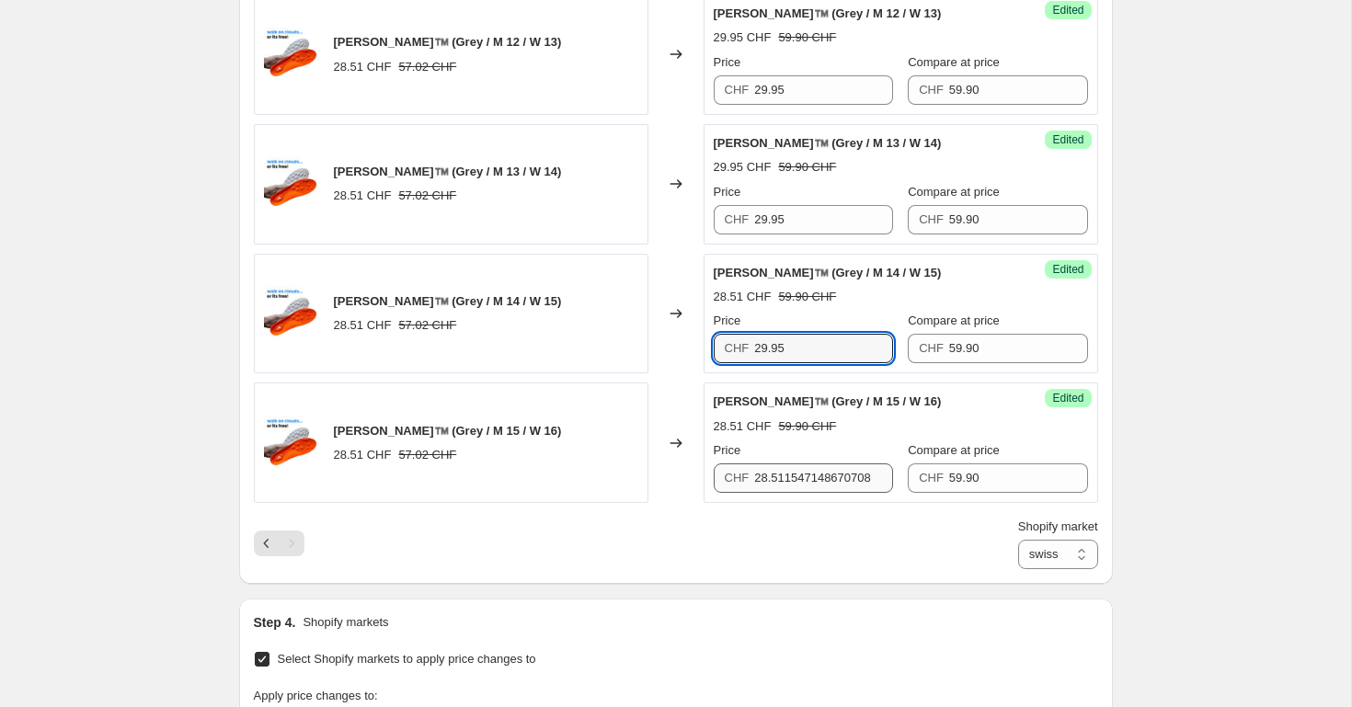
type input "29.95"
click at [813, 475] on input "28.511547148670708" at bounding box center [823, 478] width 139 height 29
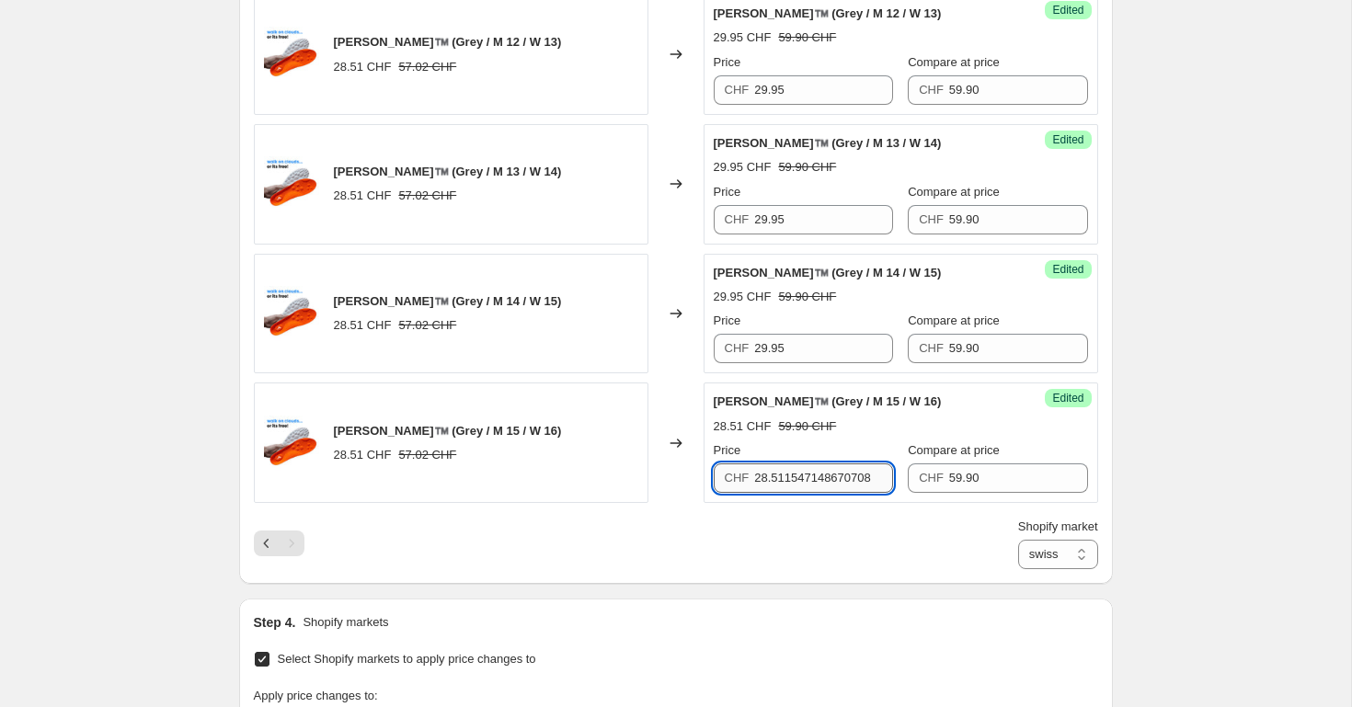
click at [813, 475] on input "28.511547148670708" at bounding box center [823, 478] width 139 height 29
type input "29.95"
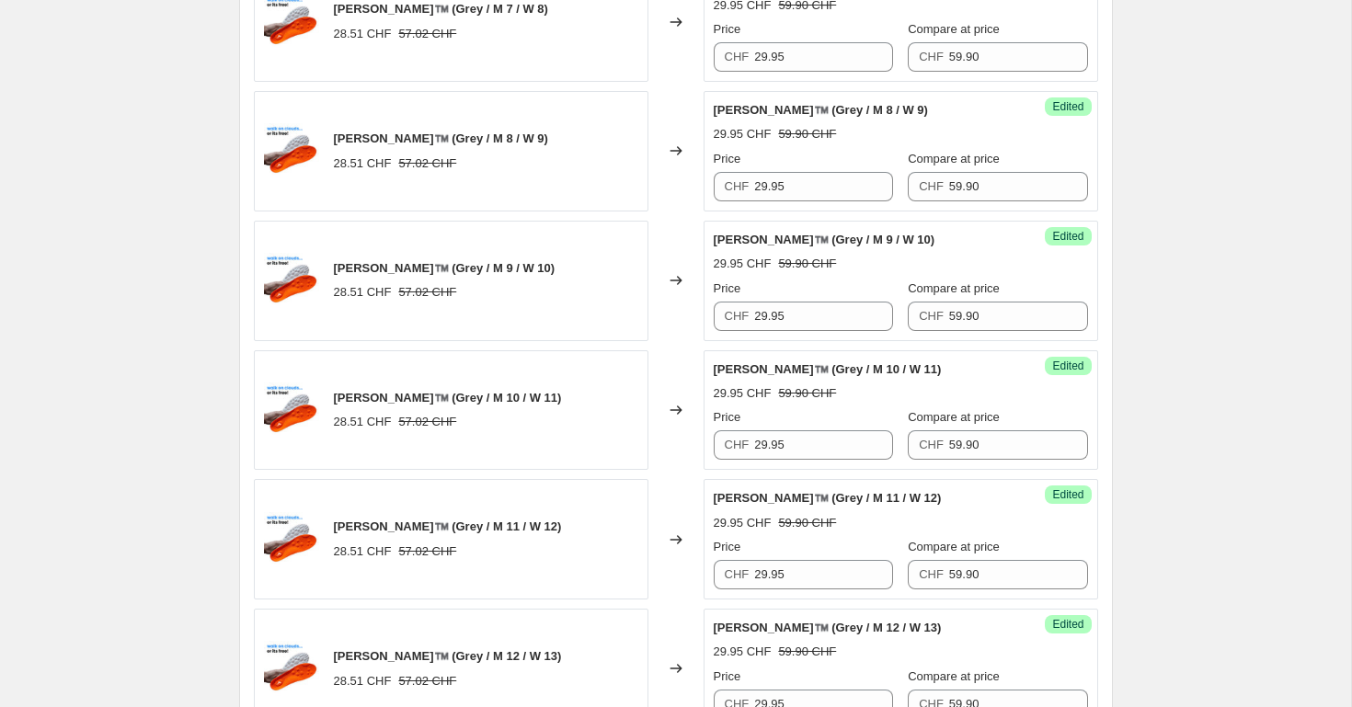
scroll to position [1868, 0]
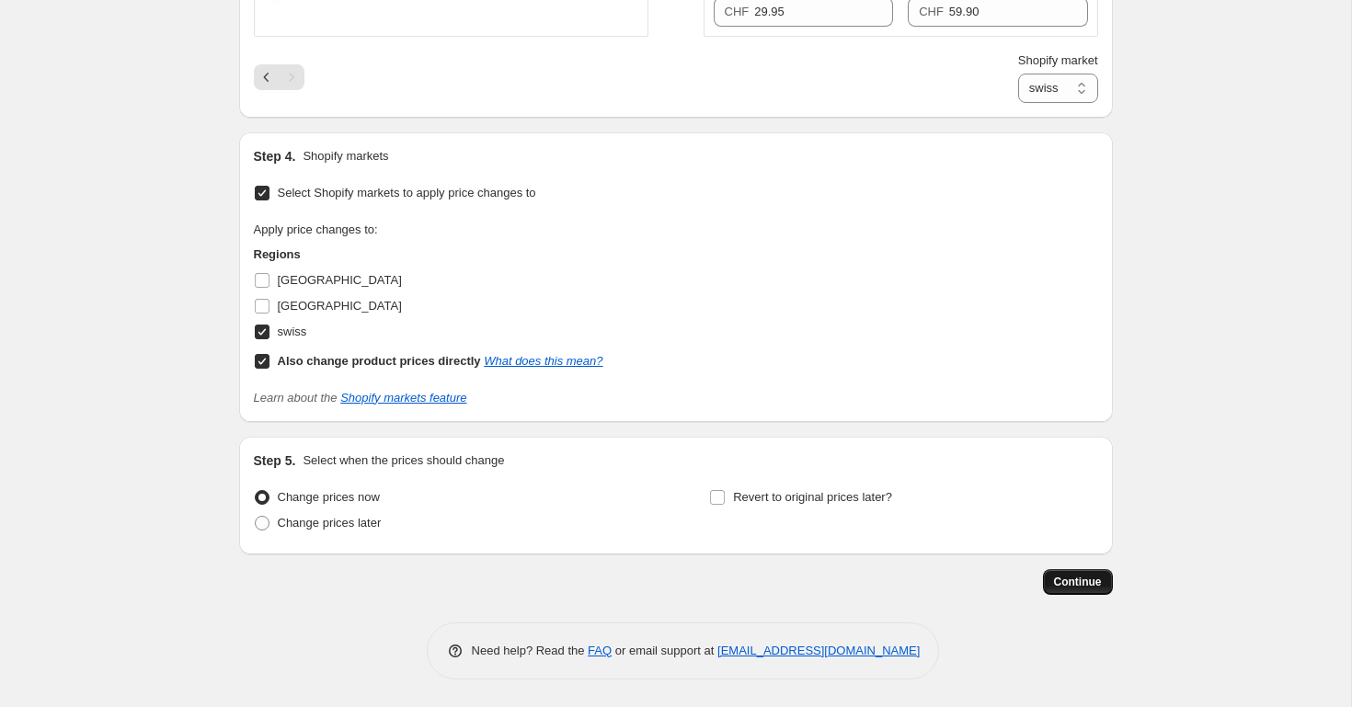
click at [1057, 580] on span "Continue" at bounding box center [1078, 582] width 48 height 15
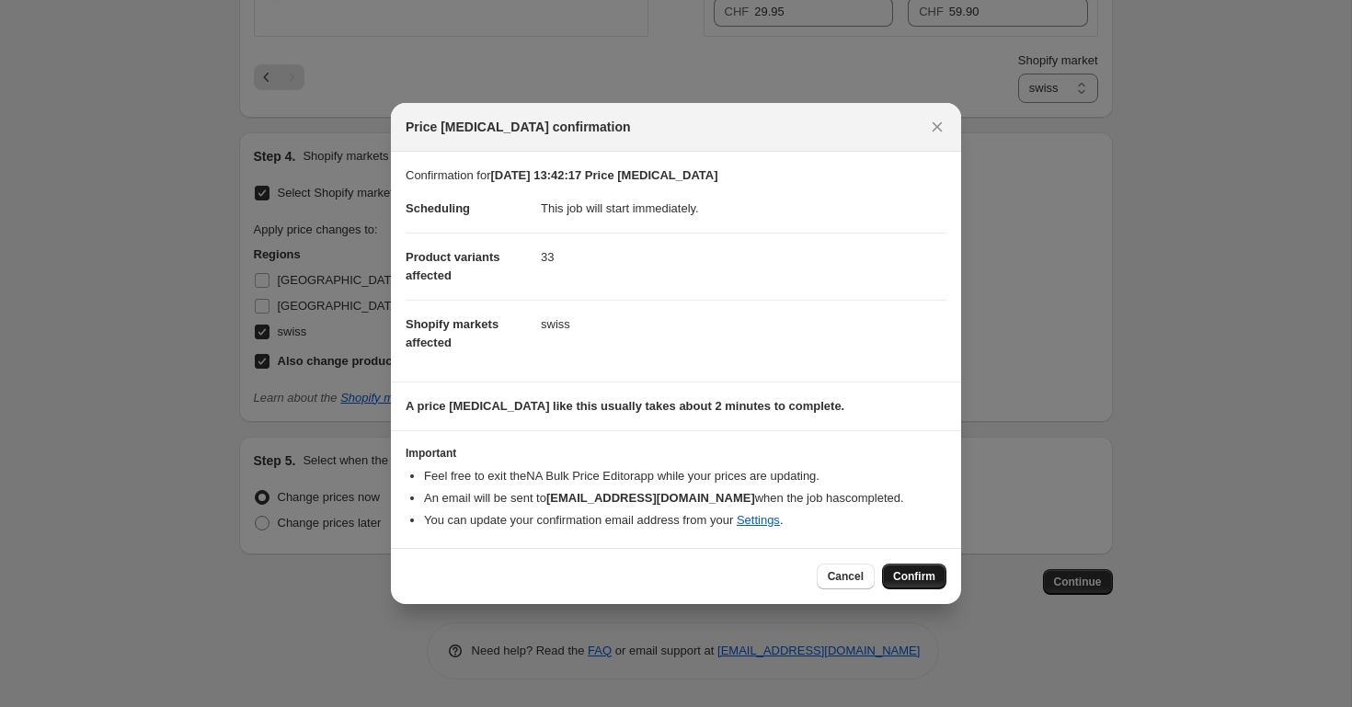
click at [902, 572] on span "Confirm" at bounding box center [914, 576] width 42 height 15
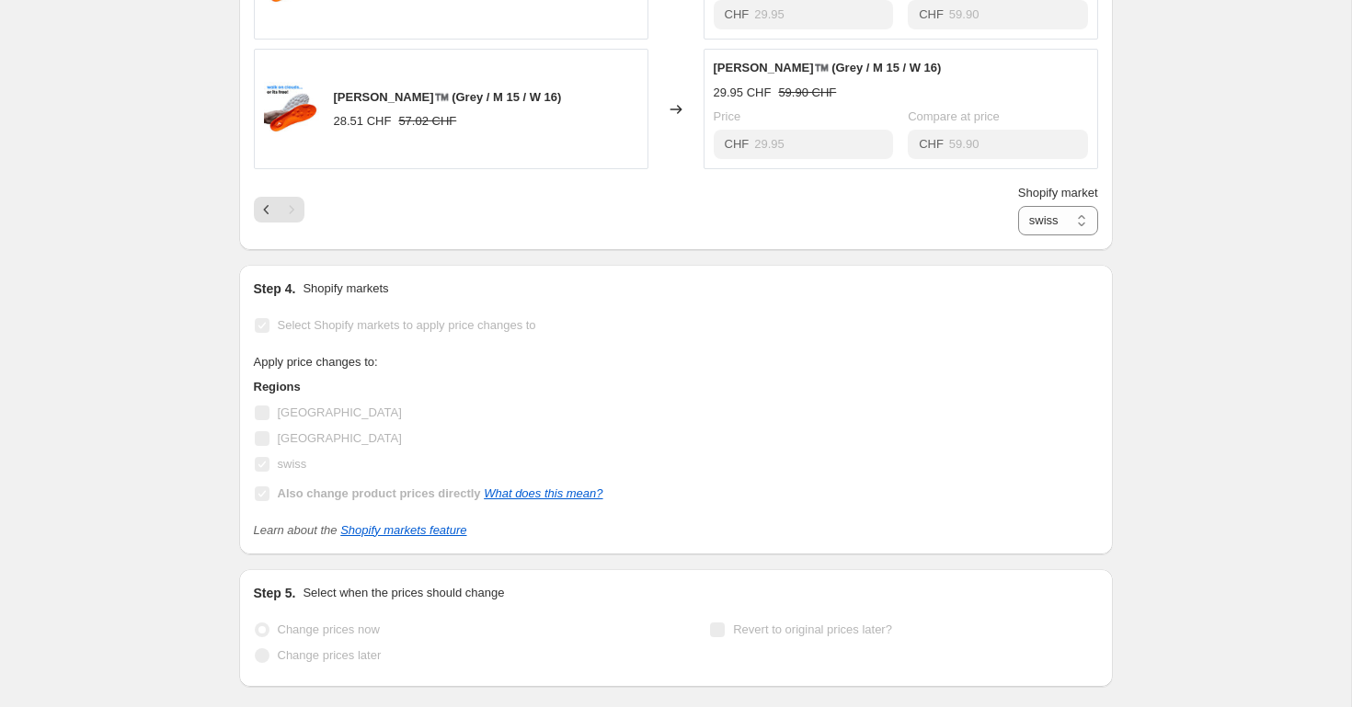
scroll to position [1916, 0]
